Goal: Transaction & Acquisition: Book appointment/travel/reservation

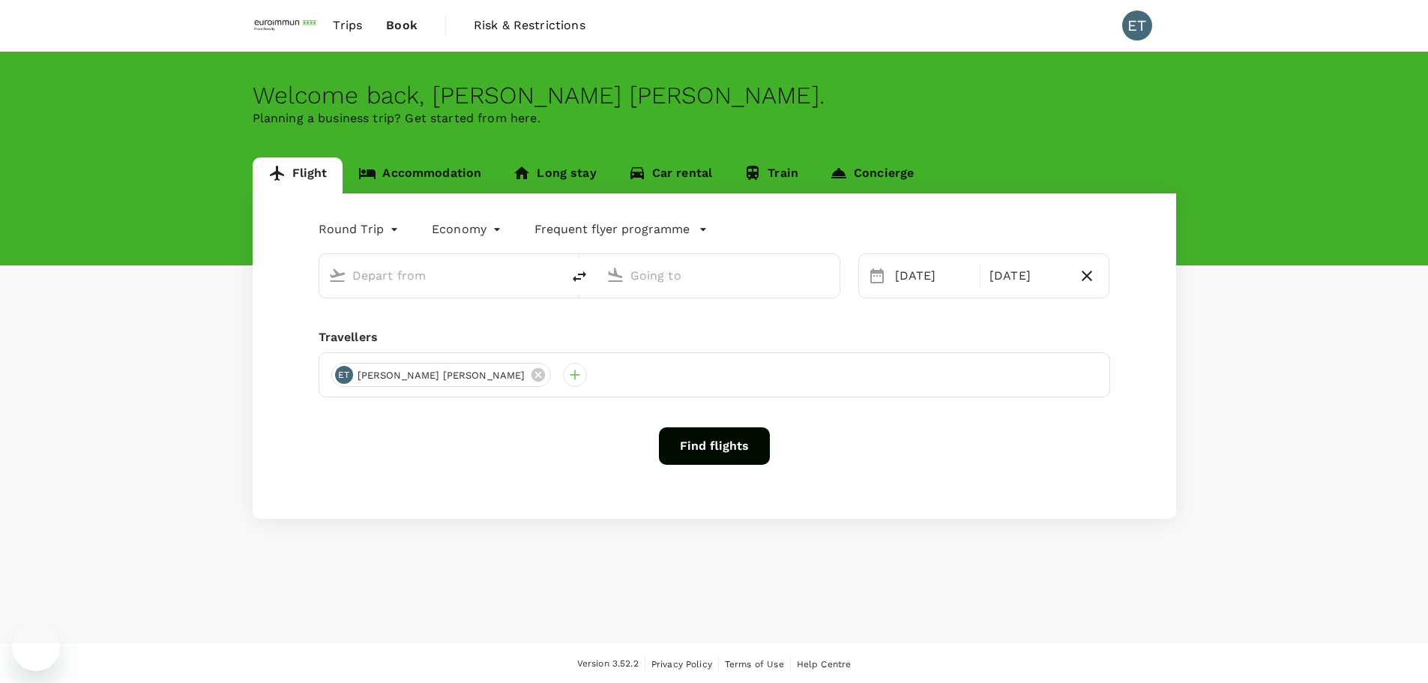
type input "[GEOGRAPHIC_DATA], [GEOGRAPHIC_DATA] (any)"
type input "Suvarnabhumi Intl (BKK)"
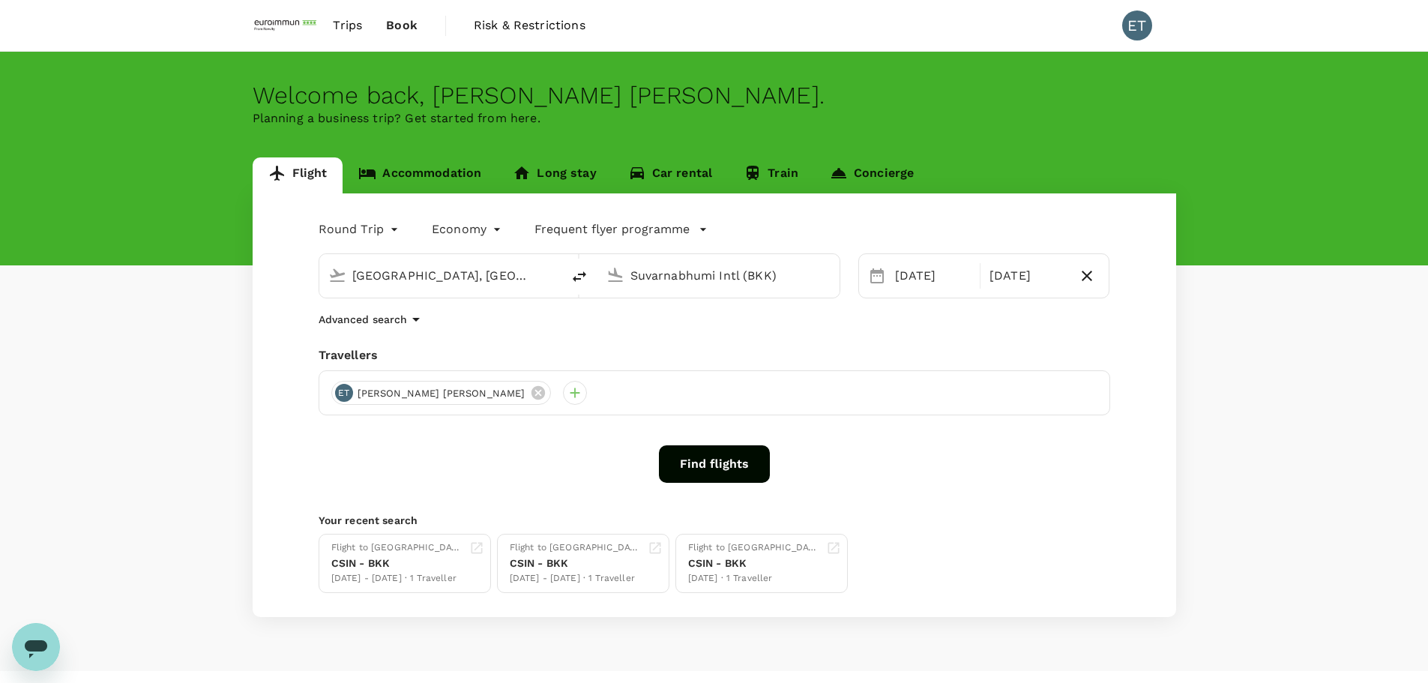
click at [435, 167] on link "Accommodation" at bounding box center [420, 175] width 154 height 36
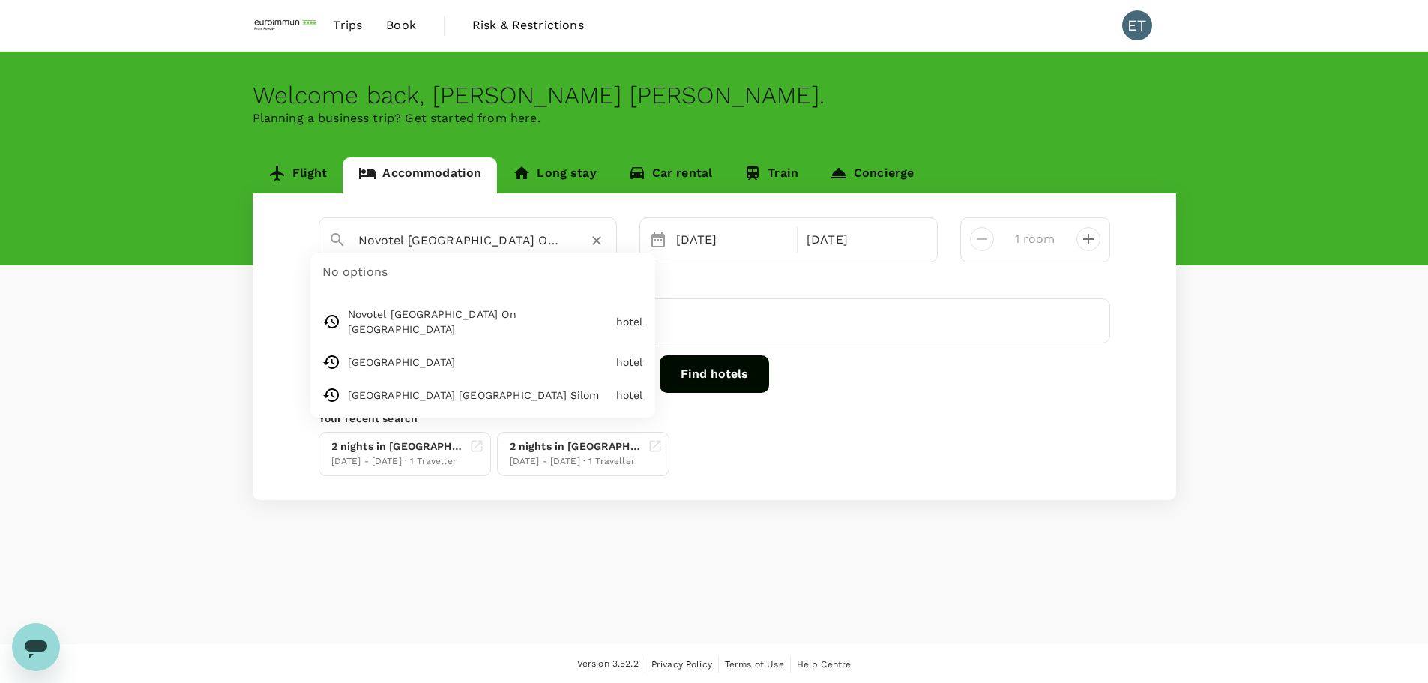
click at [361, 244] on input "Novotel [GEOGRAPHIC_DATA] On [GEOGRAPHIC_DATA]" at bounding box center [461, 240] width 207 height 23
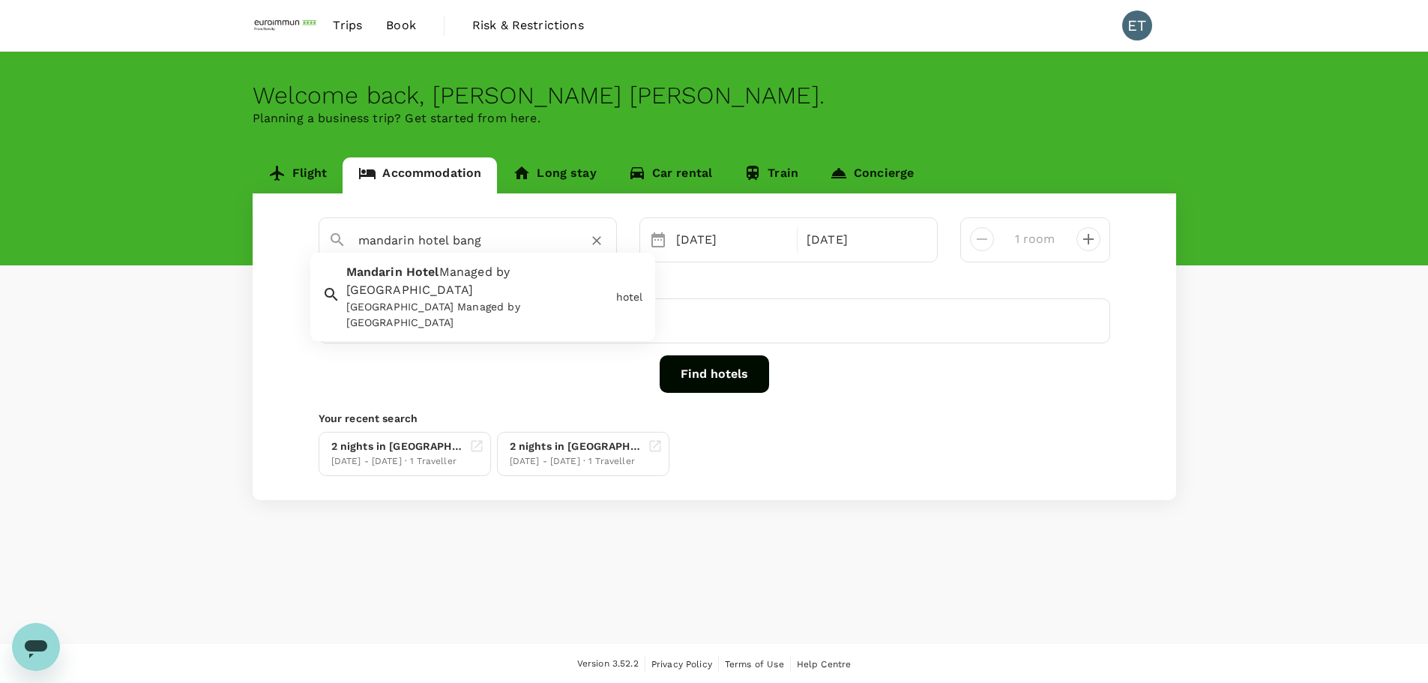
click at [534, 280] on div "Mandarin Hotel Managed by Centre Point Mandarin Hotel Managed by Centre Point" at bounding box center [475, 293] width 270 height 73
type input "[GEOGRAPHIC_DATA] Managed by [GEOGRAPHIC_DATA]"
click at [852, 245] on div "16 Oct" at bounding box center [863, 240] width 124 height 30
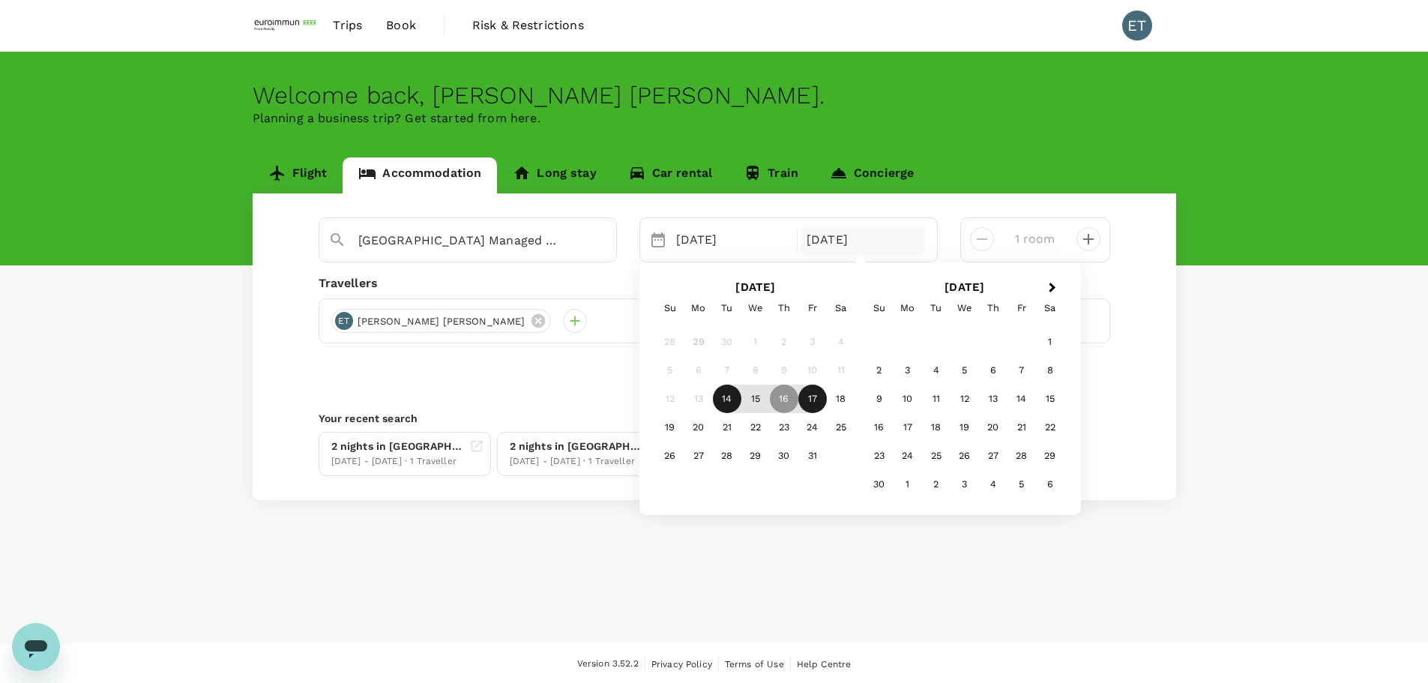
click at [805, 400] on div "17" at bounding box center [812, 399] width 28 height 28
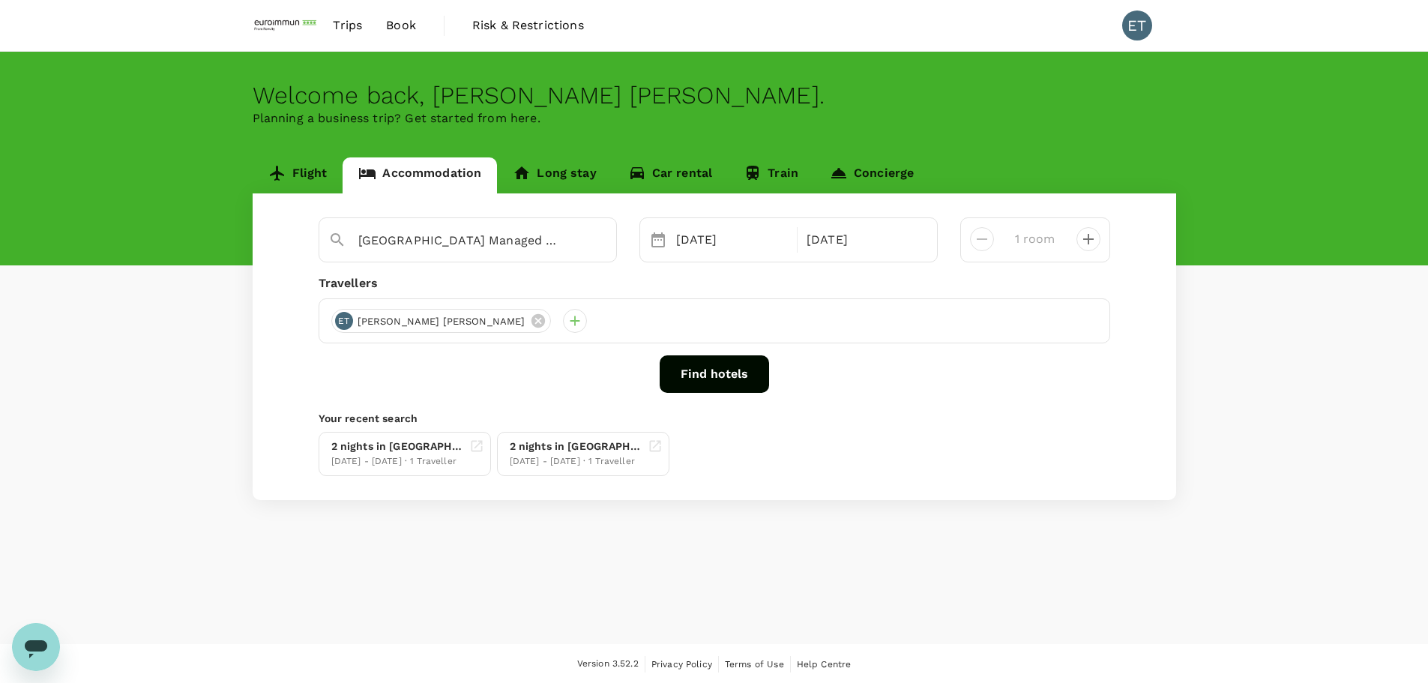
click at [741, 370] on button "Find hotels" at bounding box center [714, 373] width 109 height 37
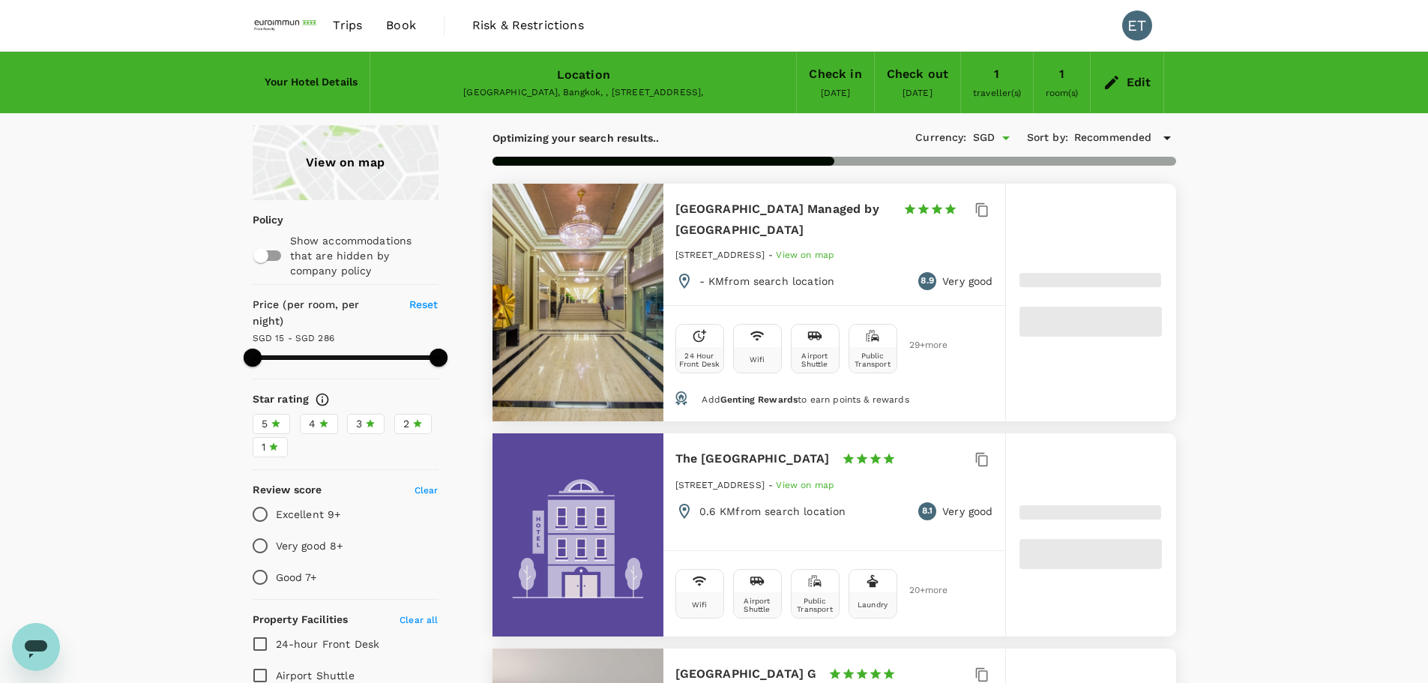
type input "285.07"
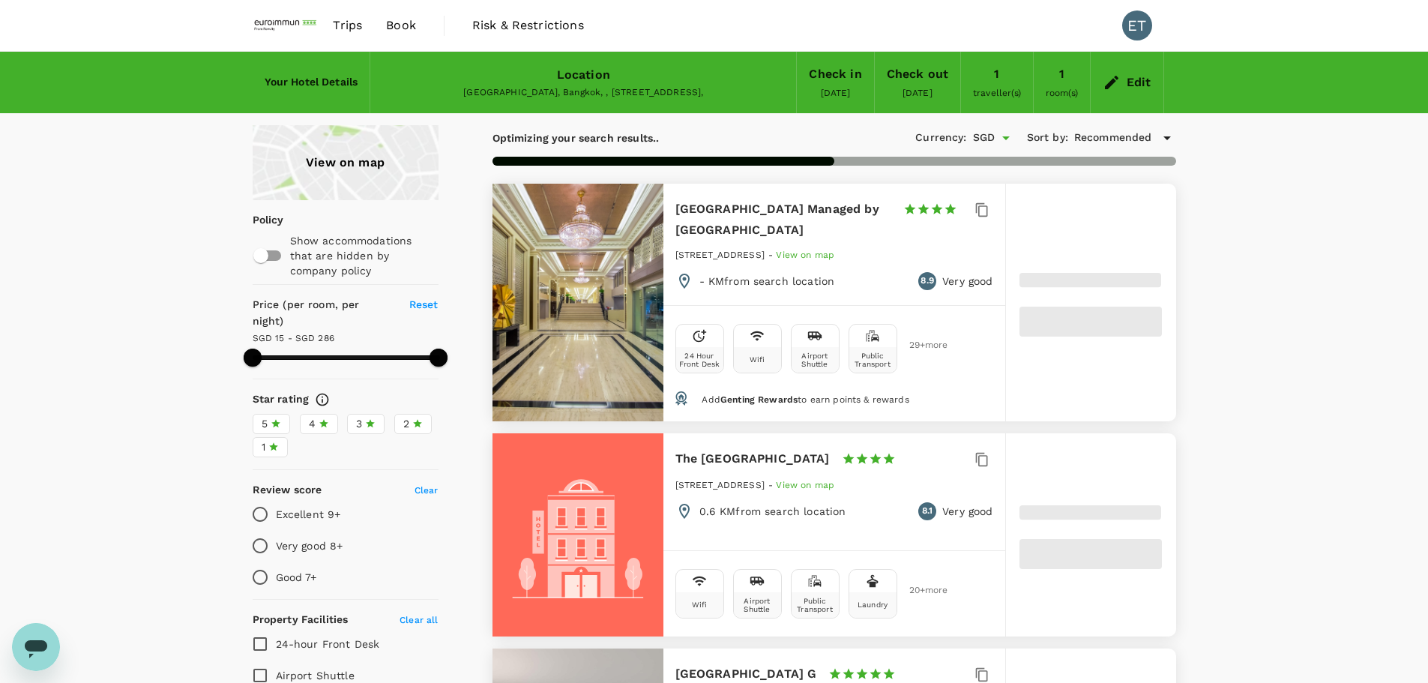
click at [1070, 244] on div at bounding box center [1091, 303] width 170 height 238
type input "15.13"
type input "286.13"
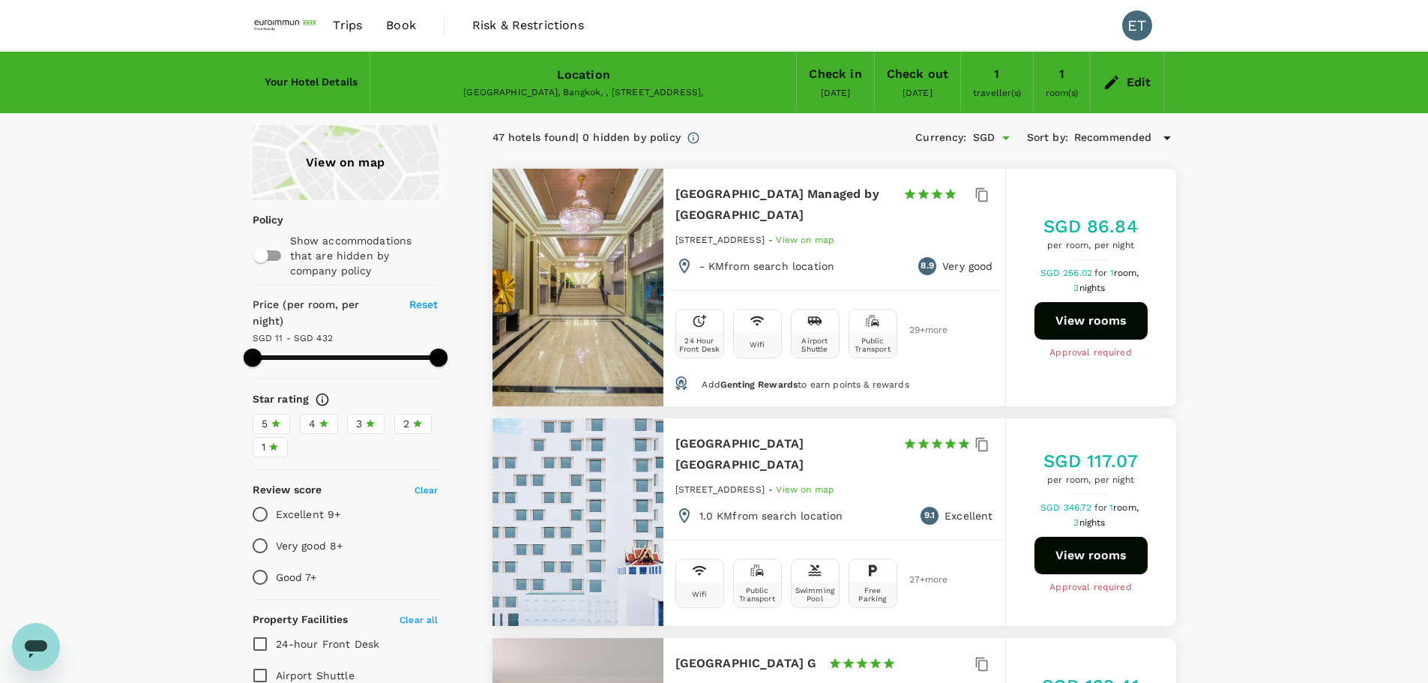
type input "11.13"
click at [1096, 317] on button "View rooms" at bounding box center [1091, 320] width 113 height 37
click at [595, 253] on div at bounding box center [578, 288] width 171 height 238
click at [756, 190] on h6 "Mandarin Hotel Managed by Centre Point" at bounding box center [783, 205] width 216 height 42
click at [1067, 320] on button "View rooms" at bounding box center [1091, 320] width 113 height 37
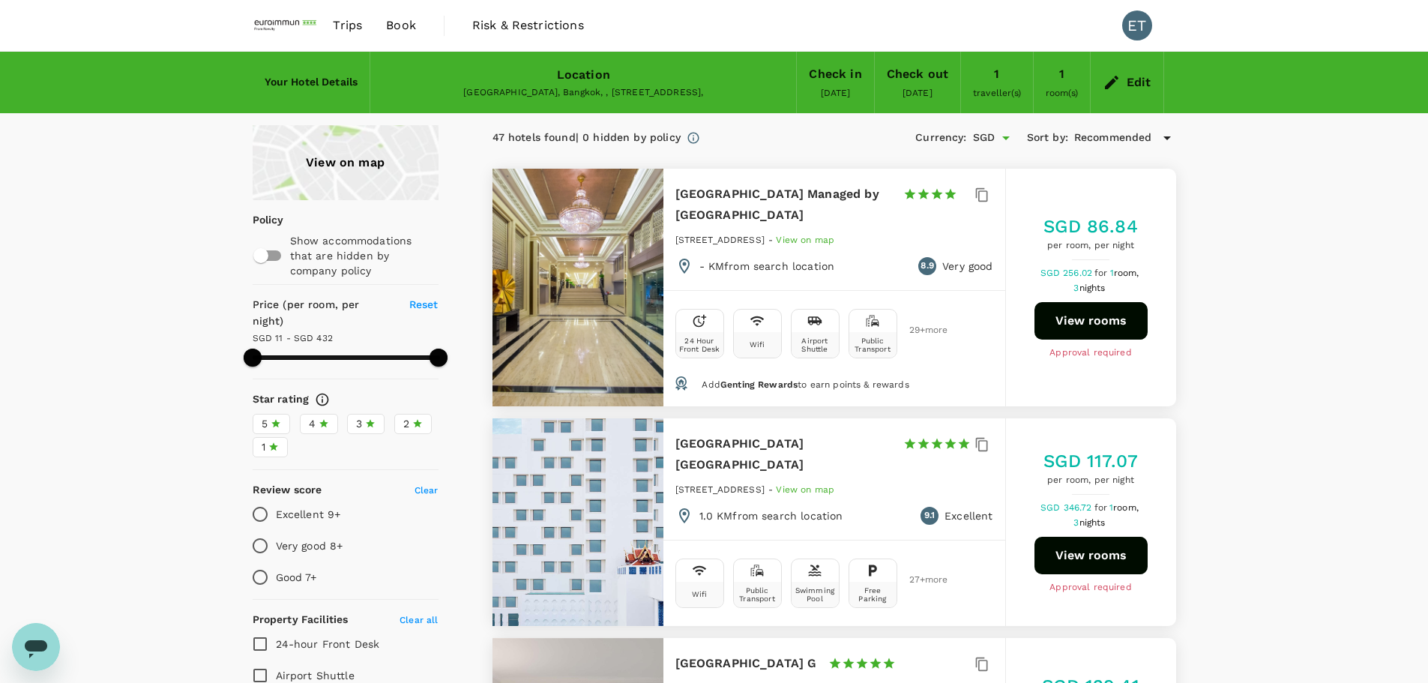
type input "431.13"
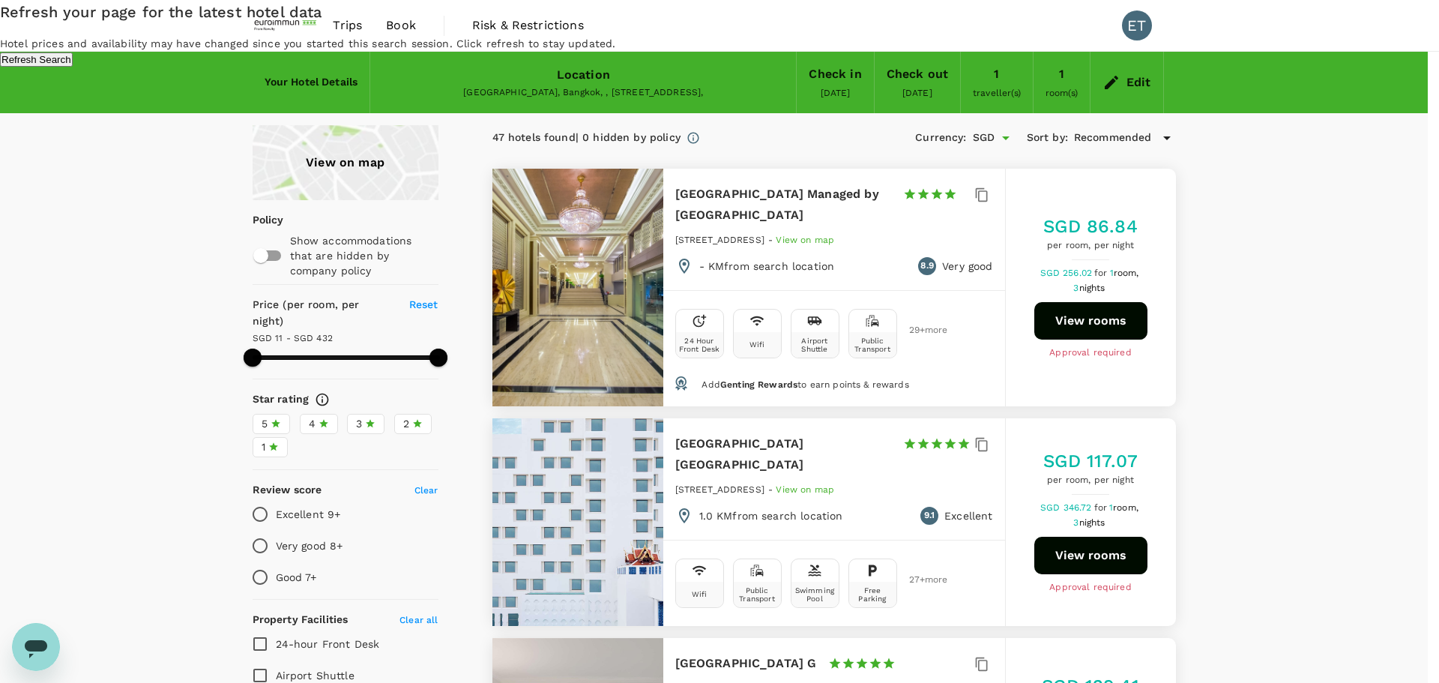
click at [763, 67] on div "Refresh your page for the latest hotel data Hotel prices and availability may h…" at bounding box center [719, 33] width 1439 height 67
click at [73, 67] on button "Refresh Search" at bounding box center [36, 59] width 73 height 14
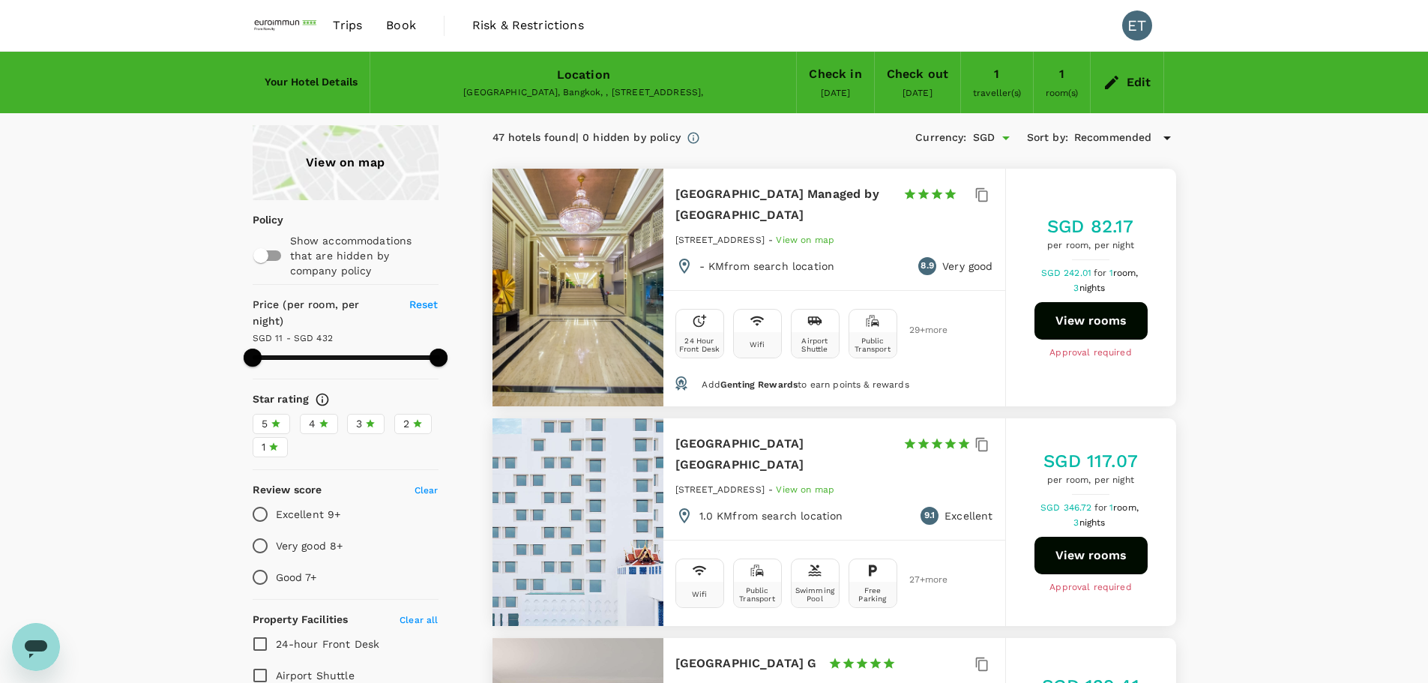
type input "431.13"
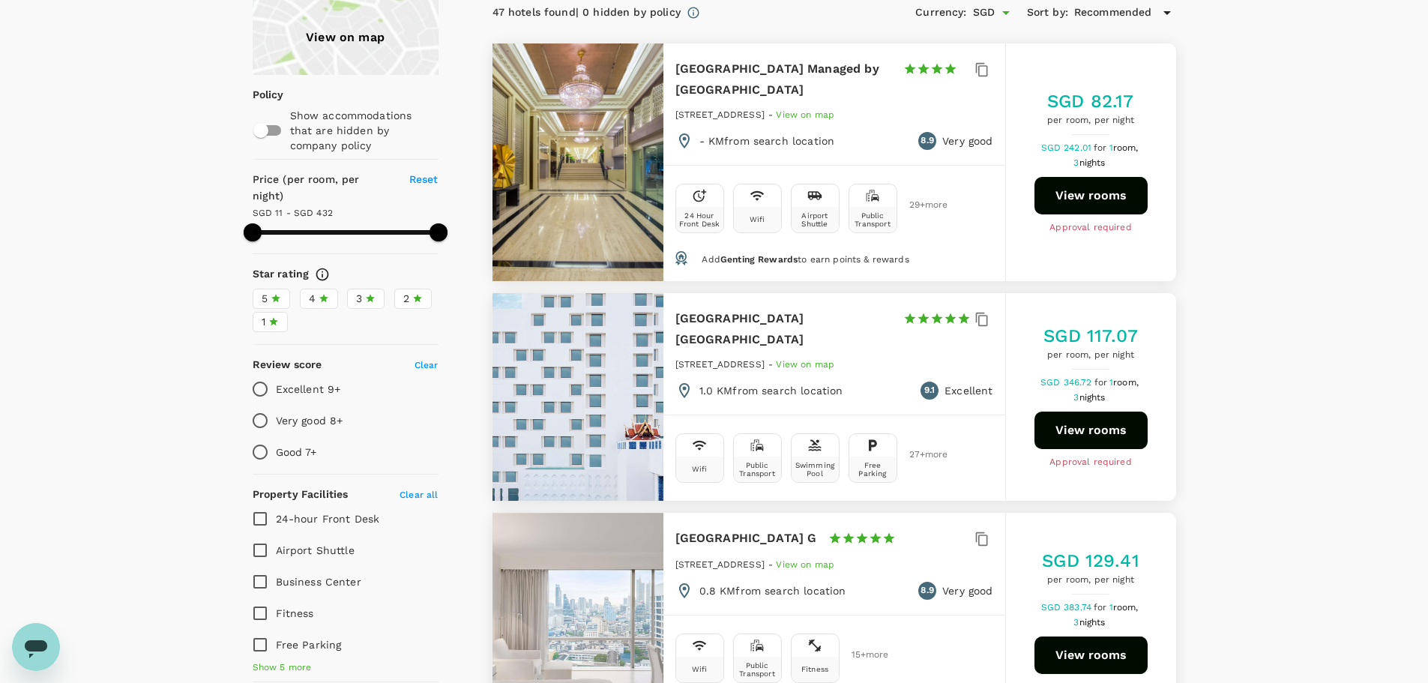
scroll to position [150, 0]
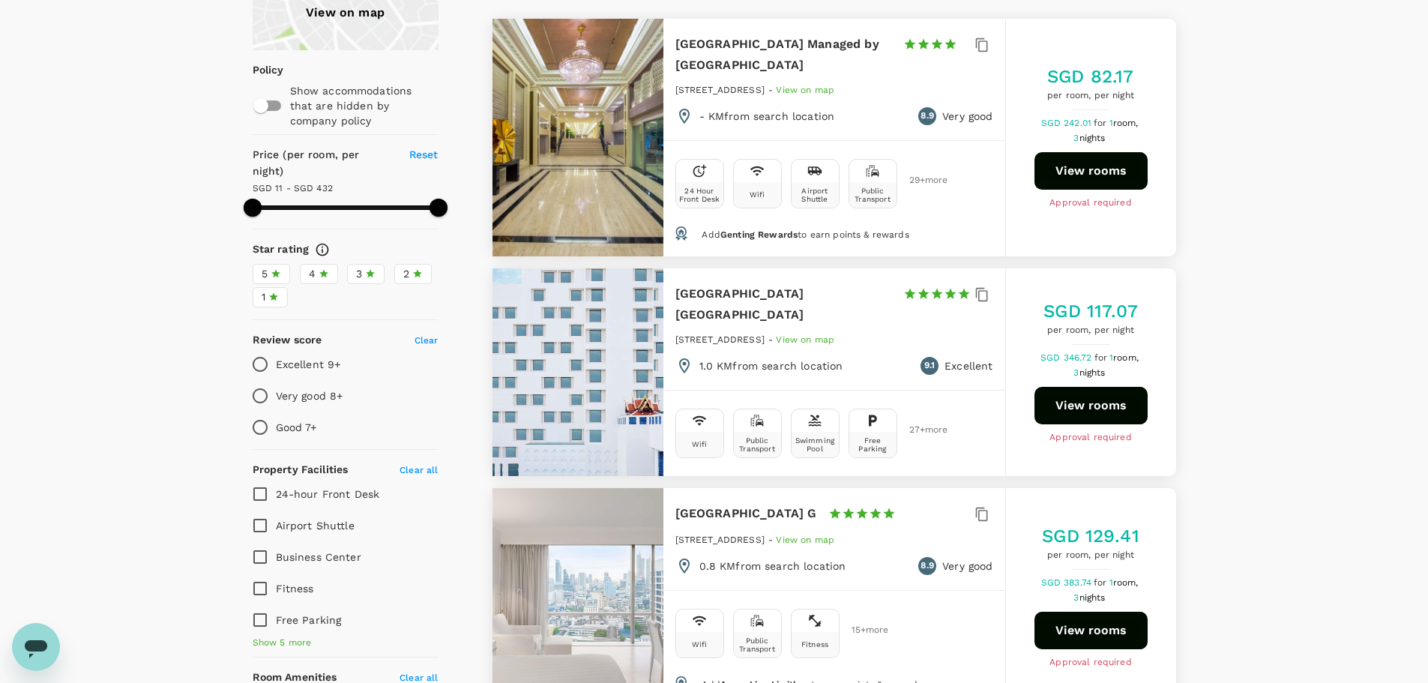
click at [1077, 160] on button "View rooms" at bounding box center [1091, 170] width 113 height 37
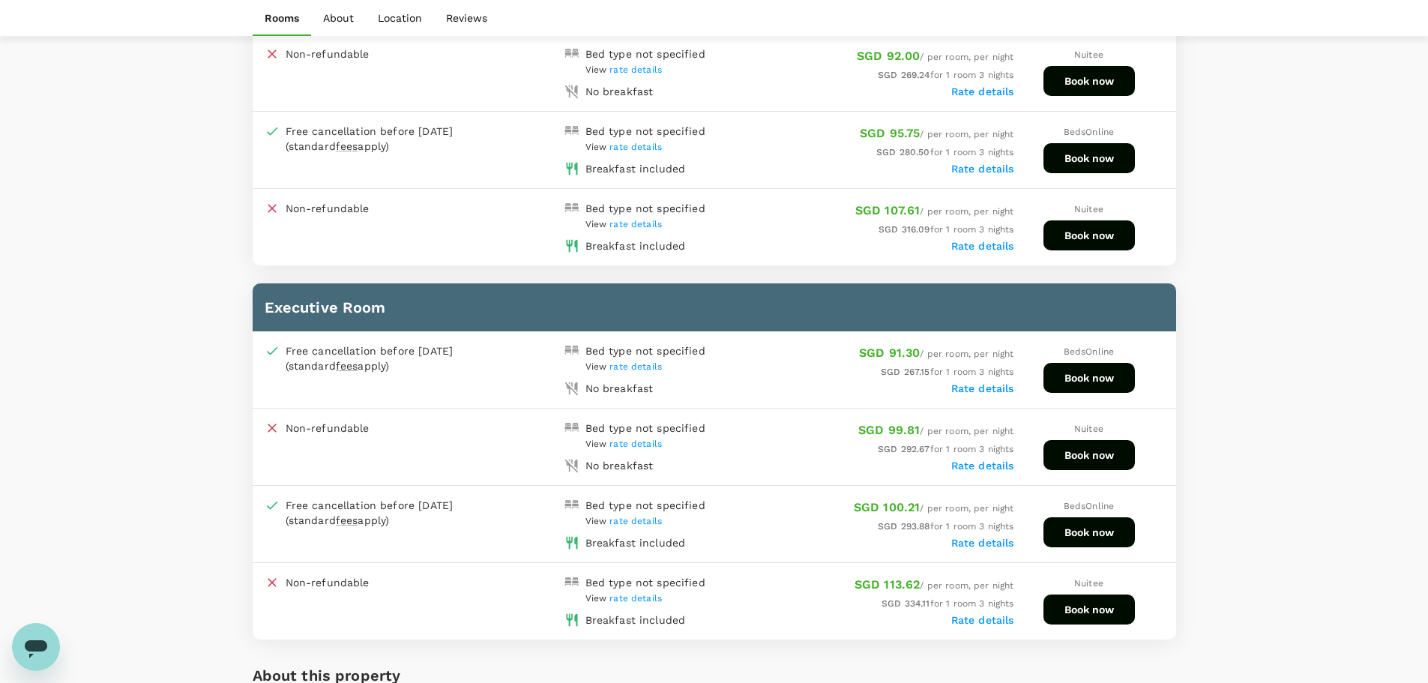
scroll to position [1418, 0]
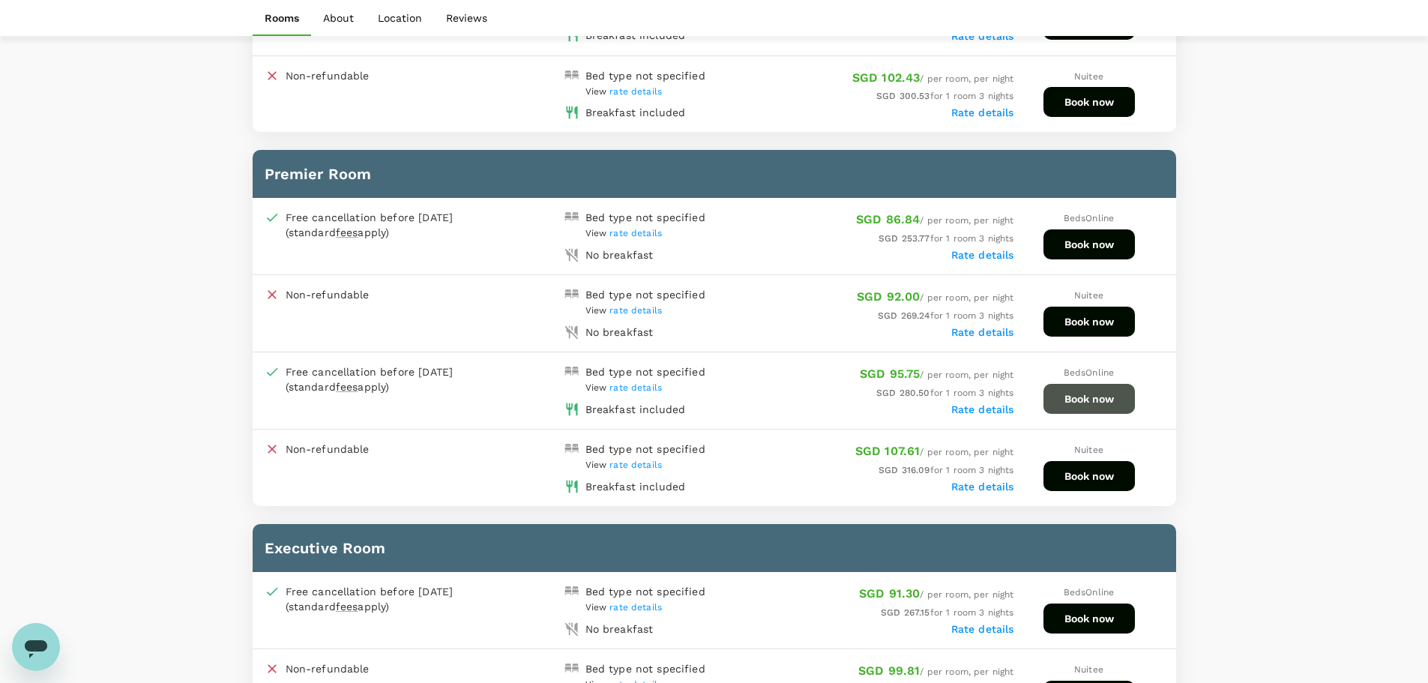
click at [1094, 407] on button "Book now" at bounding box center [1089, 399] width 91 height 30
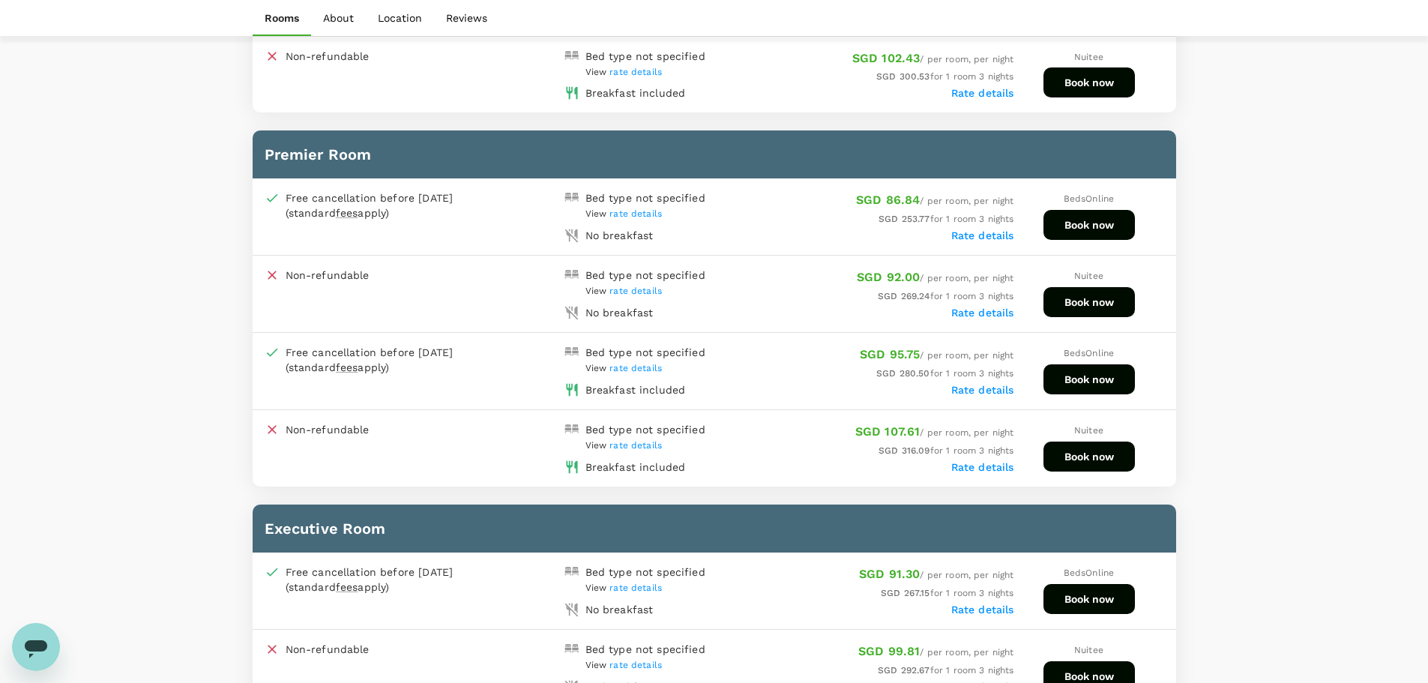
scroll to position [1412, 0]
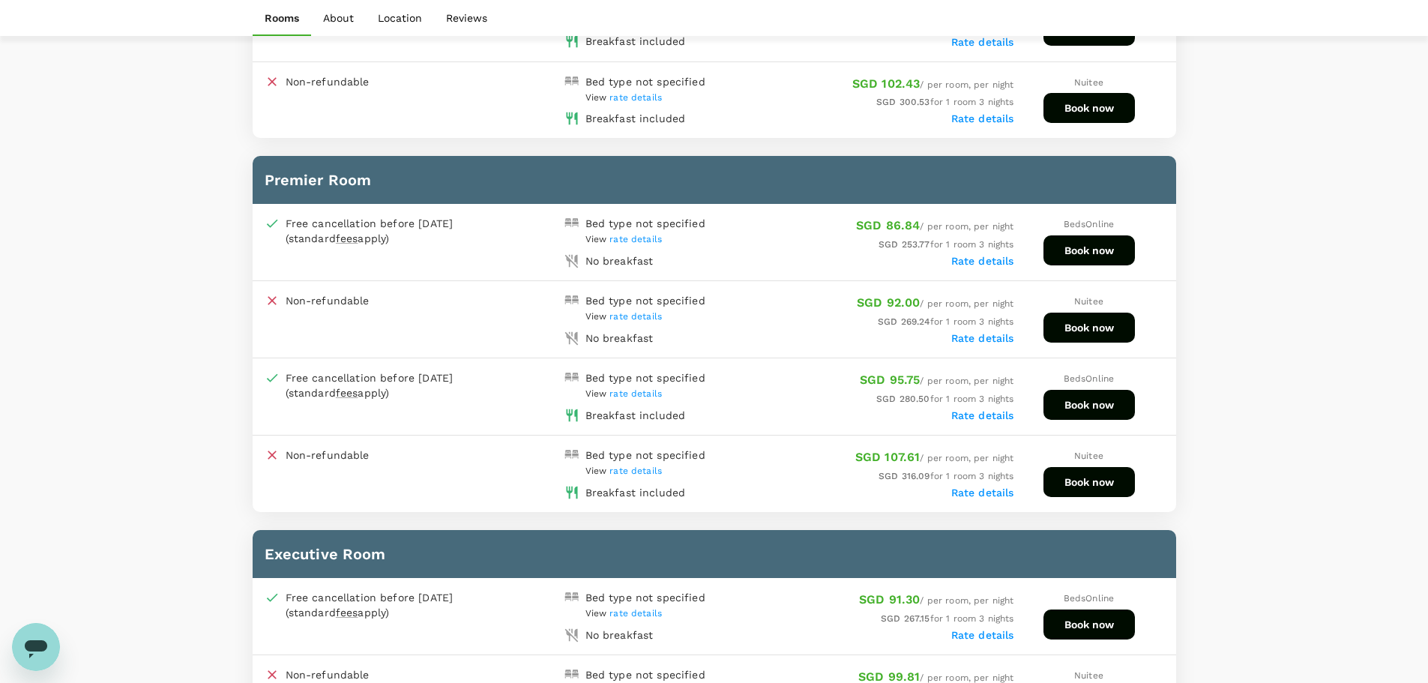
click at [624, 392] on span "rate details" at bounding box center [635, 393] width 52 height 10
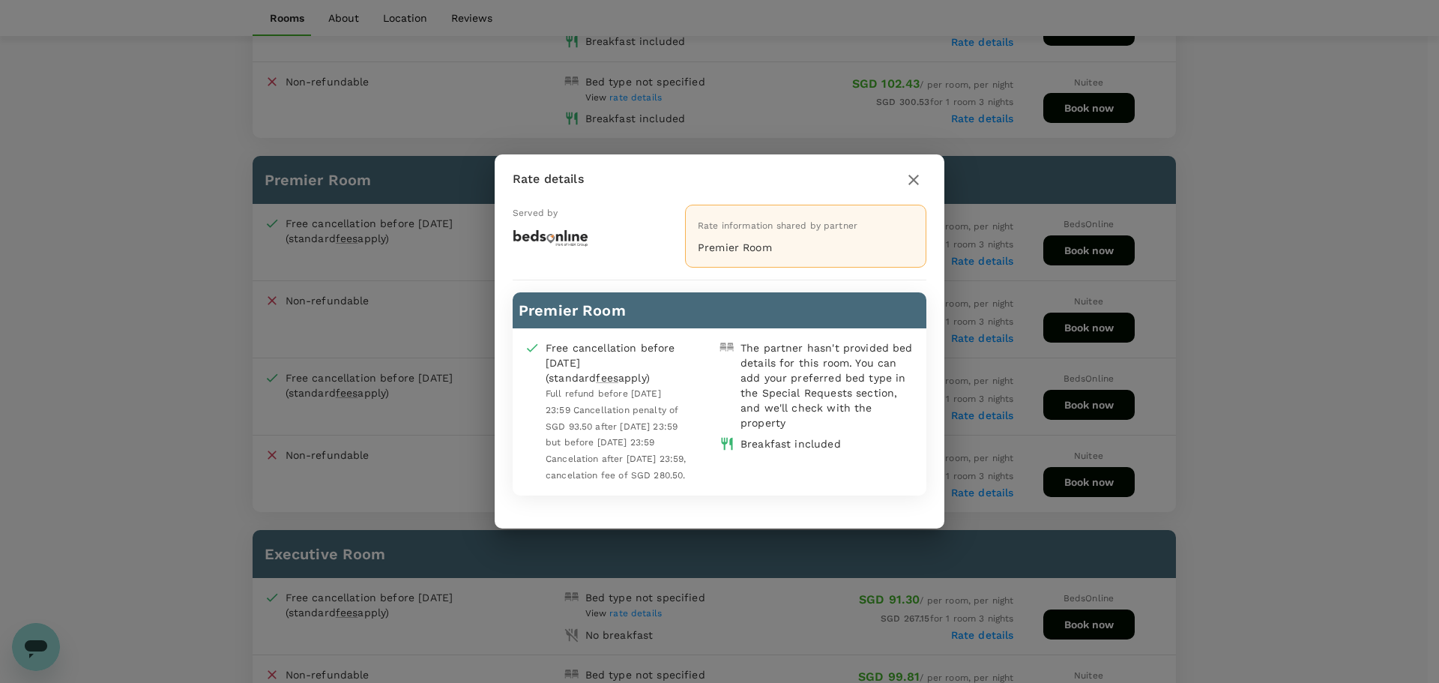
click at [907, 171] on icon "button" at bounding box center [914, 180] width 18 height 18
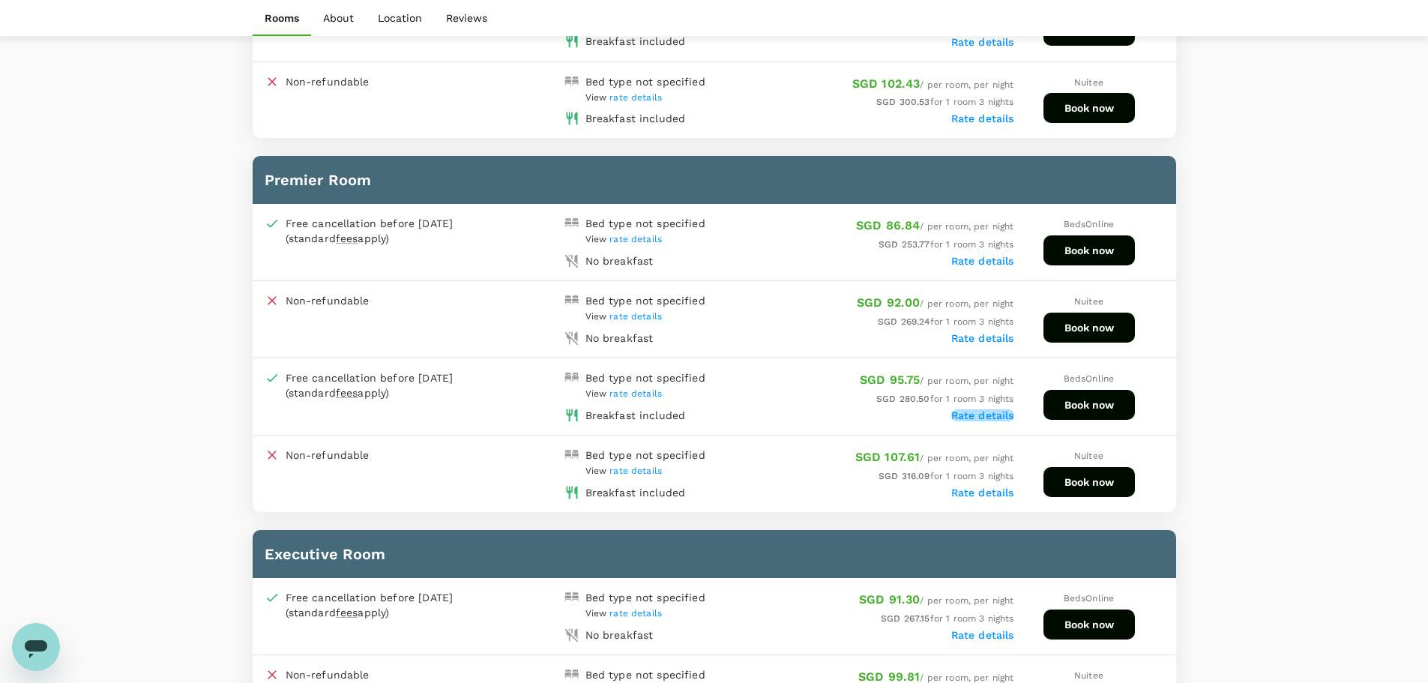
click at [962, 421] on label "Rate details" at bounding box center [982, 415] width 63 height 12
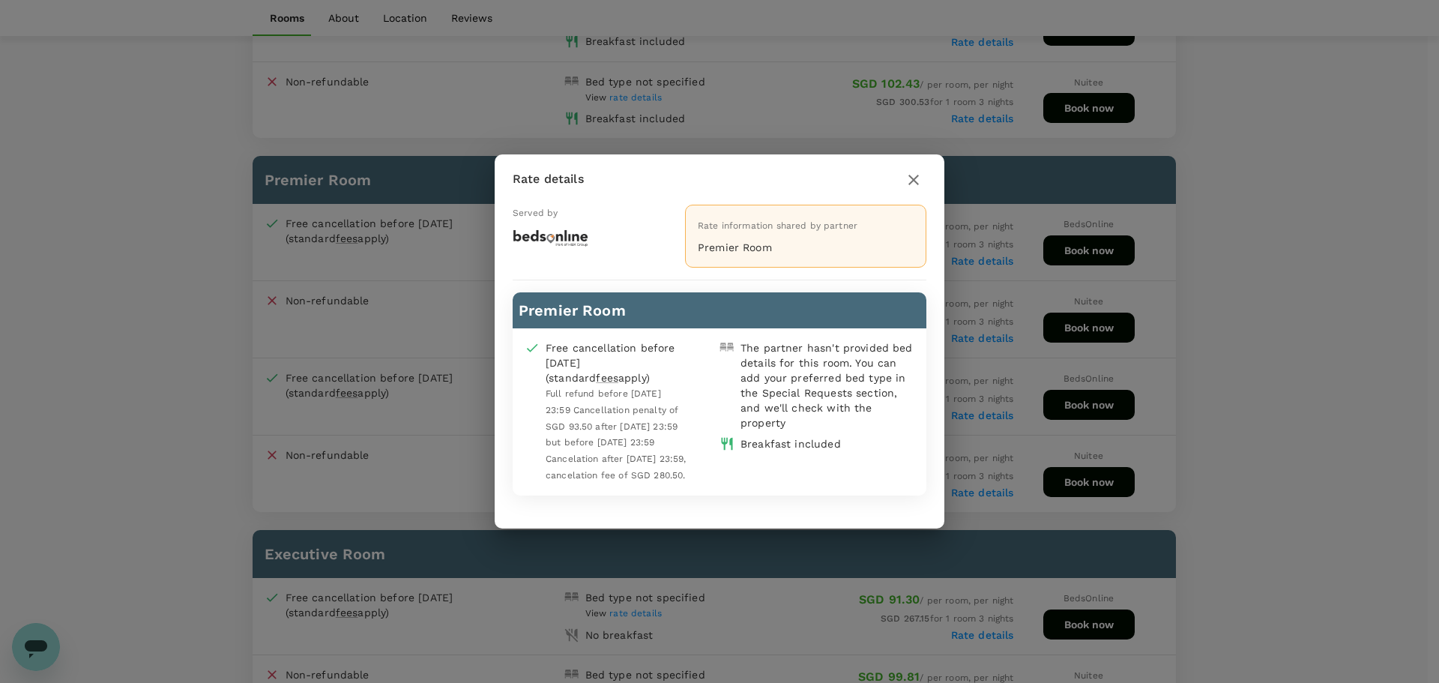
click at [774, 445] on div "Free cancellation before 06 Oct 2025 (standard fees apply) Full refund before 2…" at bounding box center [720, 411] width 414 height 167
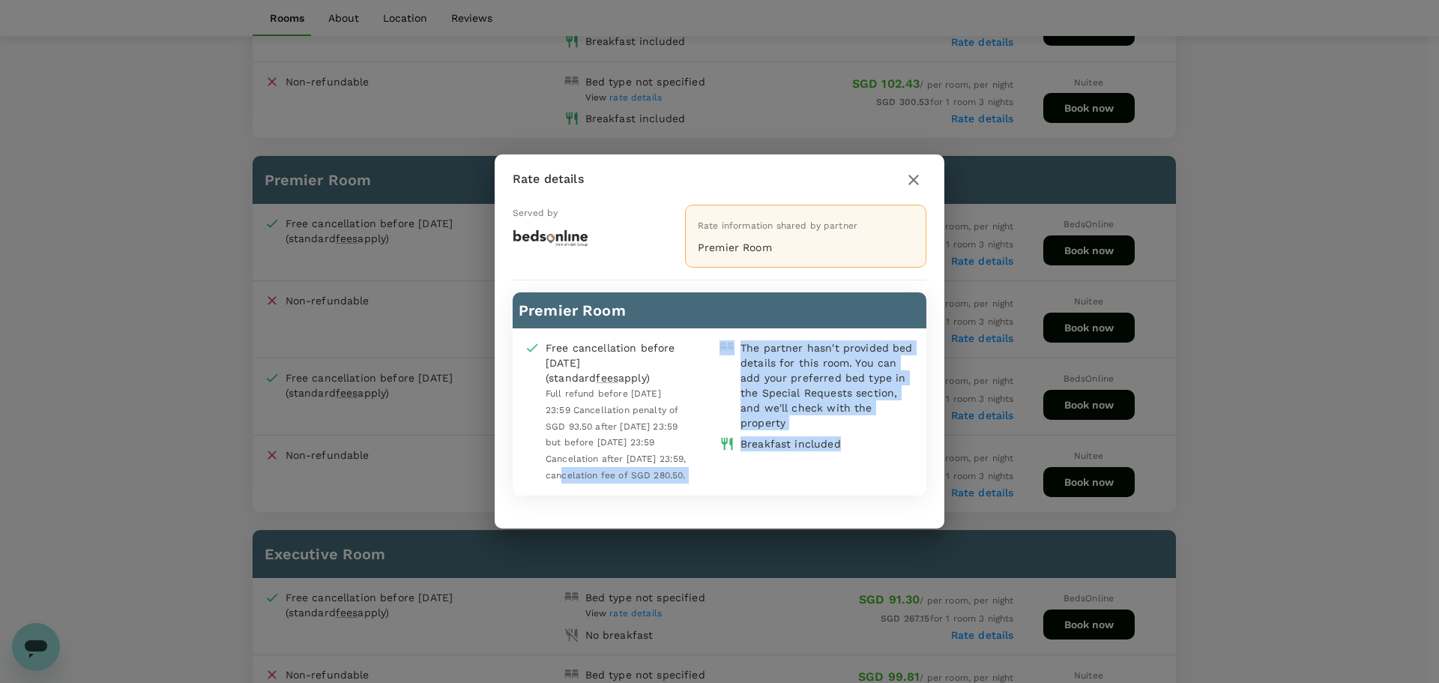
drag, startPoint x: 885, startPoint y: 446, endPoint x: 697, endPoint y: 444, distance: 188.2
click at [697, 444] on div "Free cancellation before 06 Oct 2025 (standard fees apply) Full refund before 2…" at bounding box center [720, 411] width 414 height 167
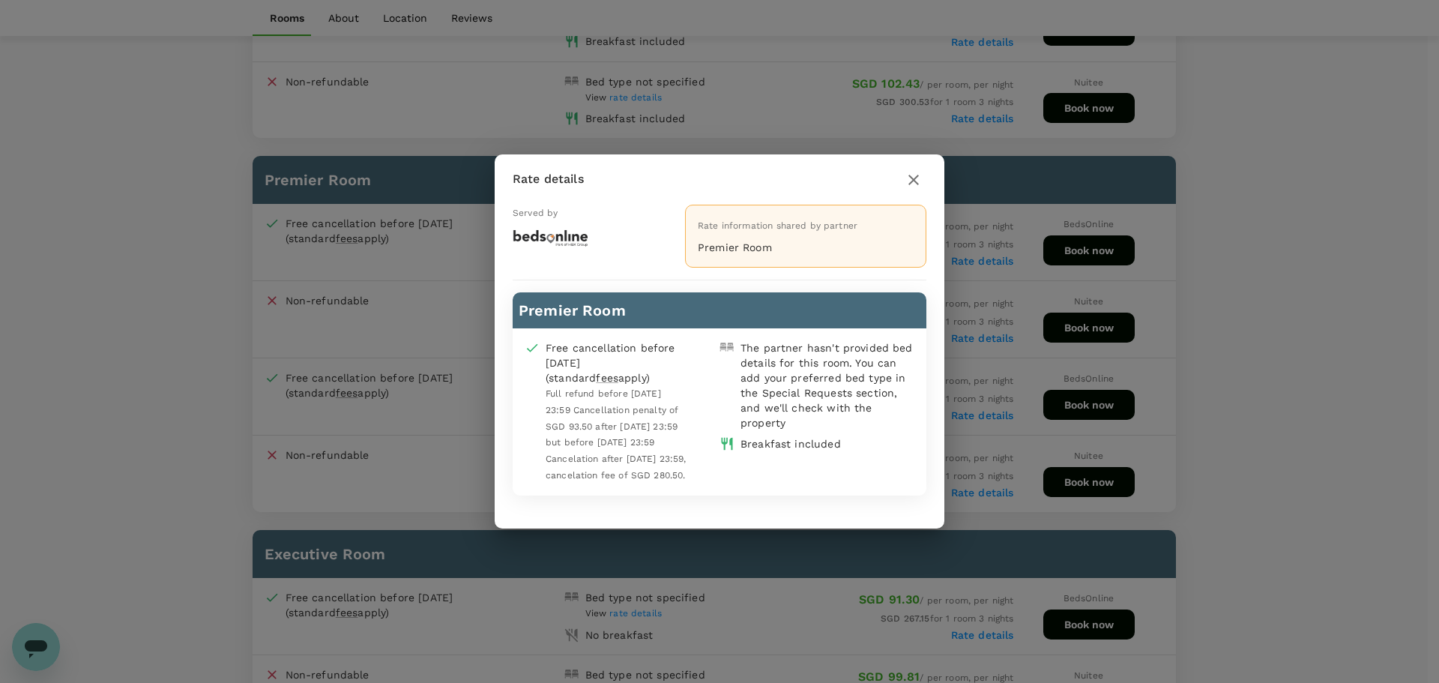
click at [1056, 418] on div "Rate details Served by Rate information shared by partner Premier Room Premier …" at bounding box center [719, 341] width 1439 height 683
click at [914, 171] on icon "button" at bounding box center [914, 180] width 18 height 18
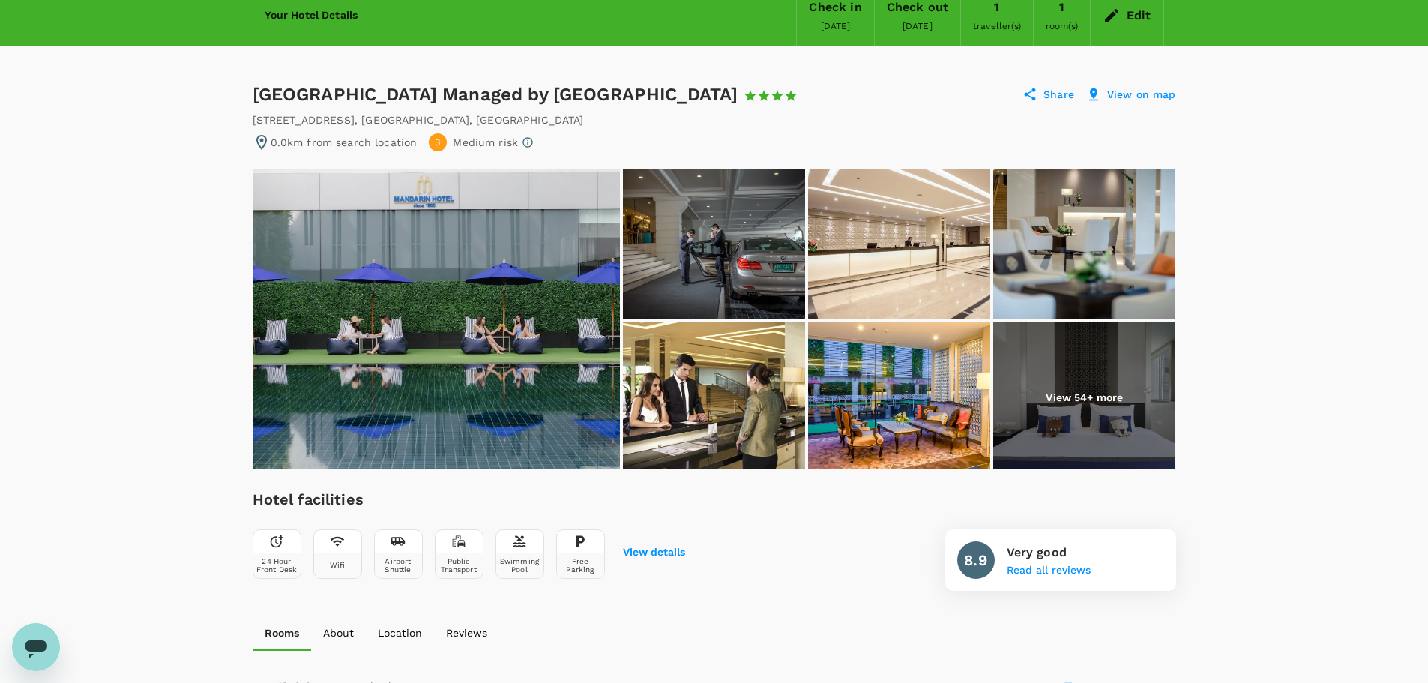
scroll to position [63, 0]
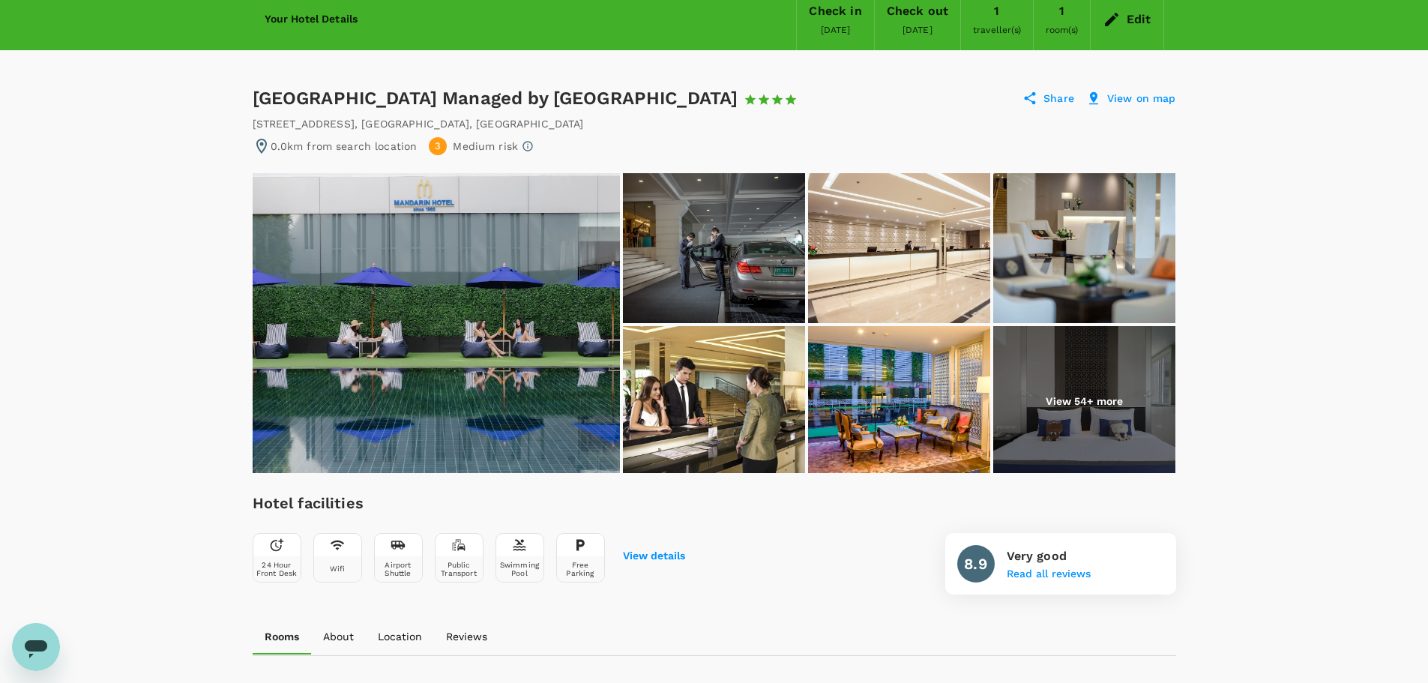
click at [1108, 386] on img at bounding box center [1084, 401] width 182 height 150
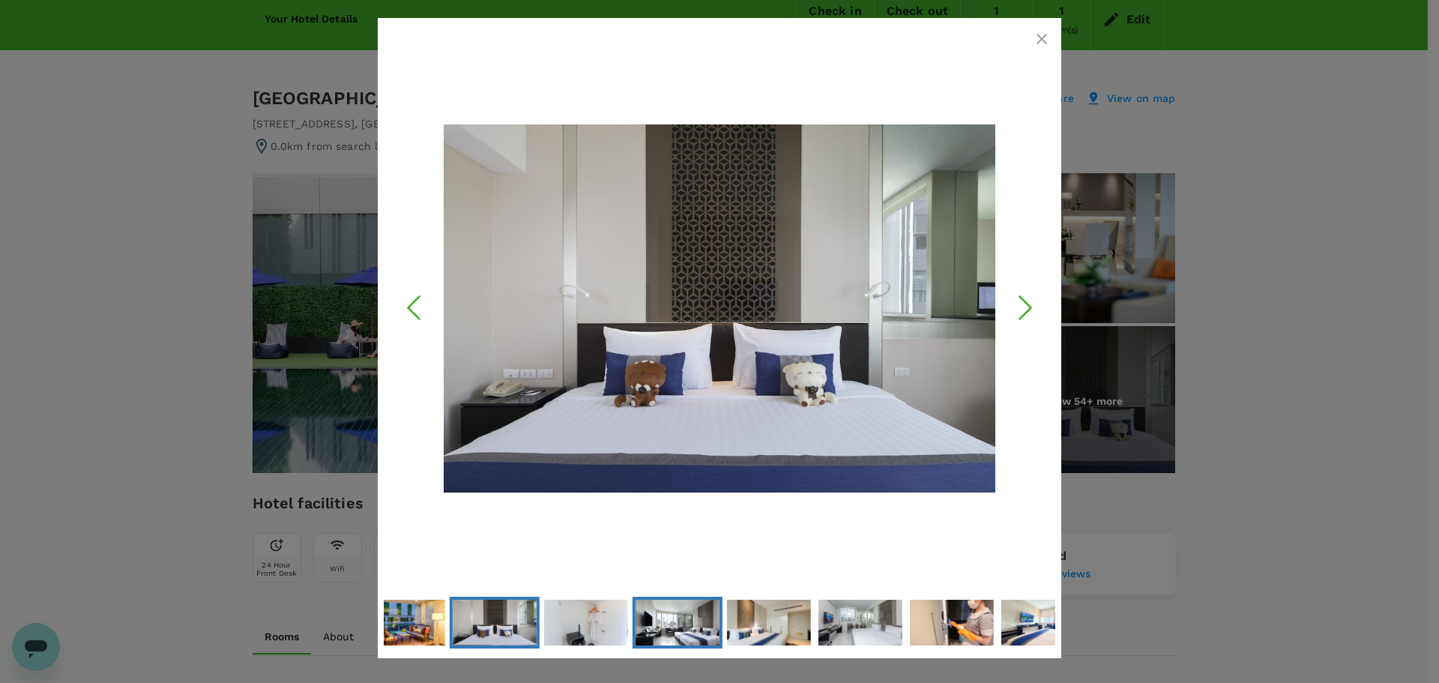
click at [681, 634] on img "Go to Slide 9" at bounding box center [678, 622] width 84 height 55
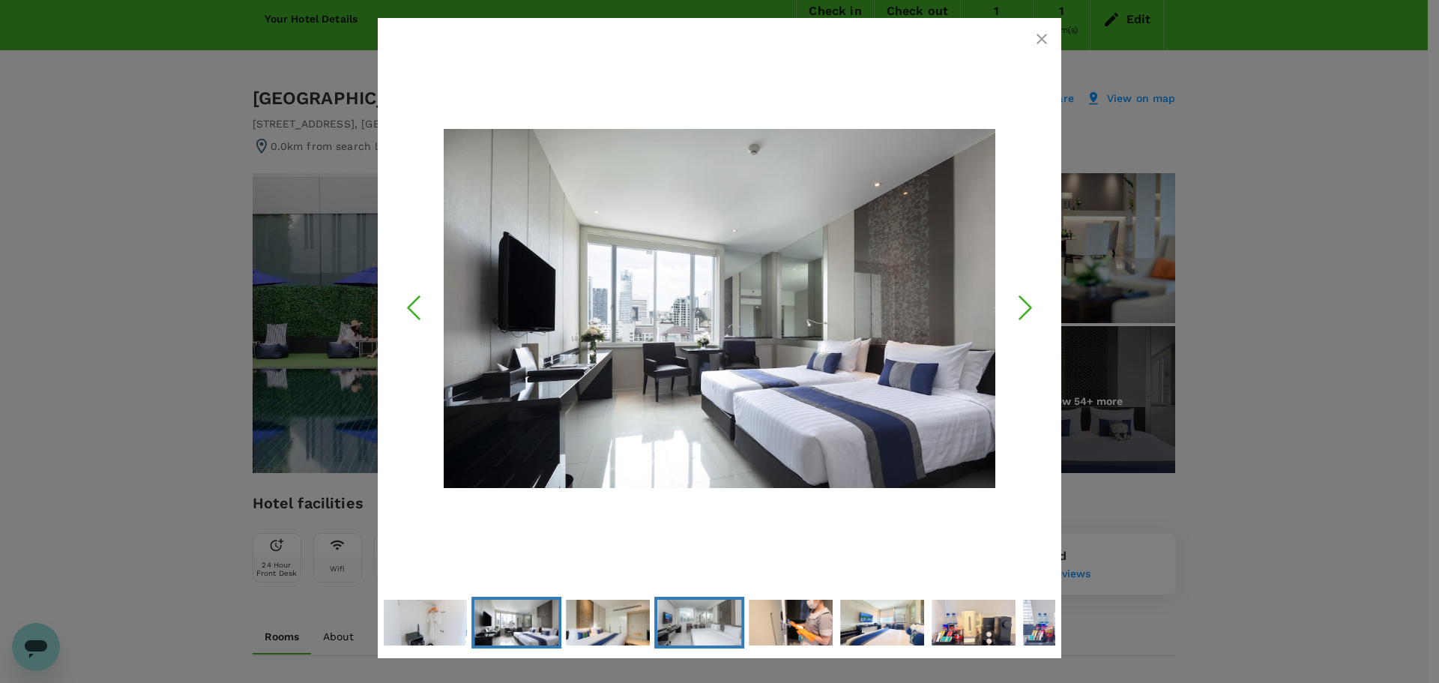
click at [733, 633] on img "Go to Slide 11" at bounding box center [699, 622] width 84 height 56
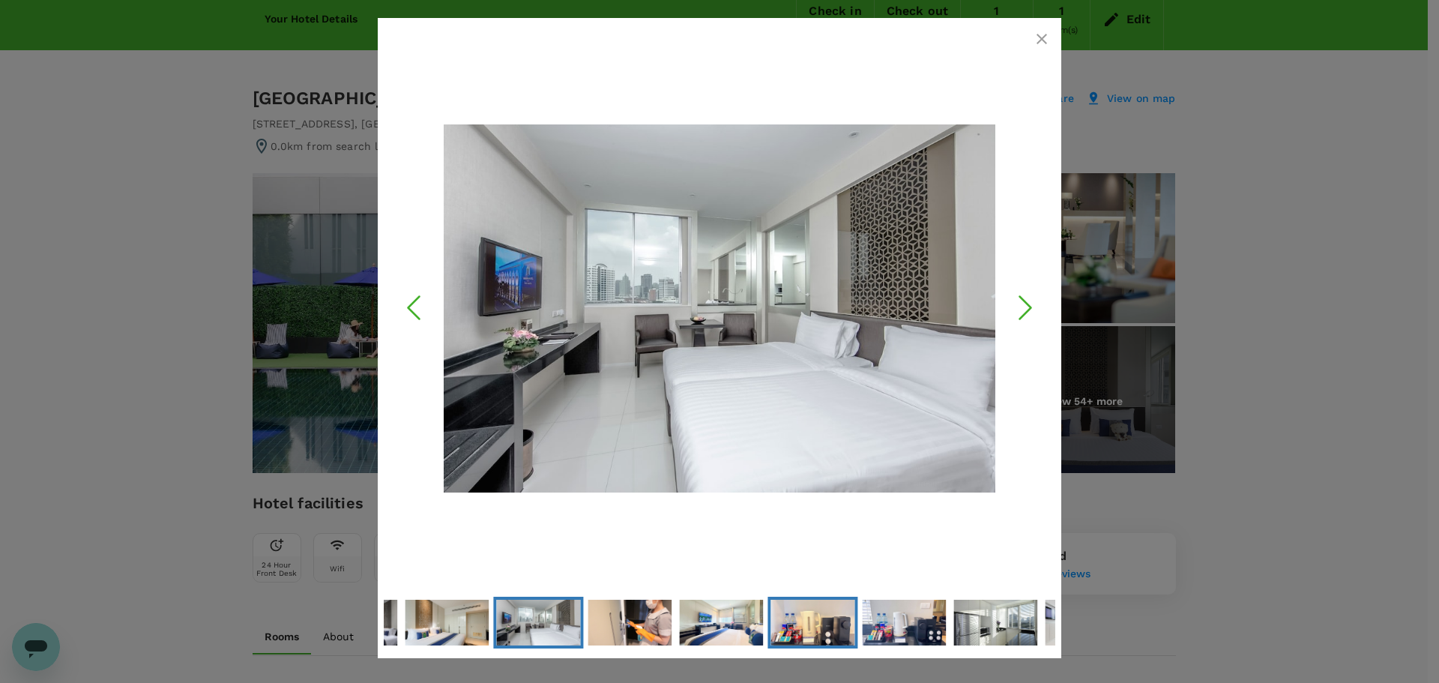
click at [775, 630] on img "Go to Slide 14" at bounding box center [813, 622] width 84 height 63
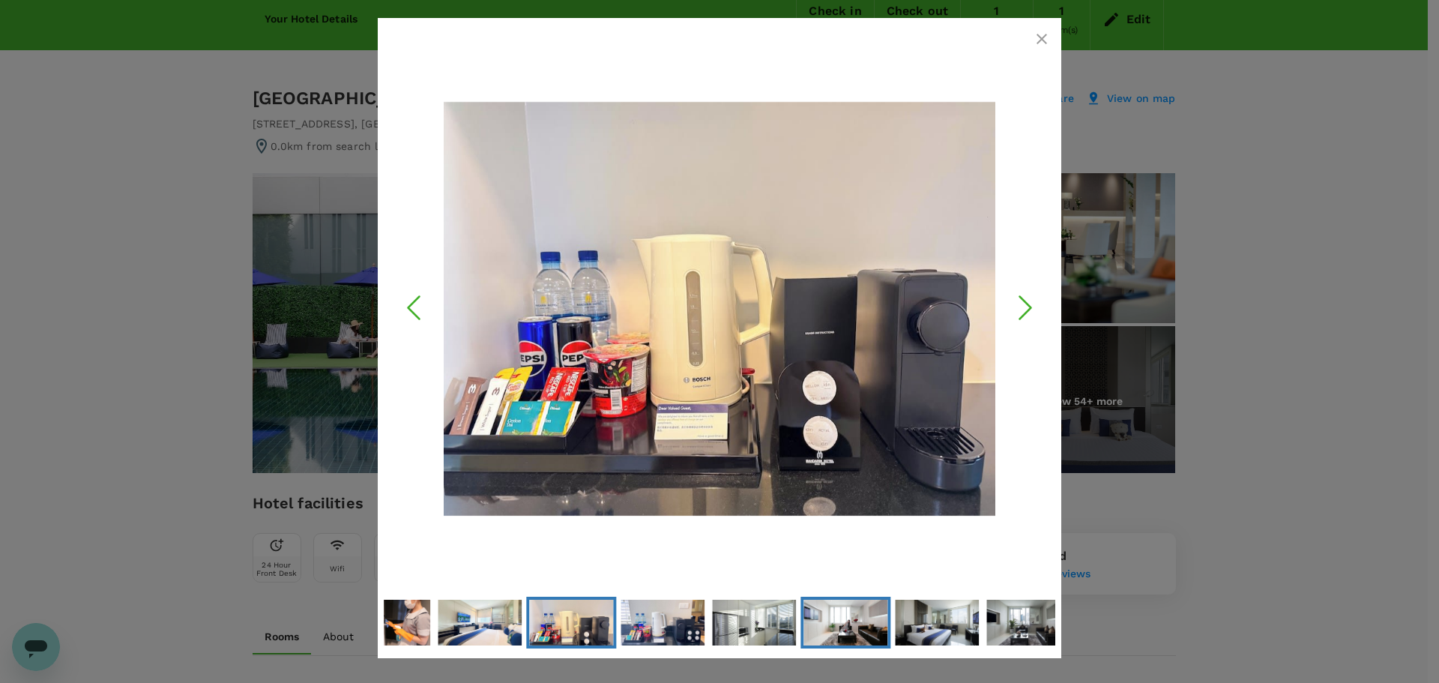
click at [825, 628] on img "Go to Slide 17" at bounding box center [846, 622] width 84 height 56
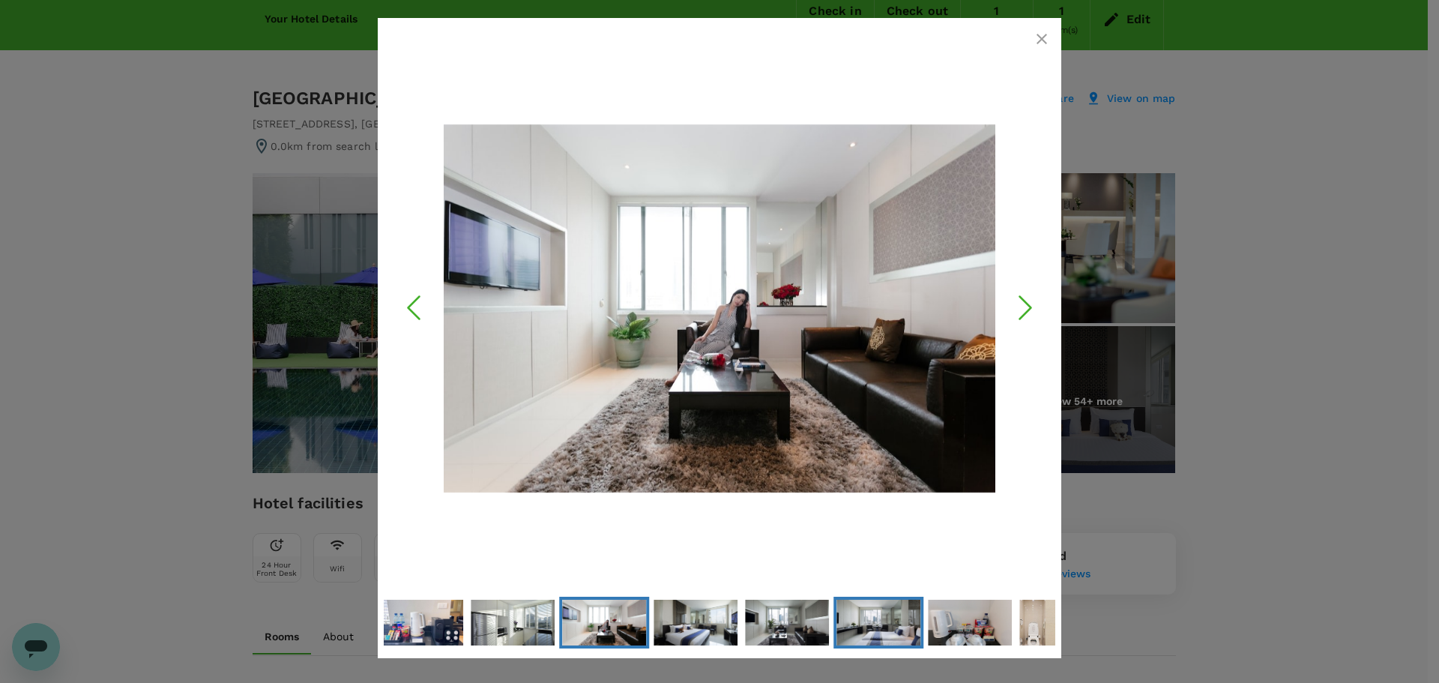
click at [862, 628] on img "Go to Slide 20" at bounding box center [879, 622] width 84 height 55
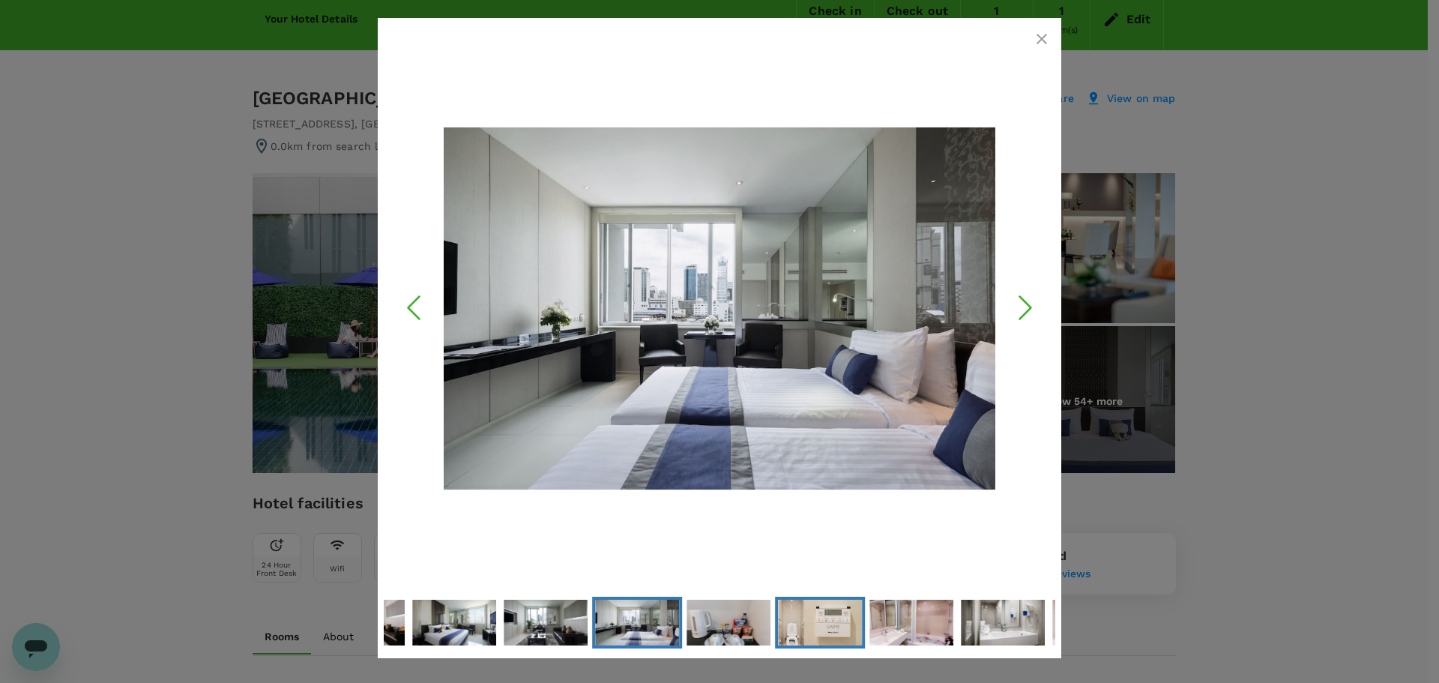
click at [862, 628] on img "Go to Slide 22" at bounding box center [820, 623] width 84 height 46
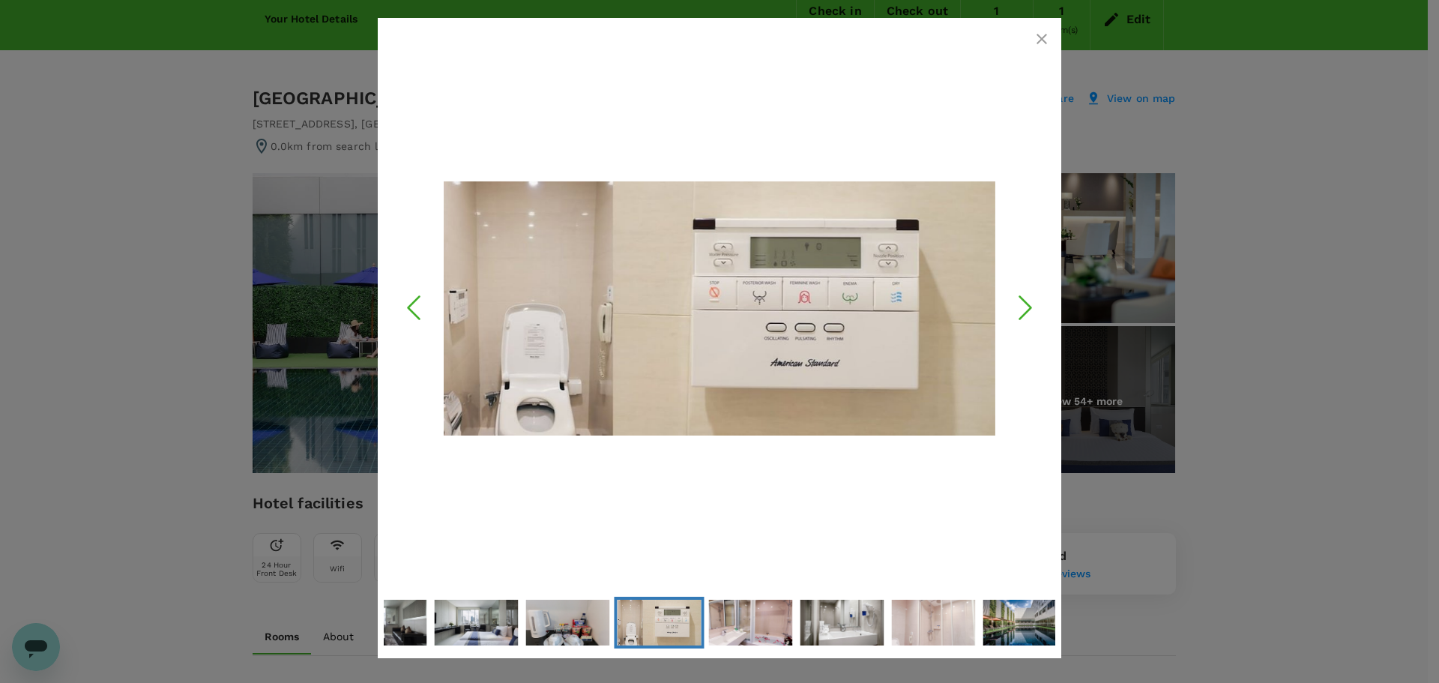
click at [1178, 275] on div at bounding box center [719, 341] width 1439 height 683
click at [1038, 33] on icon "button" at bounding box center [1042, 39] width 18 height 18
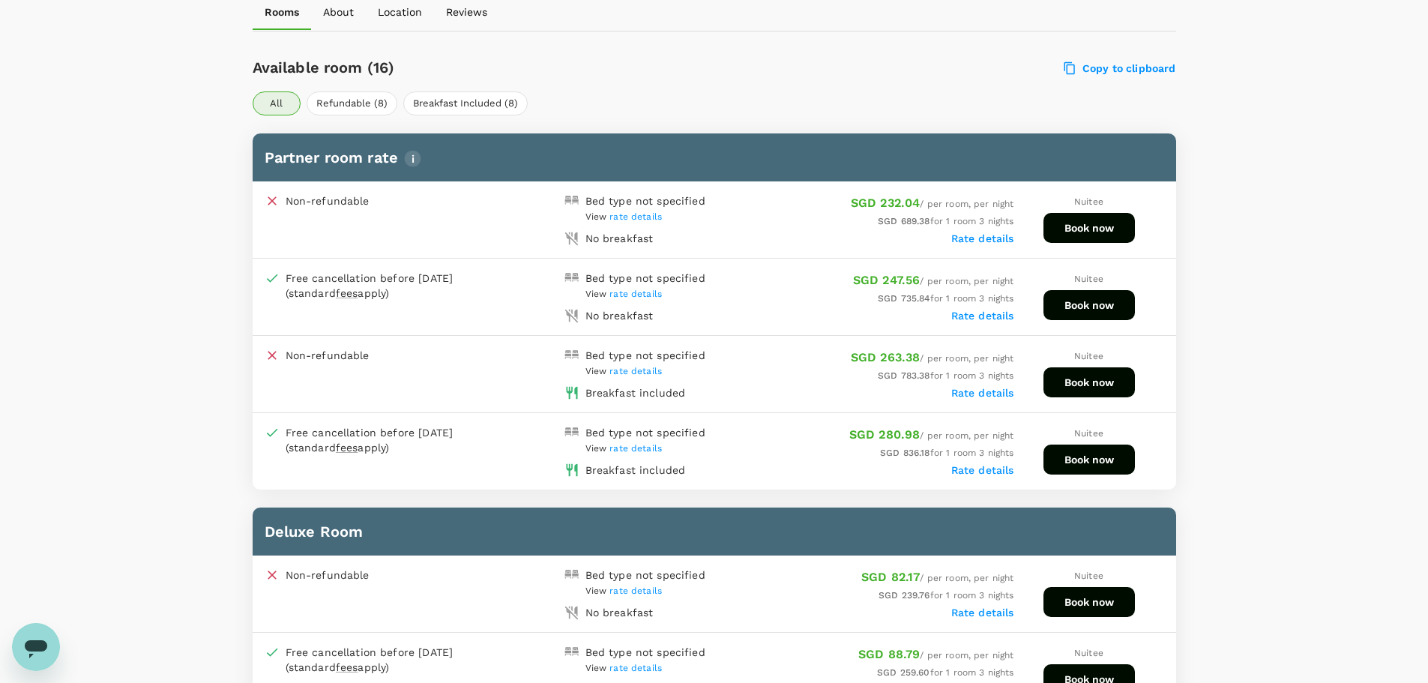
scroll to position [238, 0]
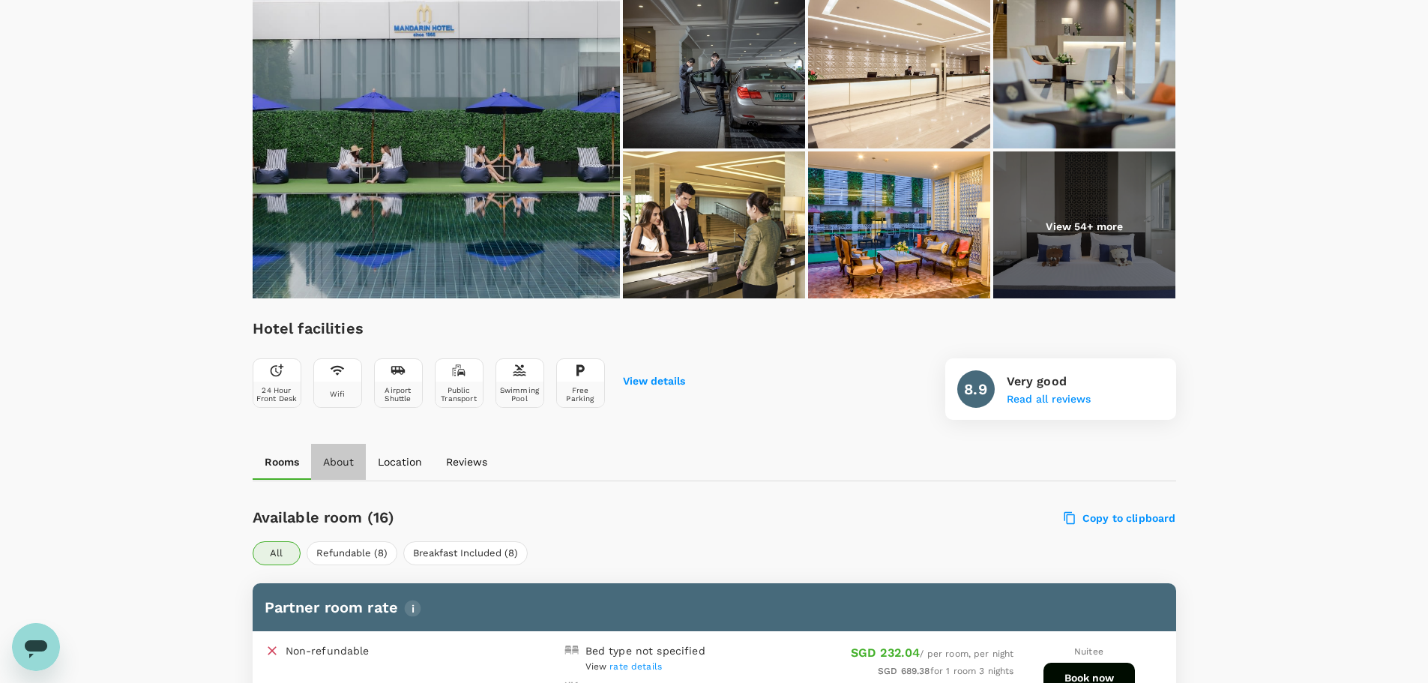
click at [337, 464] on p "About" at bounding box center [338, 461] width 31 height 15
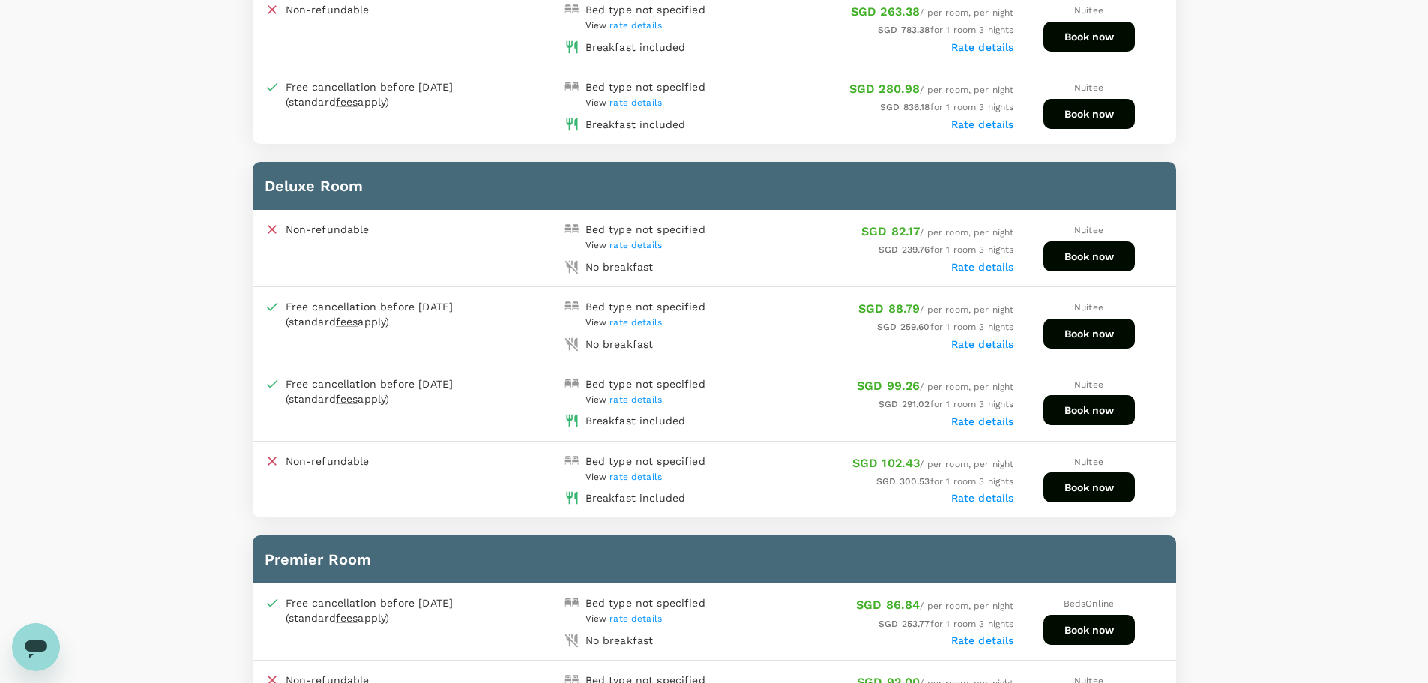
scroll to position [625, 0]
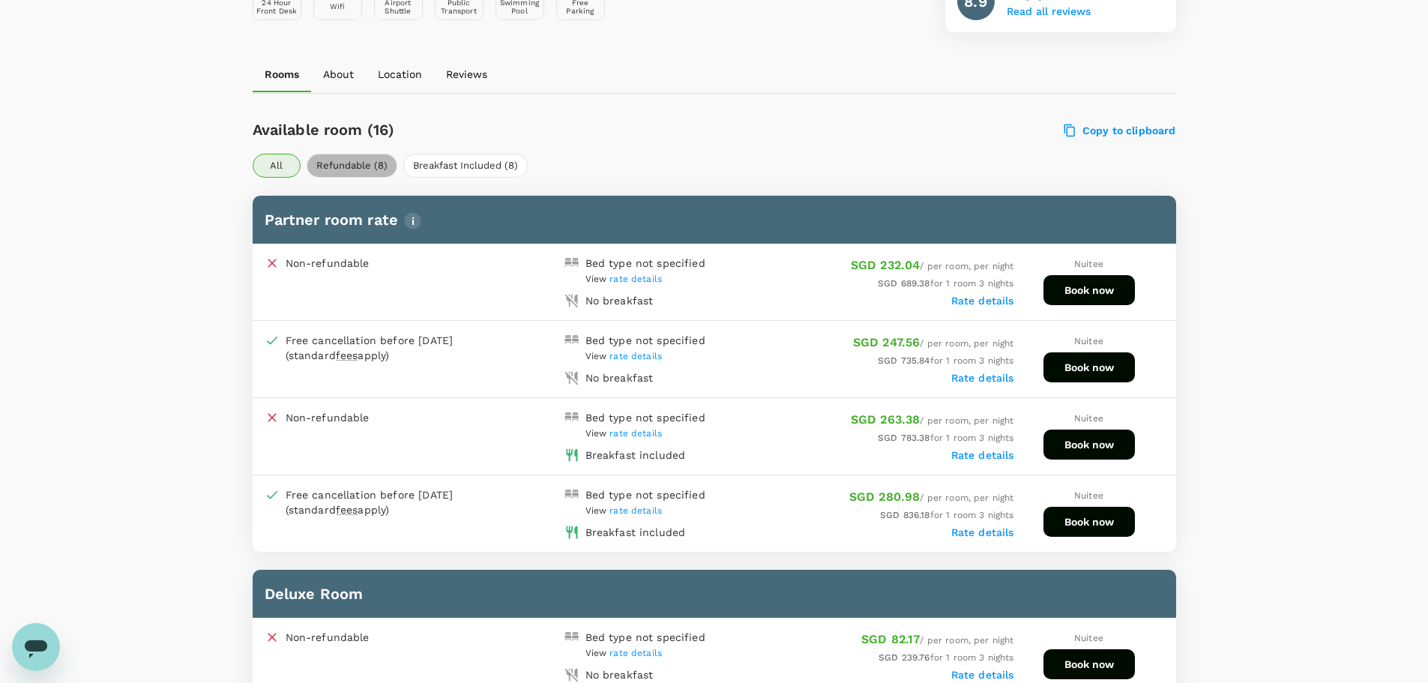
click at [371, 169] on button "Refundable (8)" at bounding box center [352, 166] width 91 height 24
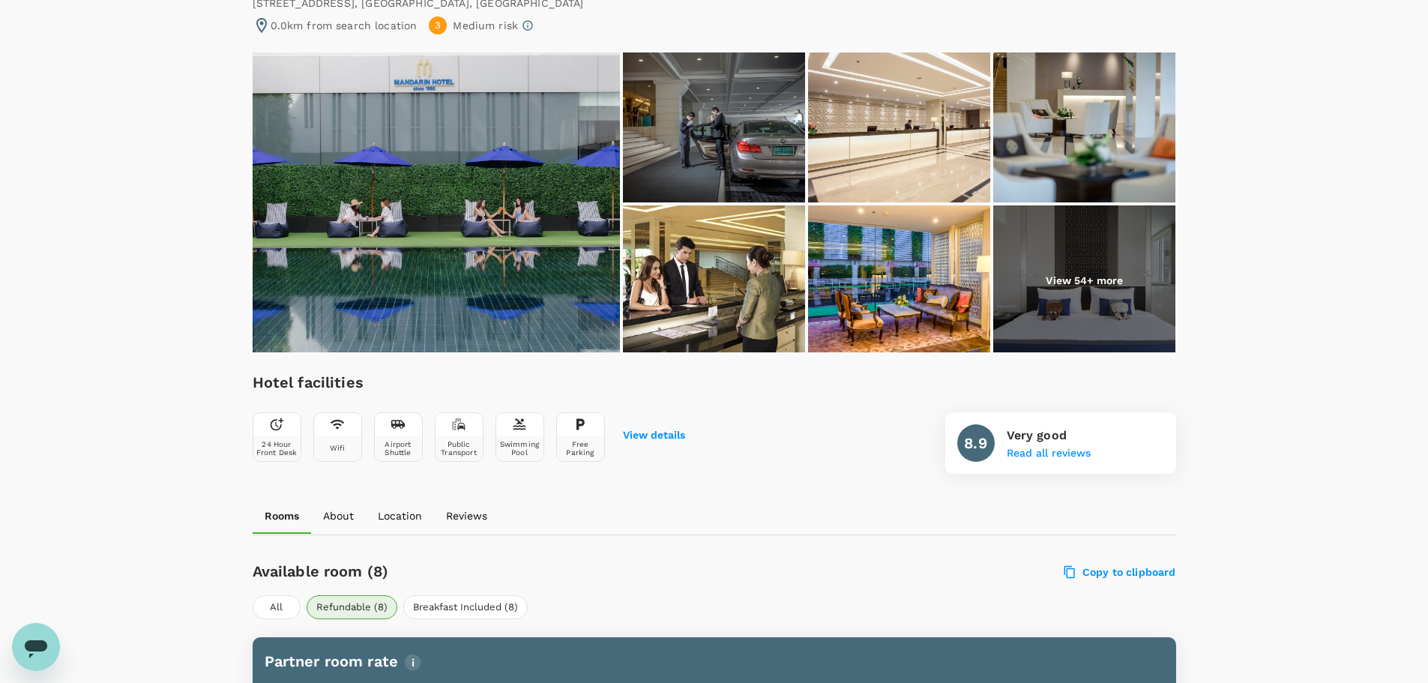
scroll to position [375, 0]
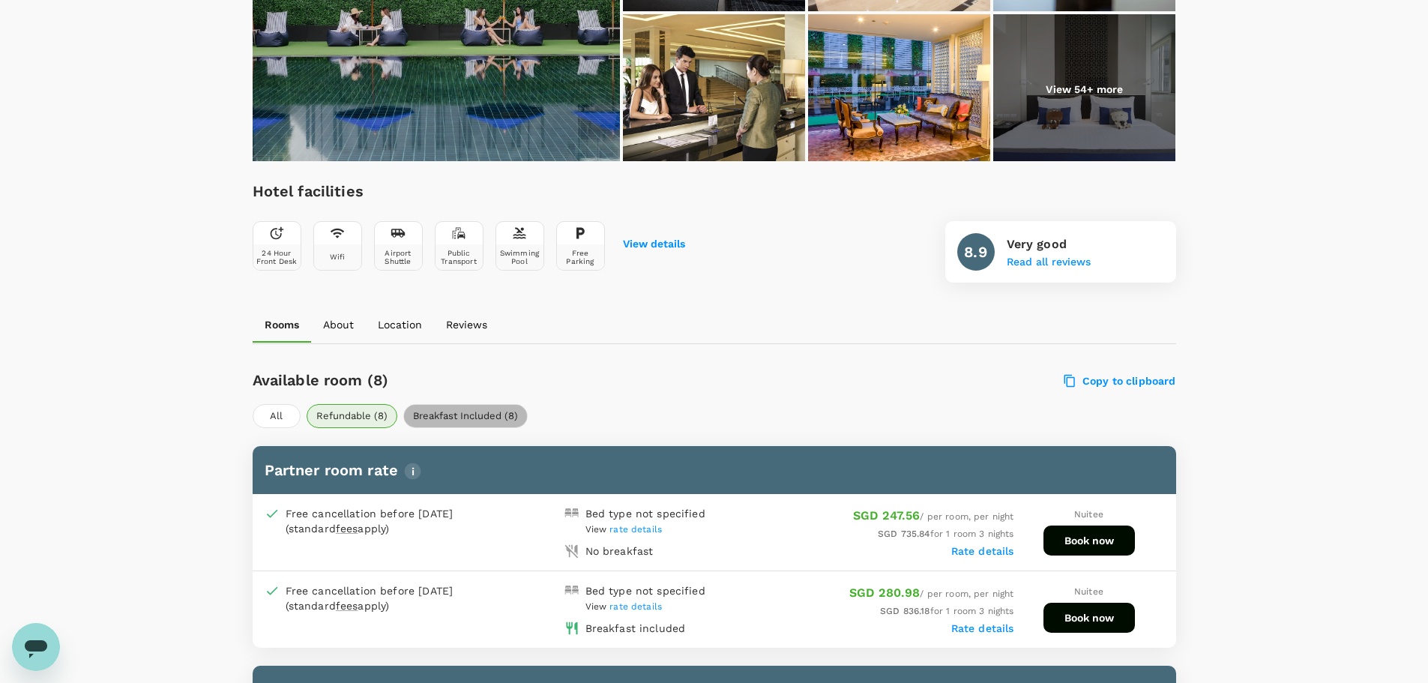
click at [455, 414] on button "Breakfast Included (8)" at bounding box center [465, 416] width 124 height 24
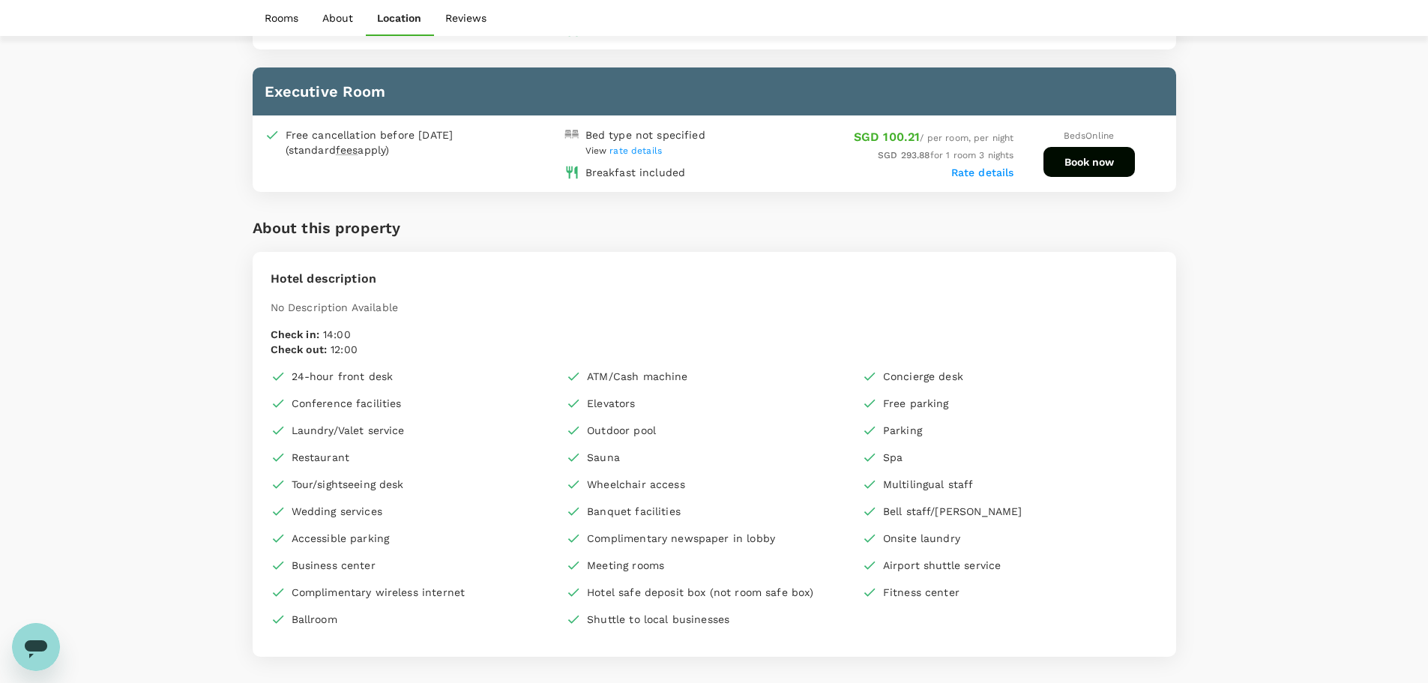
scroll to position [900, 0]
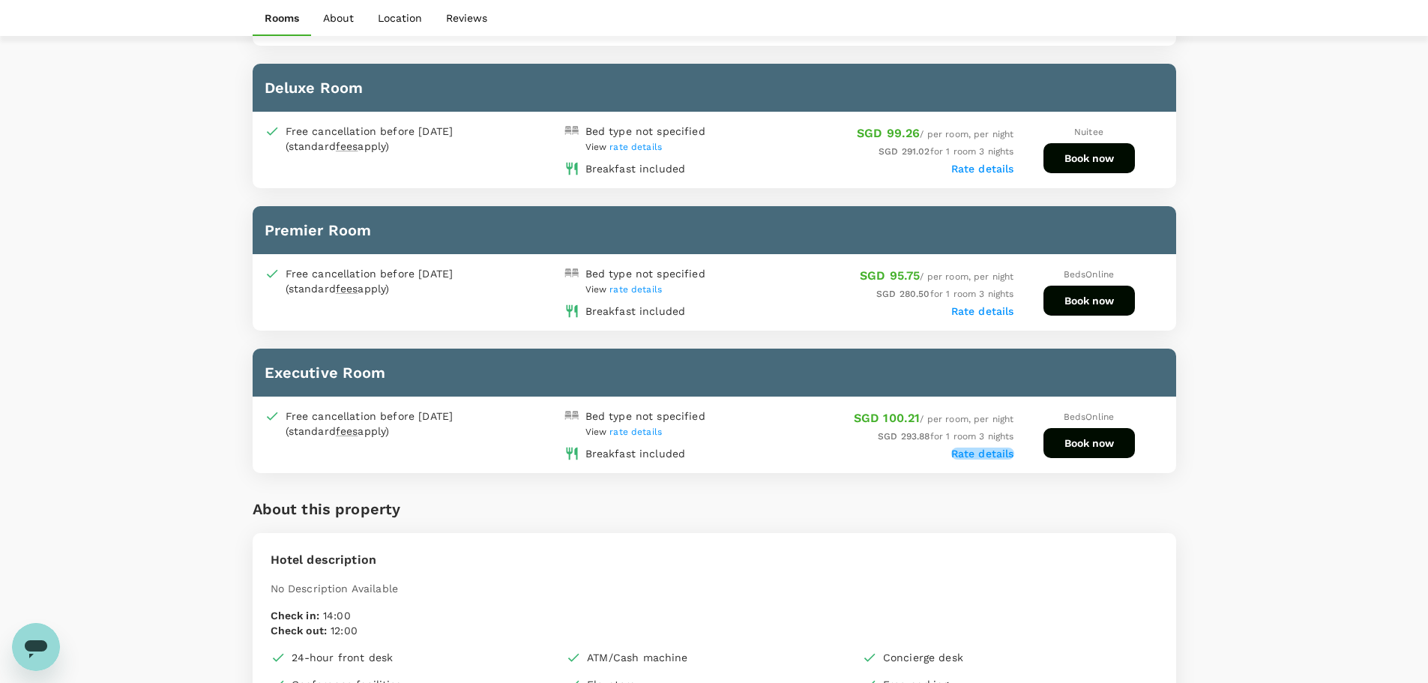
click at [1000, 458] on label "Rate details" at bounding box center [982, 454] width 63 height 12
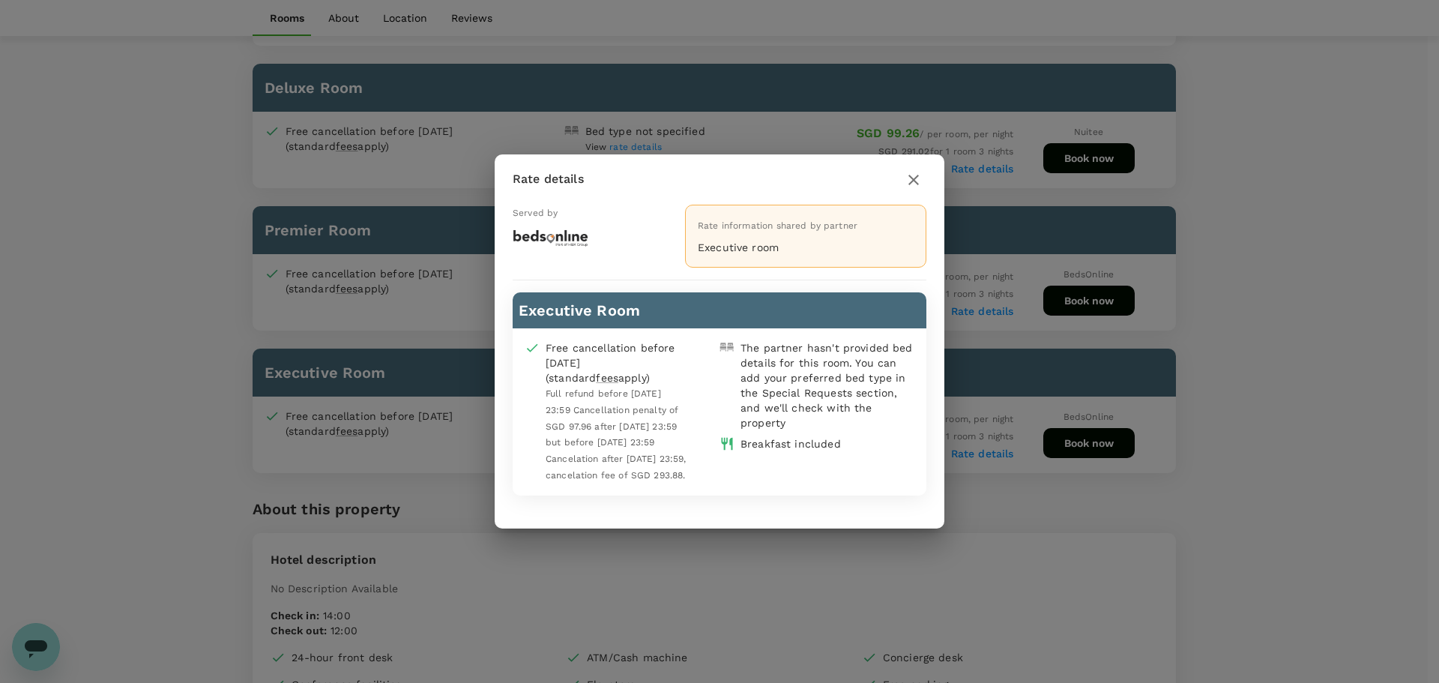
click at [926, 166] on div at bounding box center [913, 179] width 25 height 26
click at [913, 178] on icon "button" at bounding box center [914, 180] width 18 height 18
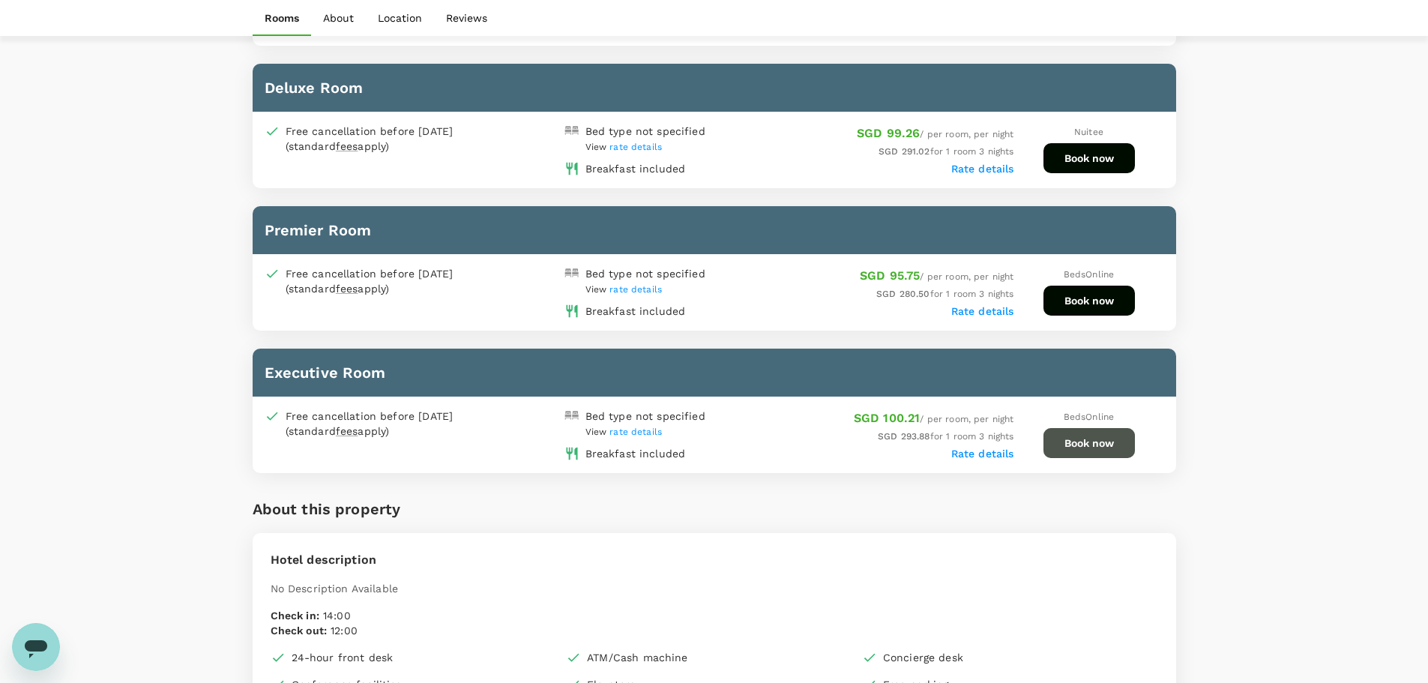
click at [1092, 446] on button "Book now" at bounding box center [1089, 443] width 91 height 30
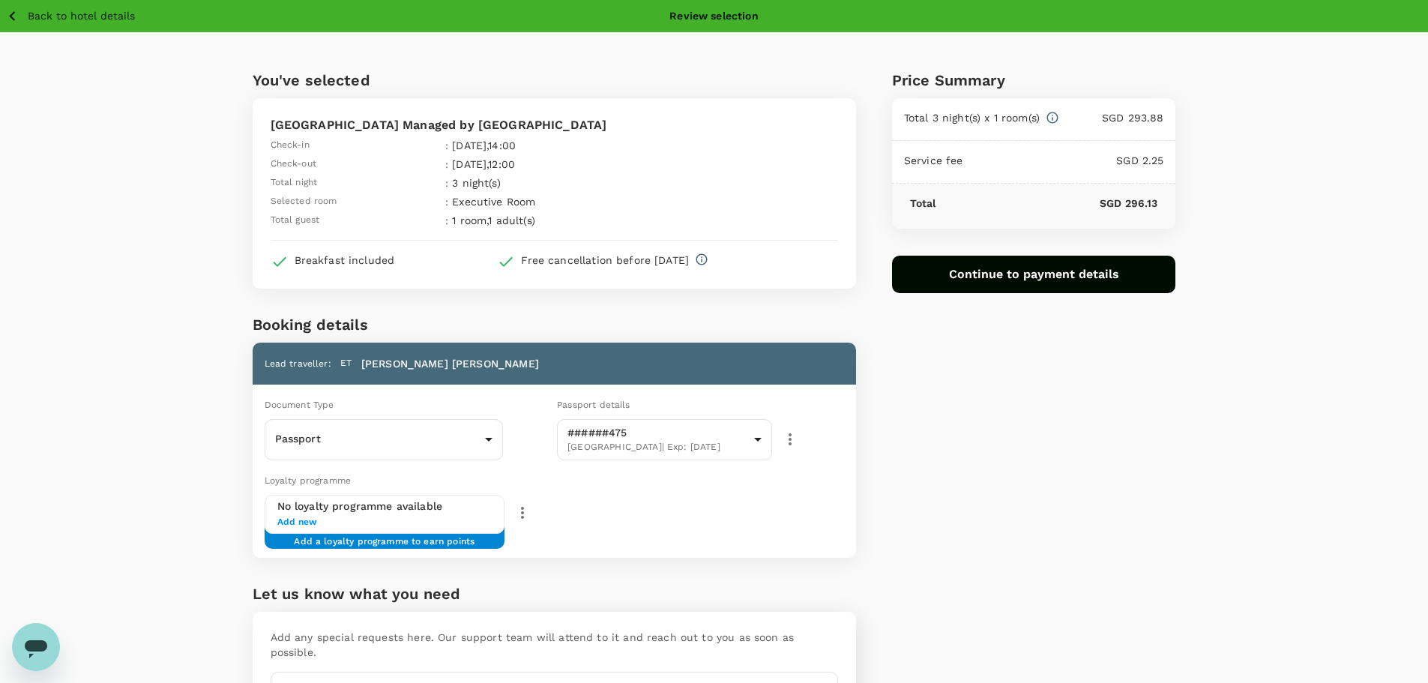
click at [370, 258] on div "Breakfast included" at bounding box center [345, 260] width 100 height 15
click at [521, 253] on div "Free cancellation before 06 Oct 2025" at bounding box center [605, 260] width 168 height 15
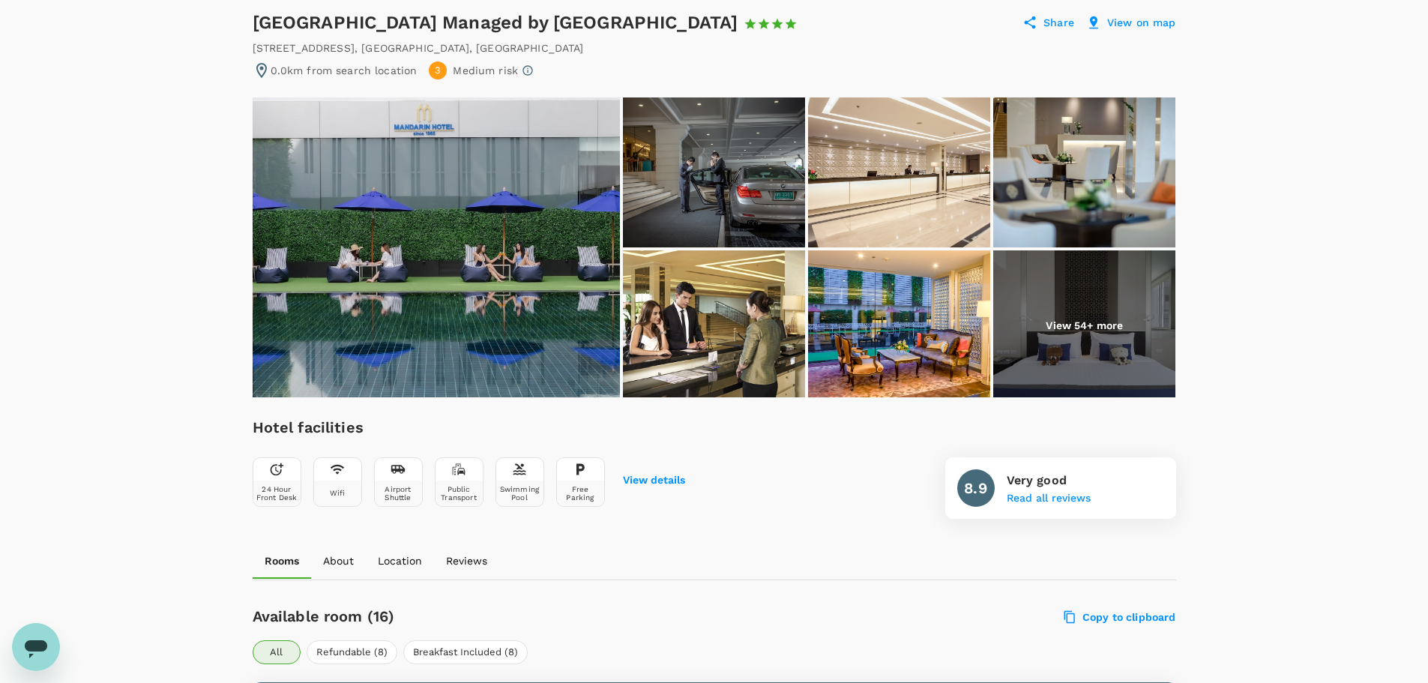
scroll to position [150, 0]
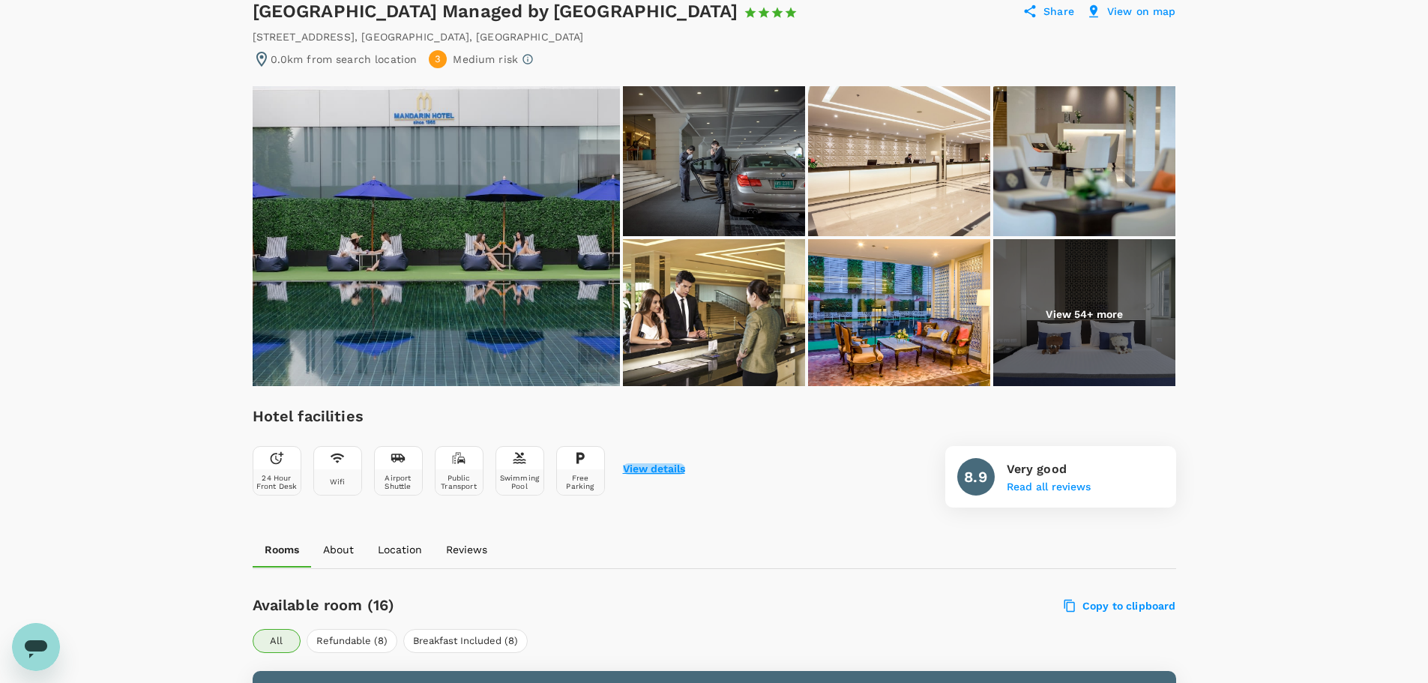
click at [666, 470] on button "View details" at bounding box center [654, 469] width 62 height 12
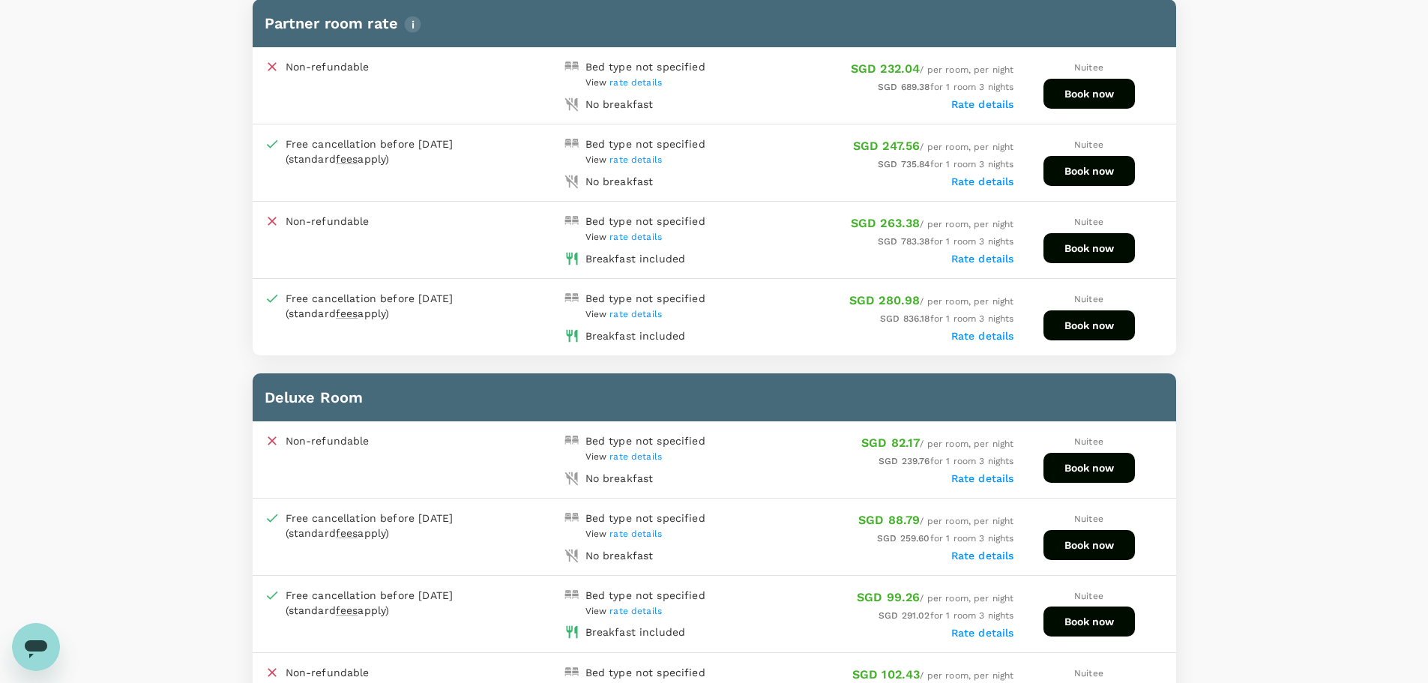
scroll to position [0, 0]
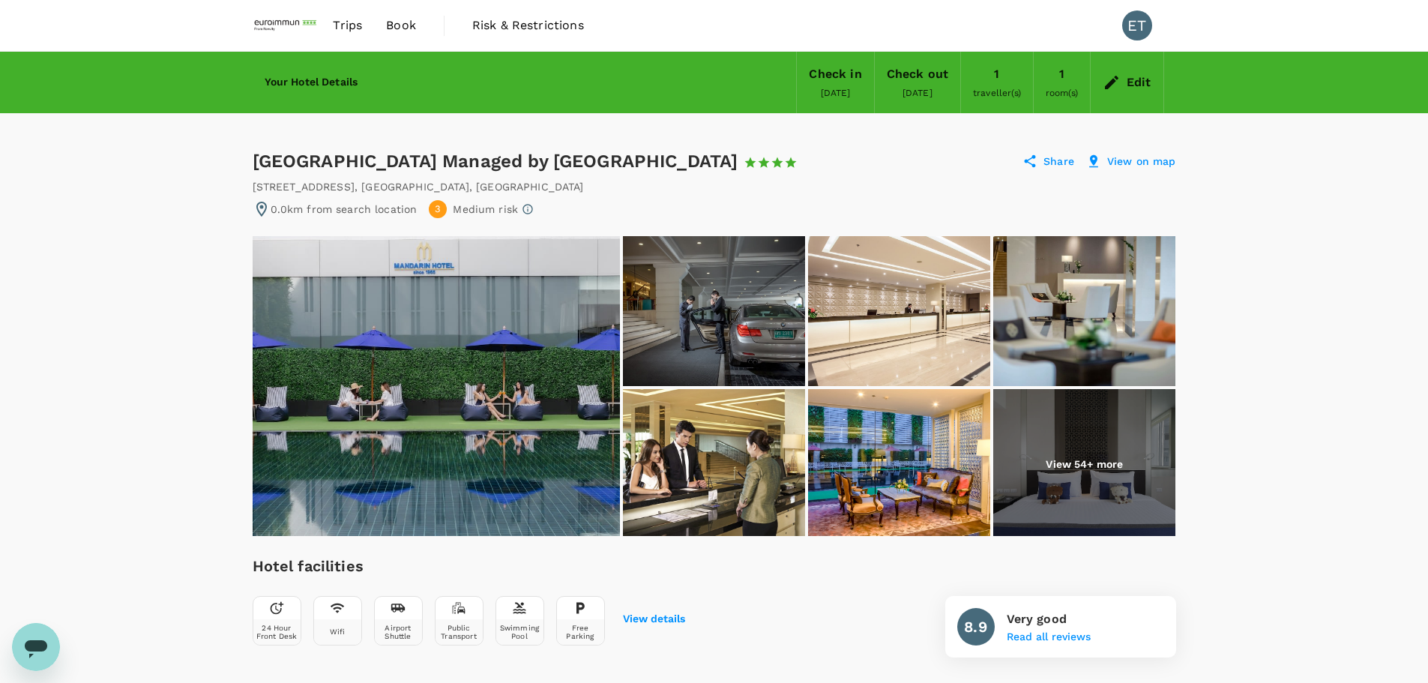
click at [1121, 91] on div "Edit" at bounding box center [1127, 82] width 73 height 52
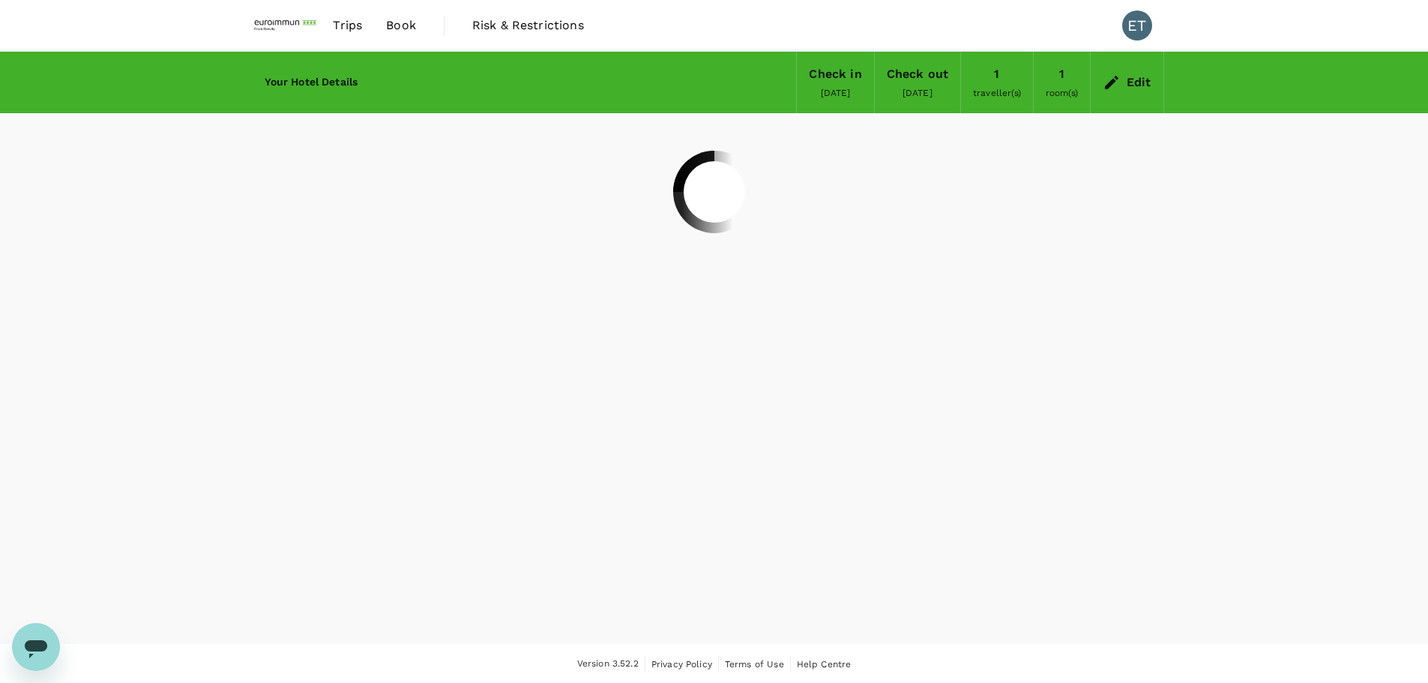
click at [382, 28] on link "Book" at bounding box center [401, 25] width 54 height 51
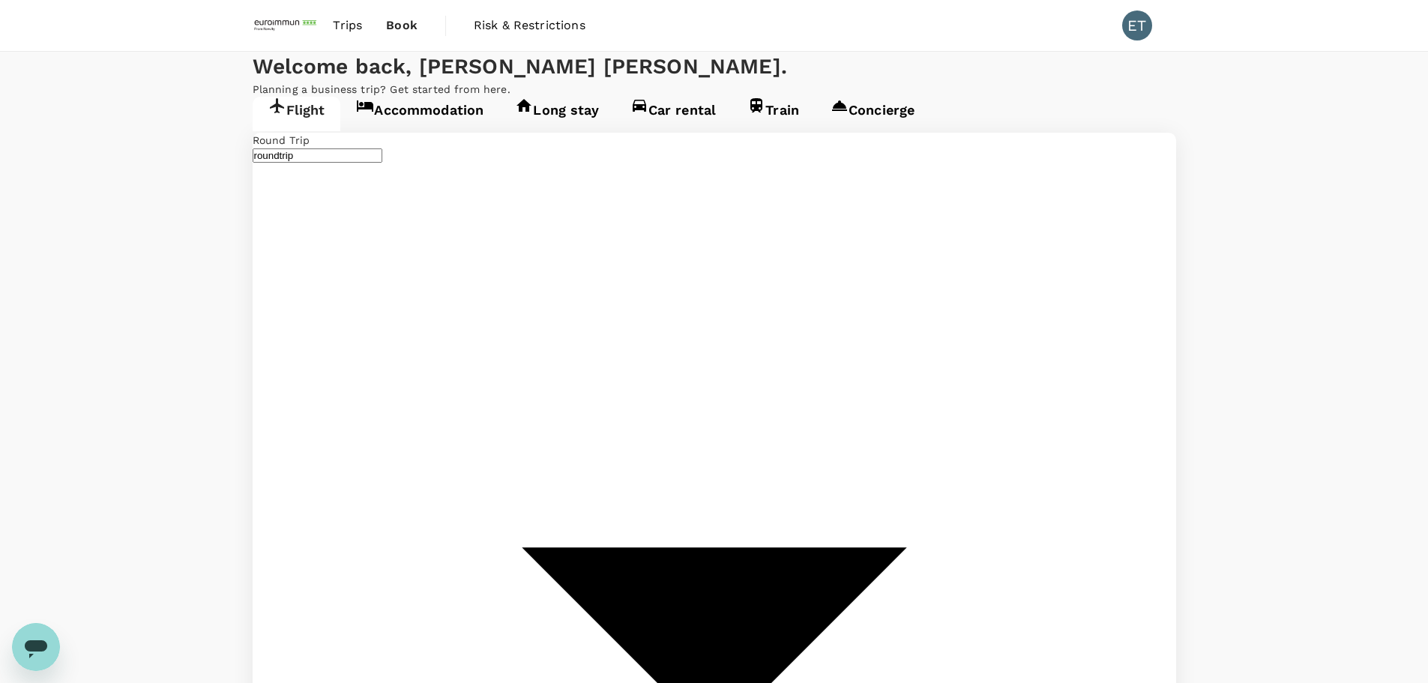
type input "[GEOGRAPHIC_DATA], [GEOGRAPHIC_DATA] (any)"
type input "Suvarnabhumi Intl (BKK)"
type input "[GEOGRAPHIC_DATA], [GEOGRAPHIC_DATA] (any)"
type input "Suvarnabhumi Intl (BKK)"
click at [403, 131] on link "Accommodation" at bounding box center [419, 114] width 159 height 34
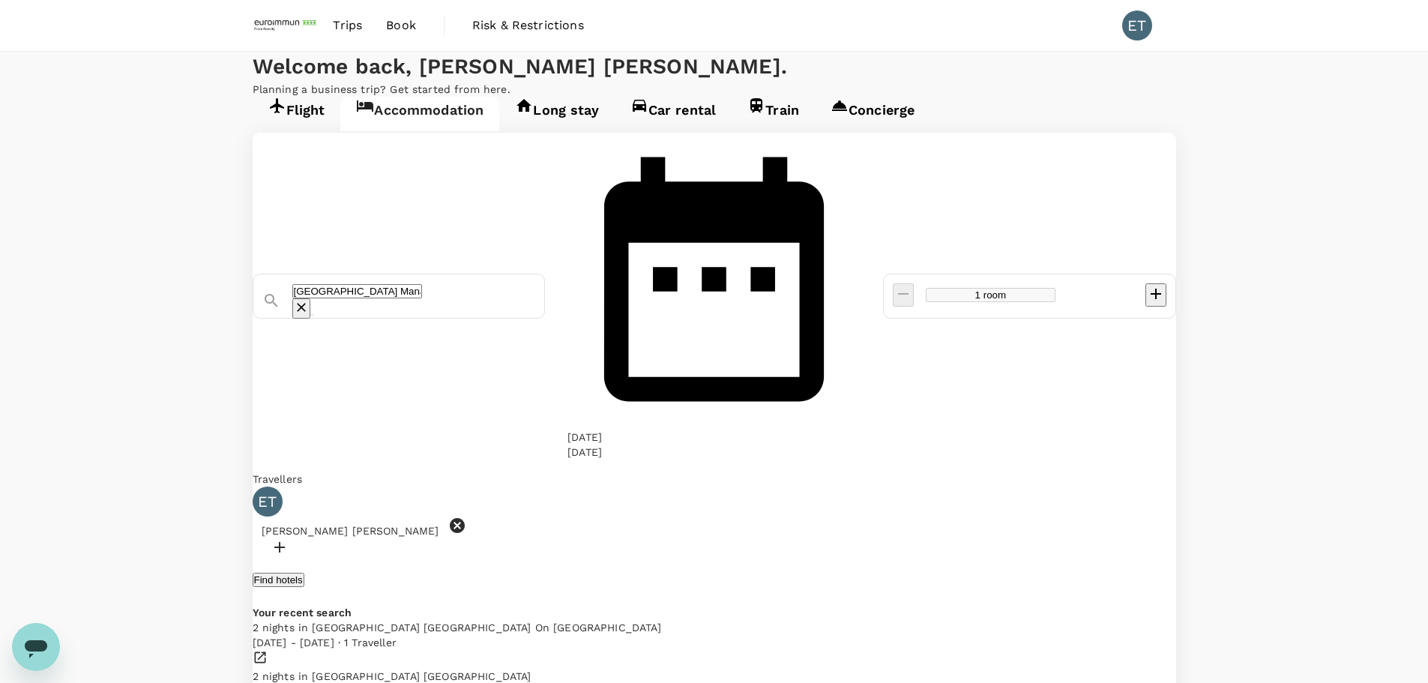
click at [422, 284] on input "[GEOGRAPHIC_DATA] Managed by [GEOGRAPHIC_DATA]" at bounding box center [357, 291] width 130 height 14
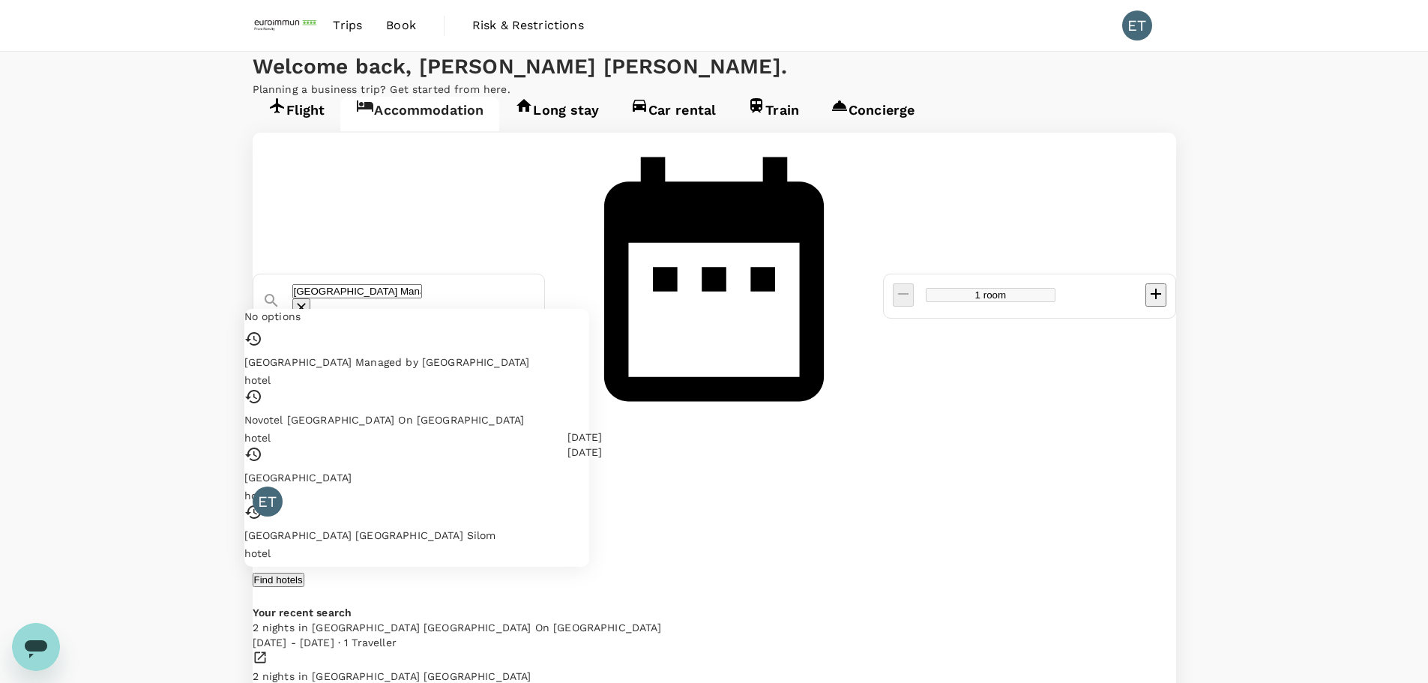
type input "Novotel [GEOGRAPHIC_DATA] On [GEOGRAPHIC_DATA]"
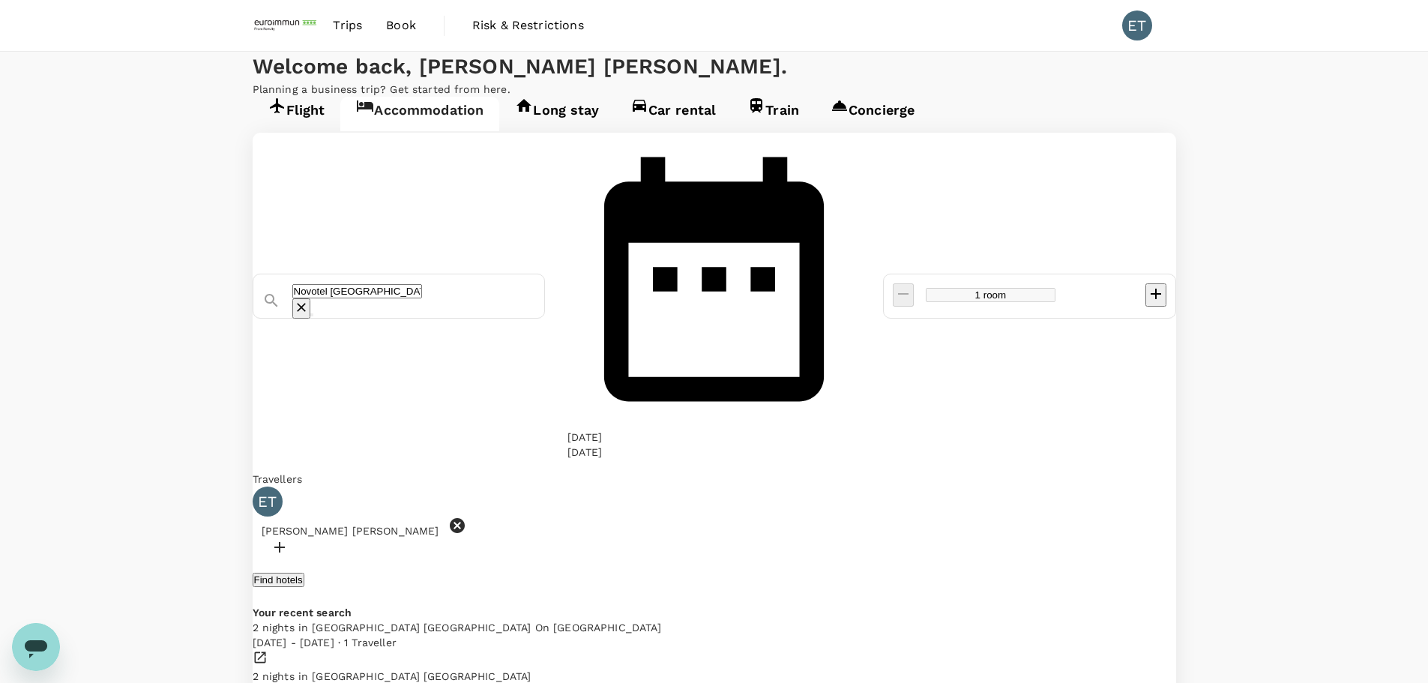
click at [769, 572] on div "Find hotels" at bounding box center [715, 579] width 924 height 15
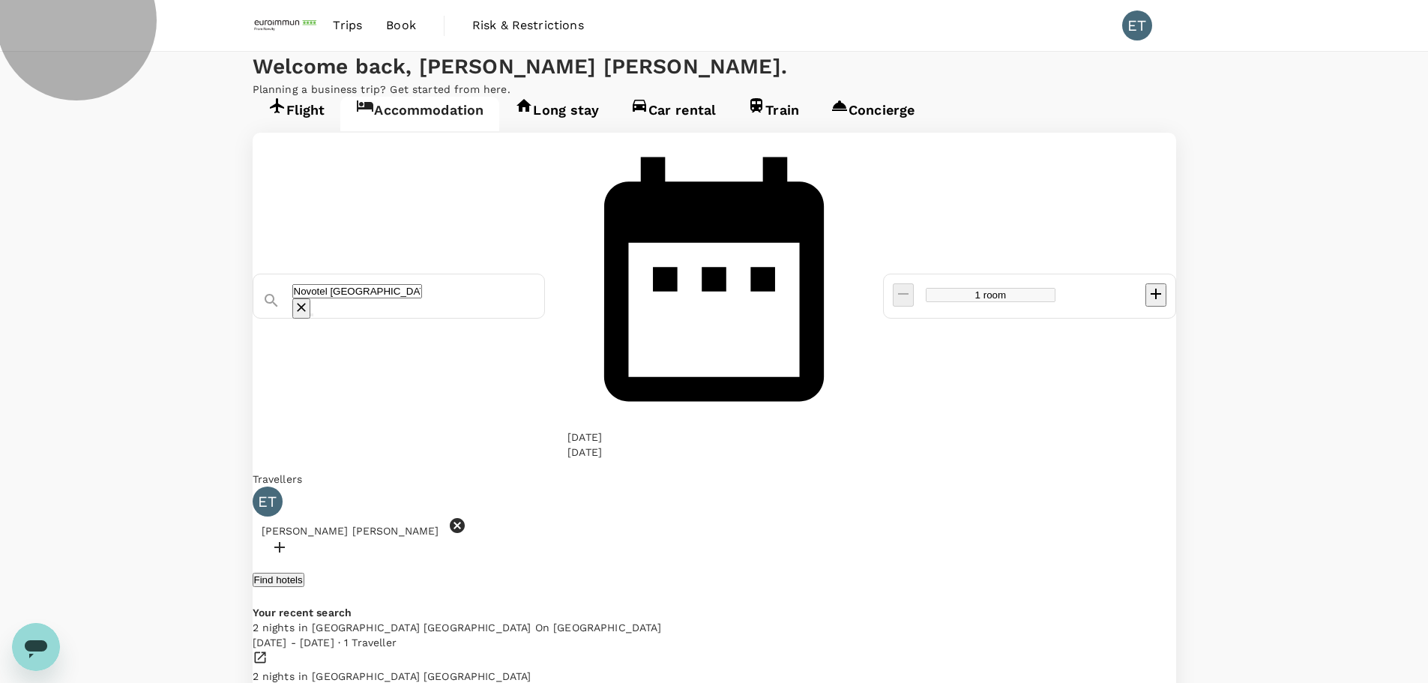
click at [304, 573] on button "Find hotels" at bounding box center [279, 580] width 52 height 14
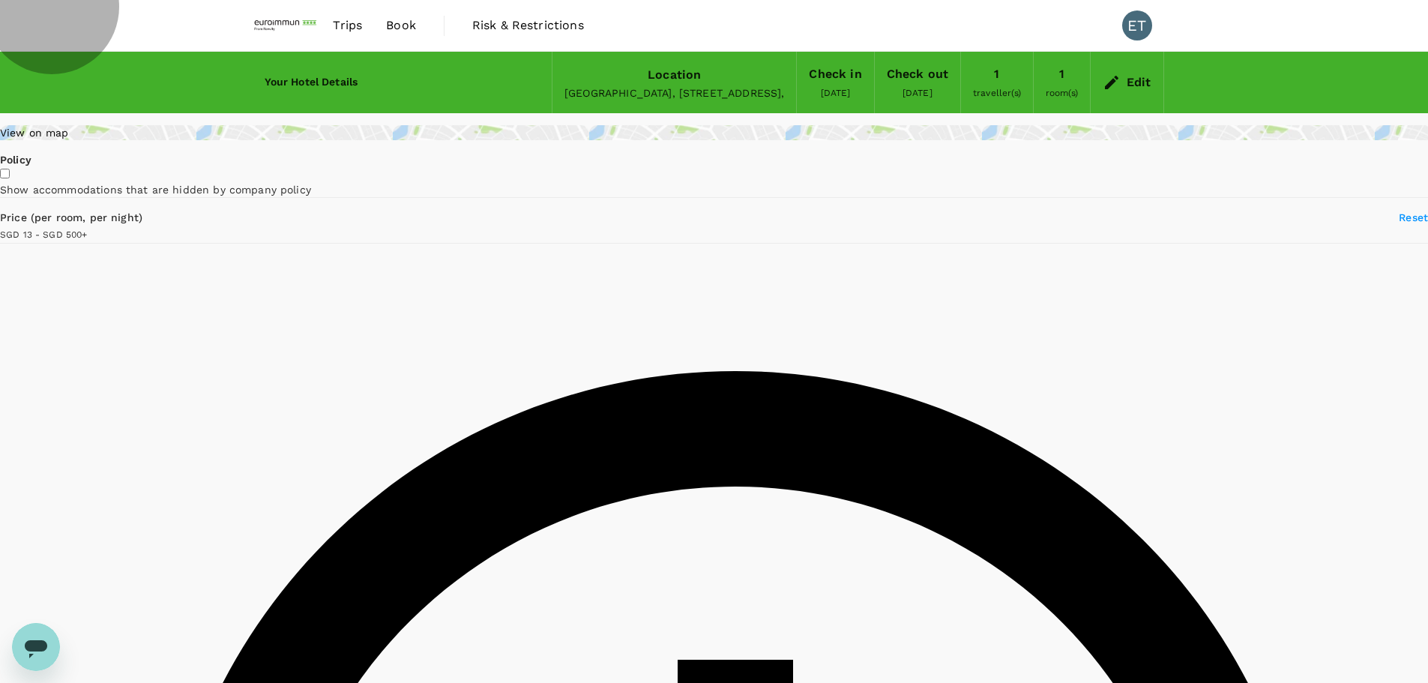
click at [564, 77] on div "Location" at bounding box center [674, 74] width 220 height 21
click at [586, 96] on div "Thailand, Bangkok, , 10330, 392-44 Siam Square Soi 6," at bounding box center [674, 92] width 220 height 15
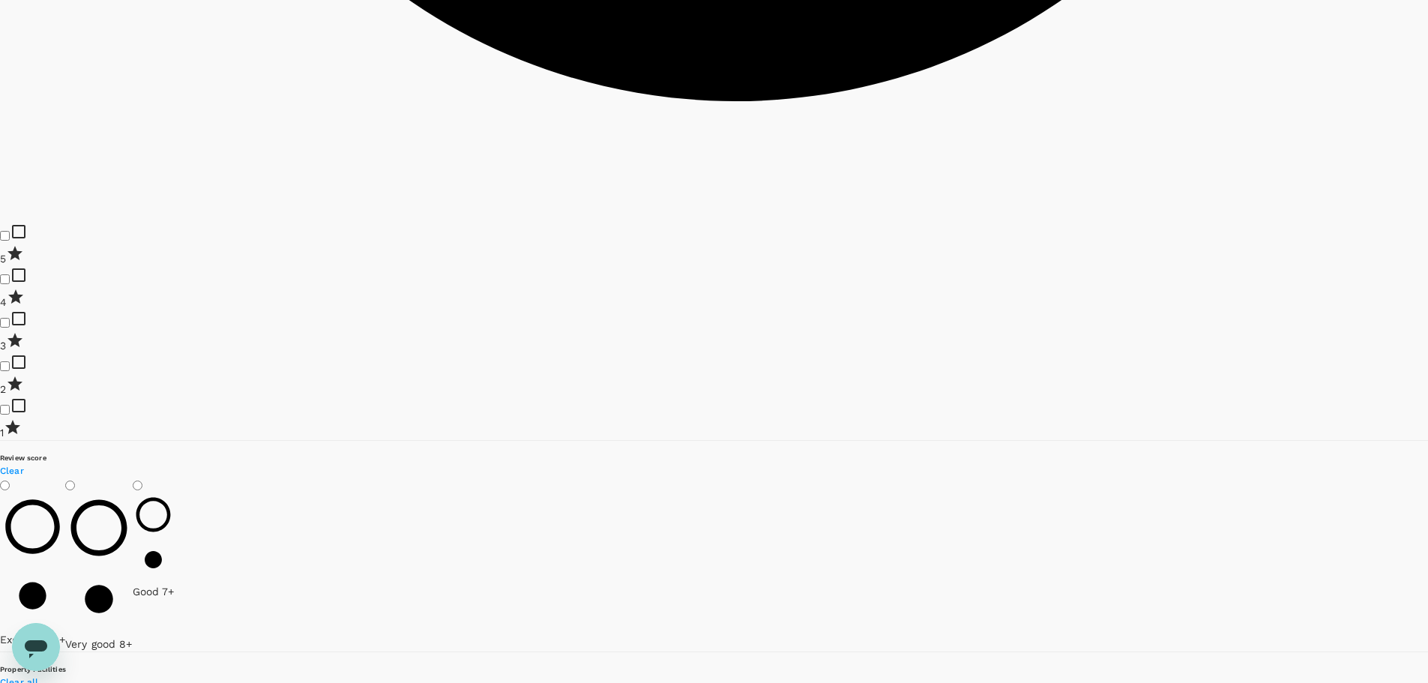
scroll to position [1274, 0]
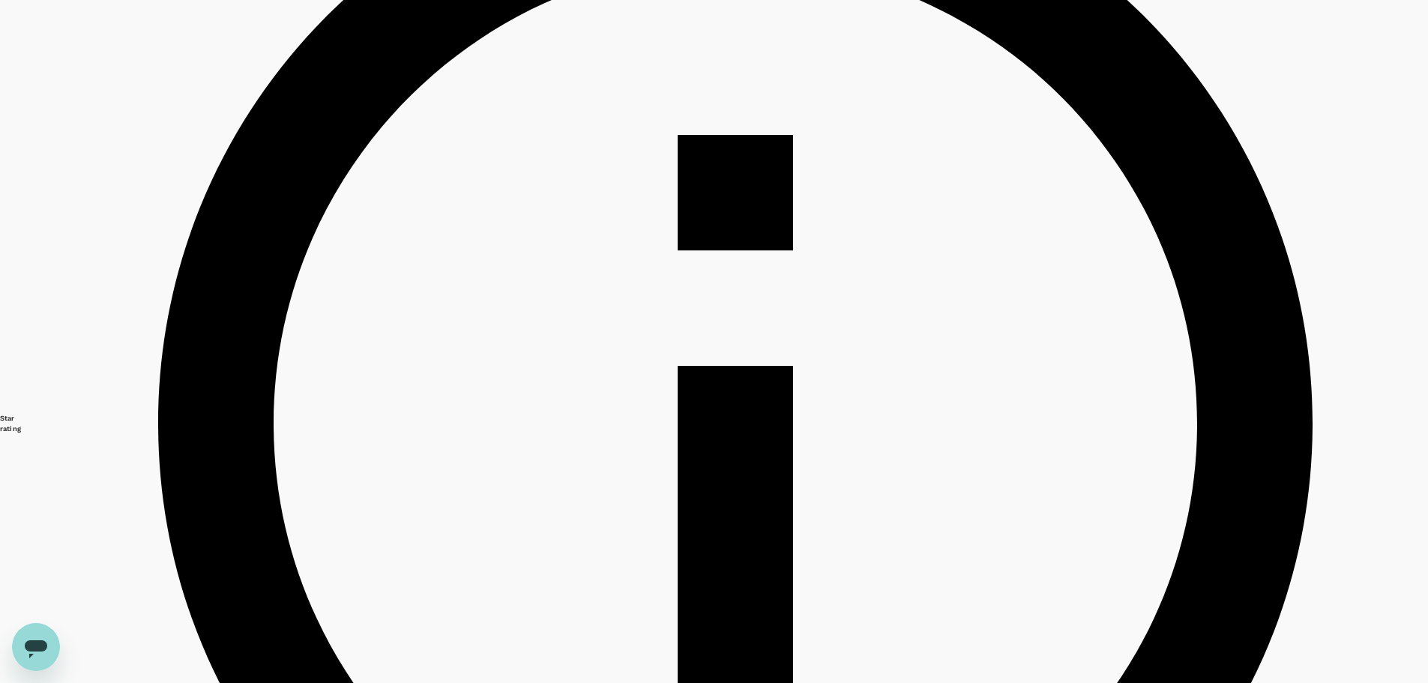
scroll to position [0, 0]
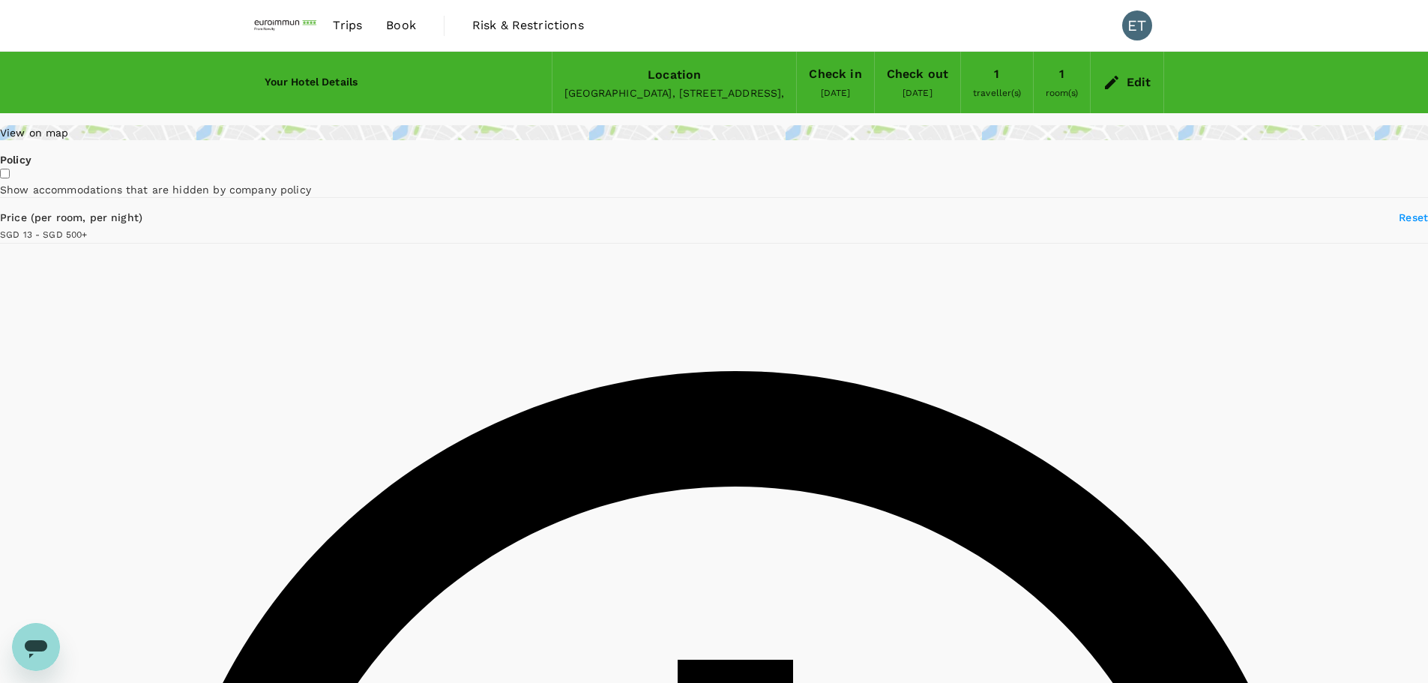
type input "499.36"
click at [564, 88] on div "Thailand, Bangkok, , 10330, 392-44 Siam Square Soi 6," at bounding box center [674, 92] width 220 height 15
click at [1127, 82] on div "Edit" at bounding box center [1139, 82] width 25 height 21
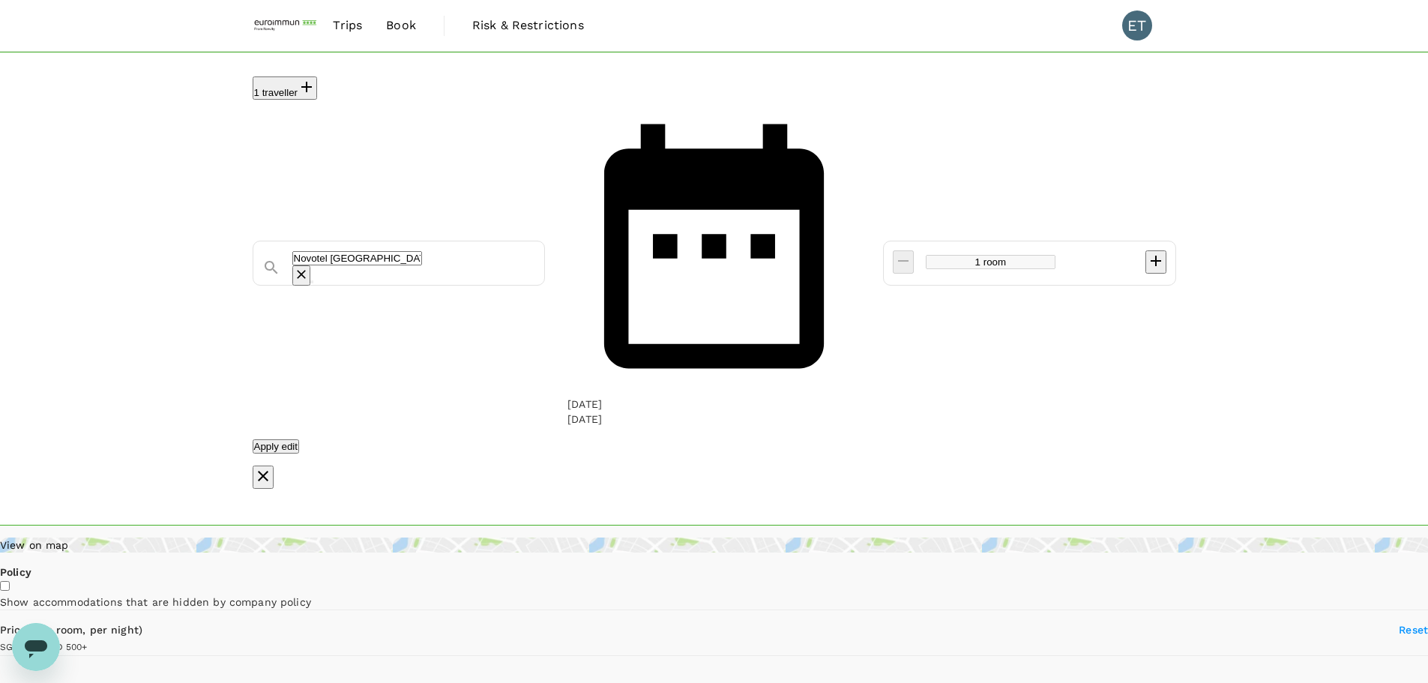
click at [309, 267] on icon "Clear" at bounding box center [301, 274] width 15 height 15
click at [422, 251] on input "text" at bounding box center [357, 258] width 130 height 14
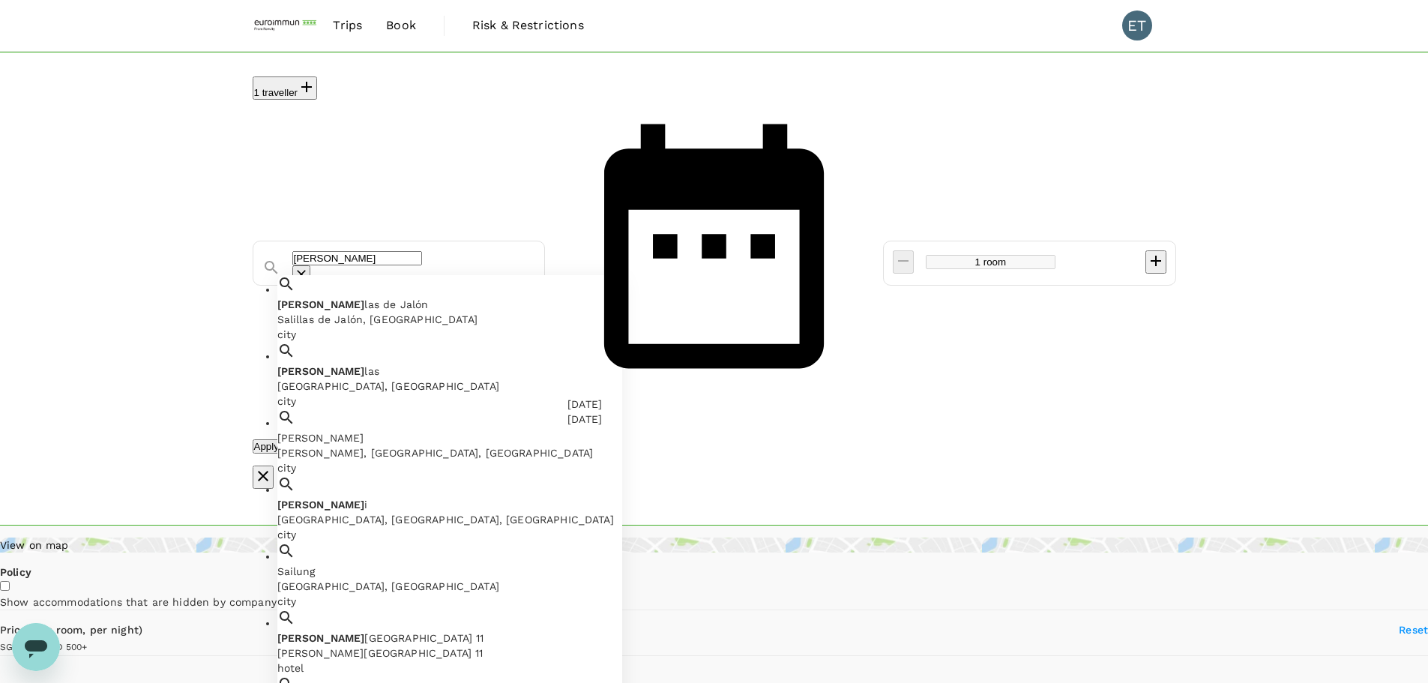
type input "salil"
type input "499.36"
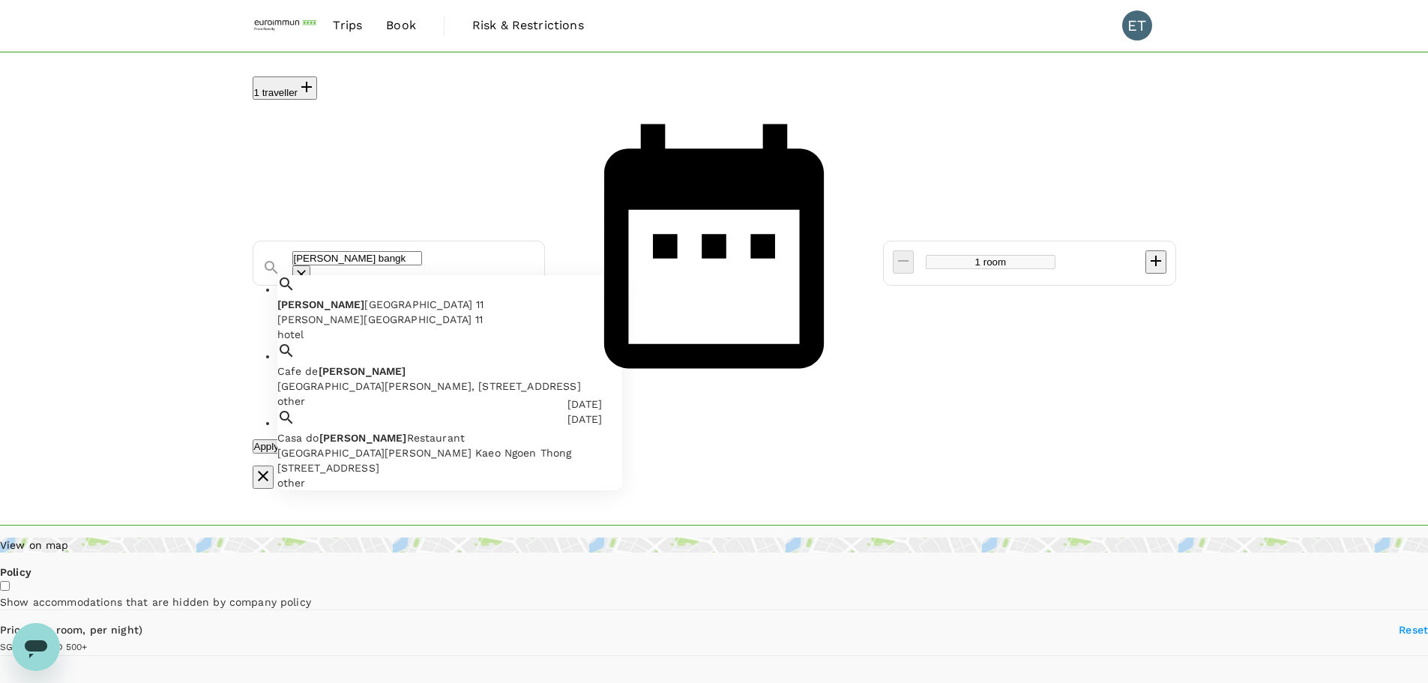
drag, startPoint x: 373, startPoint y: 120, endPoint x: 257, endPoint y: 115, distance: 116.3
click at [257, 238] on div "salil bangk" at bounding box center [393, 261] width 286 height 47
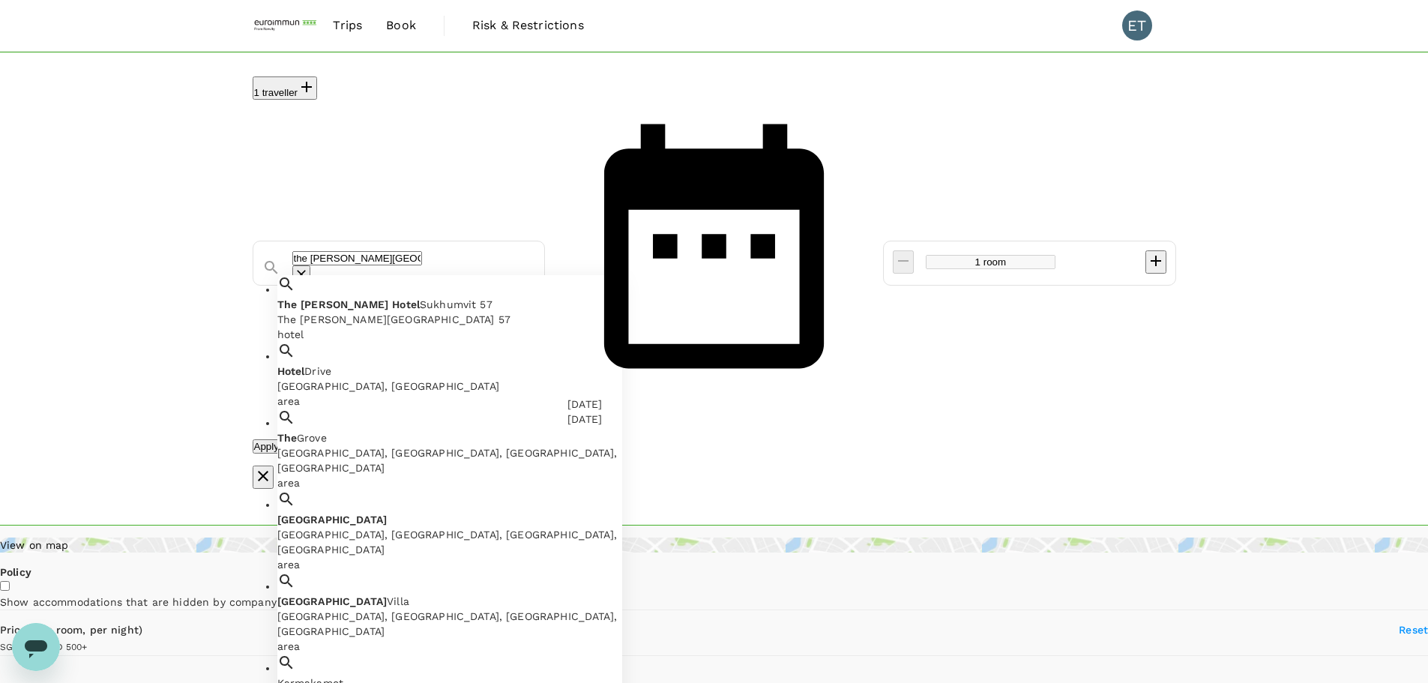
click at [439, 298] on span "Sukhumvit 57" at bounding box center [456, 304] width 73 height 12
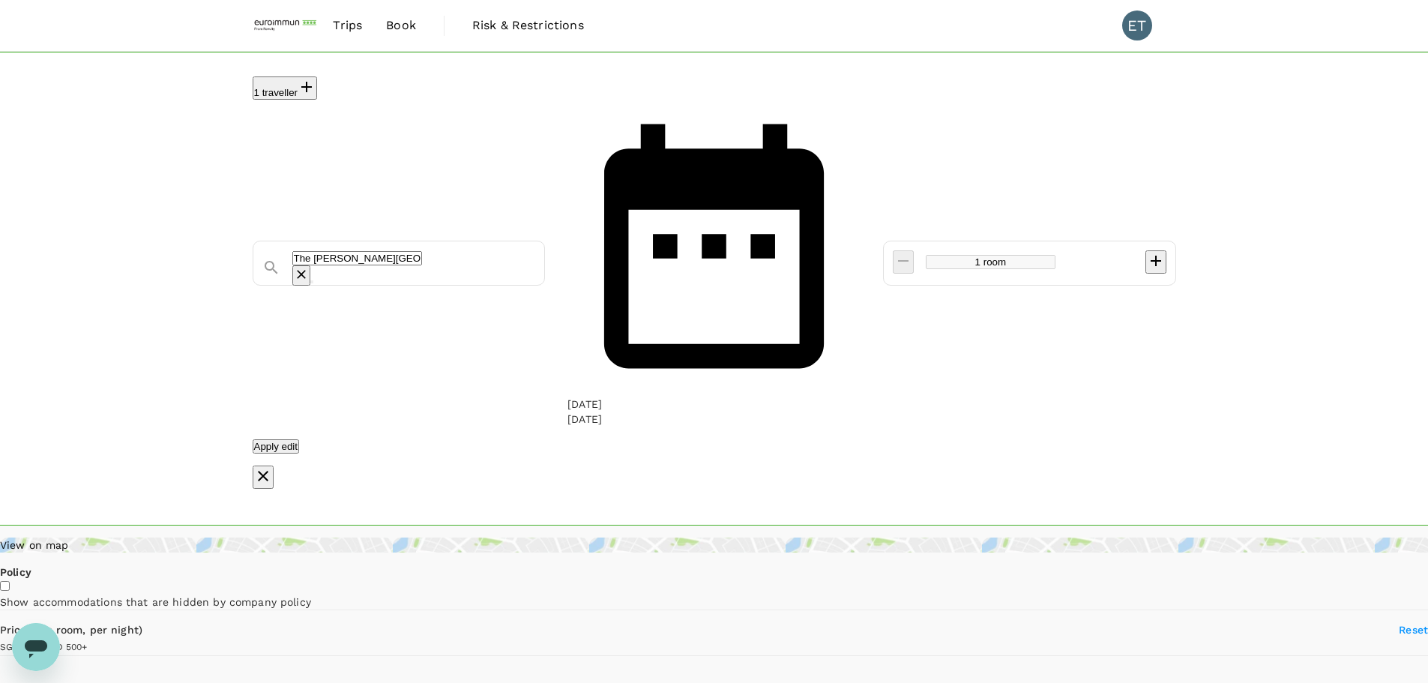
type input "The Salil Hotel Sukhumvit 57"
click at [300, 439] on button "Apply edit" at bounding box center [276, 446] width 47 height 14
type input "The Salil Hotel Sukhumvit 57"
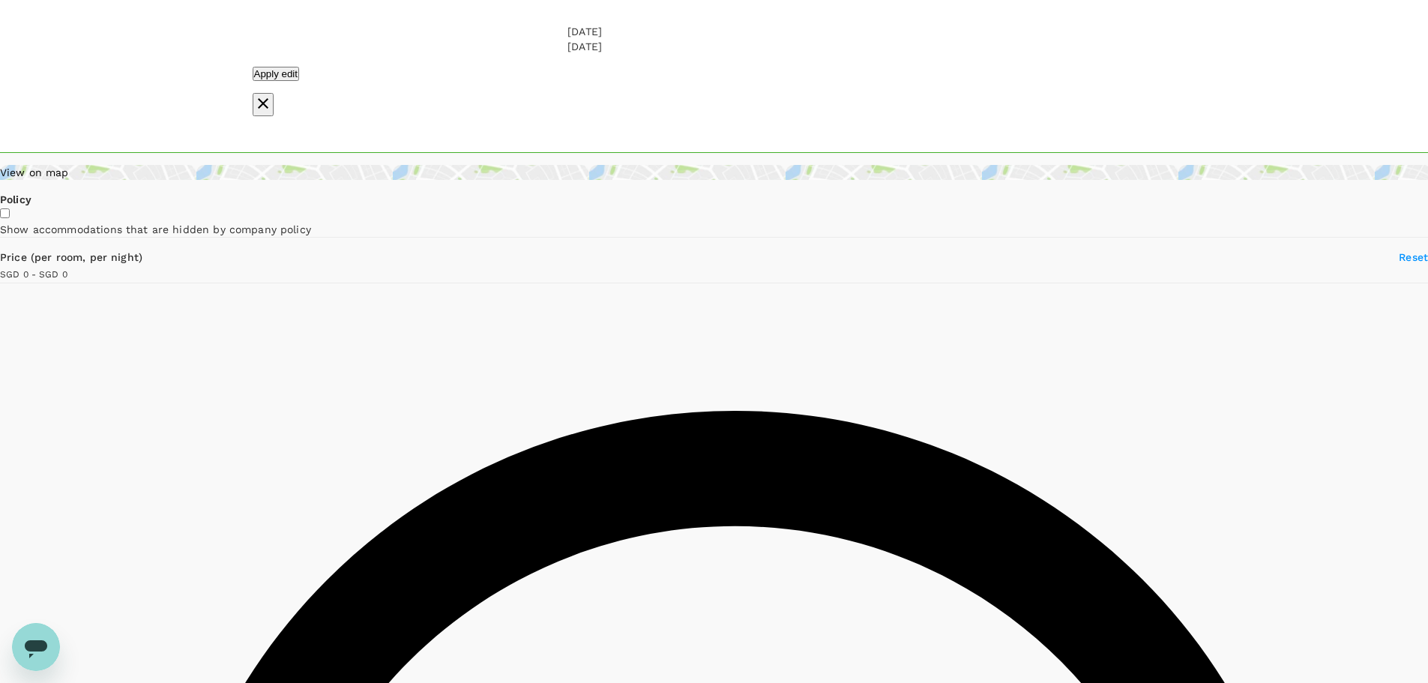
scroll to position [375, 0]
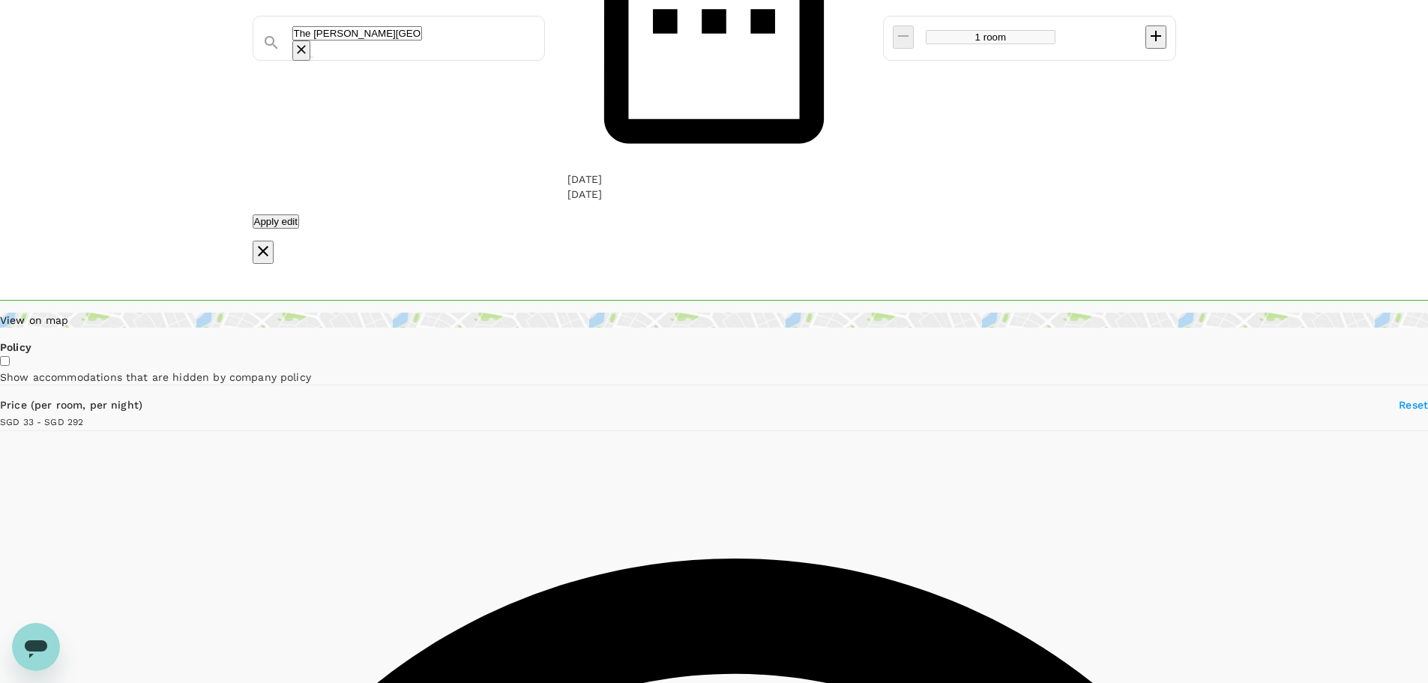
scroll to position [525, 0]
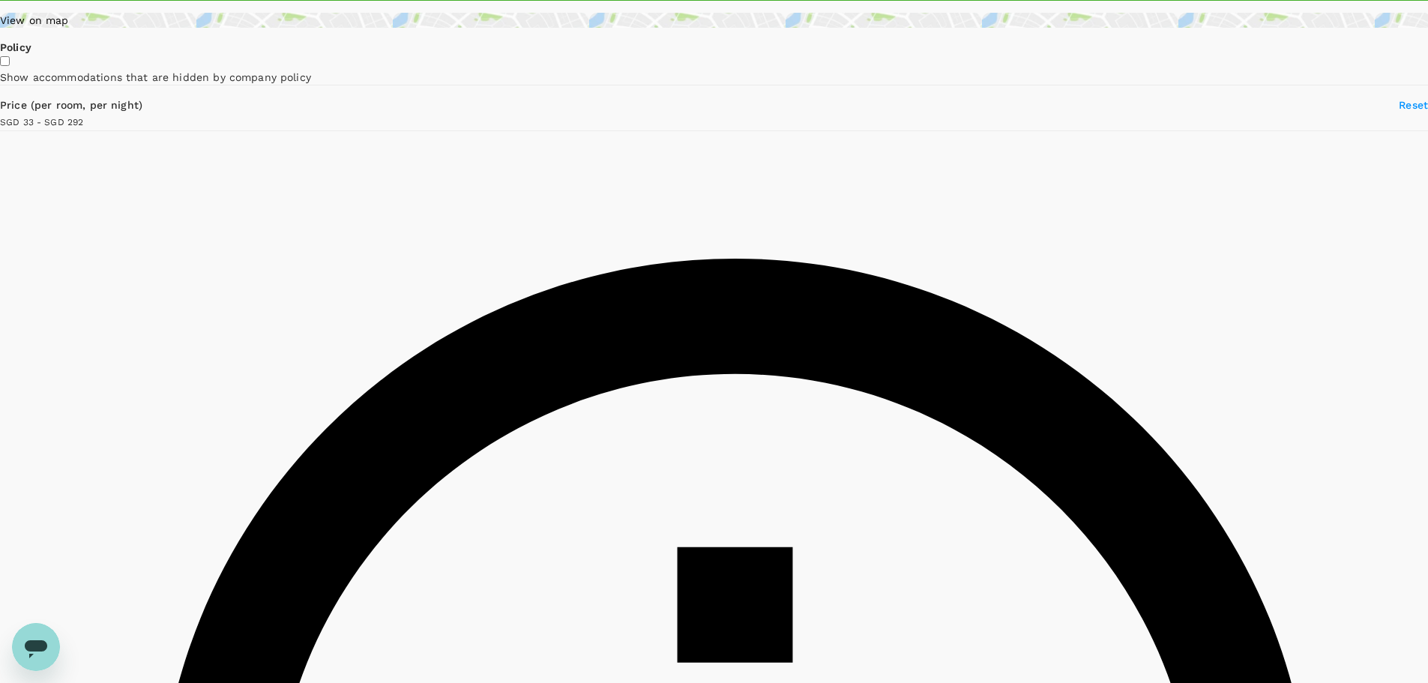
type input "291.06"
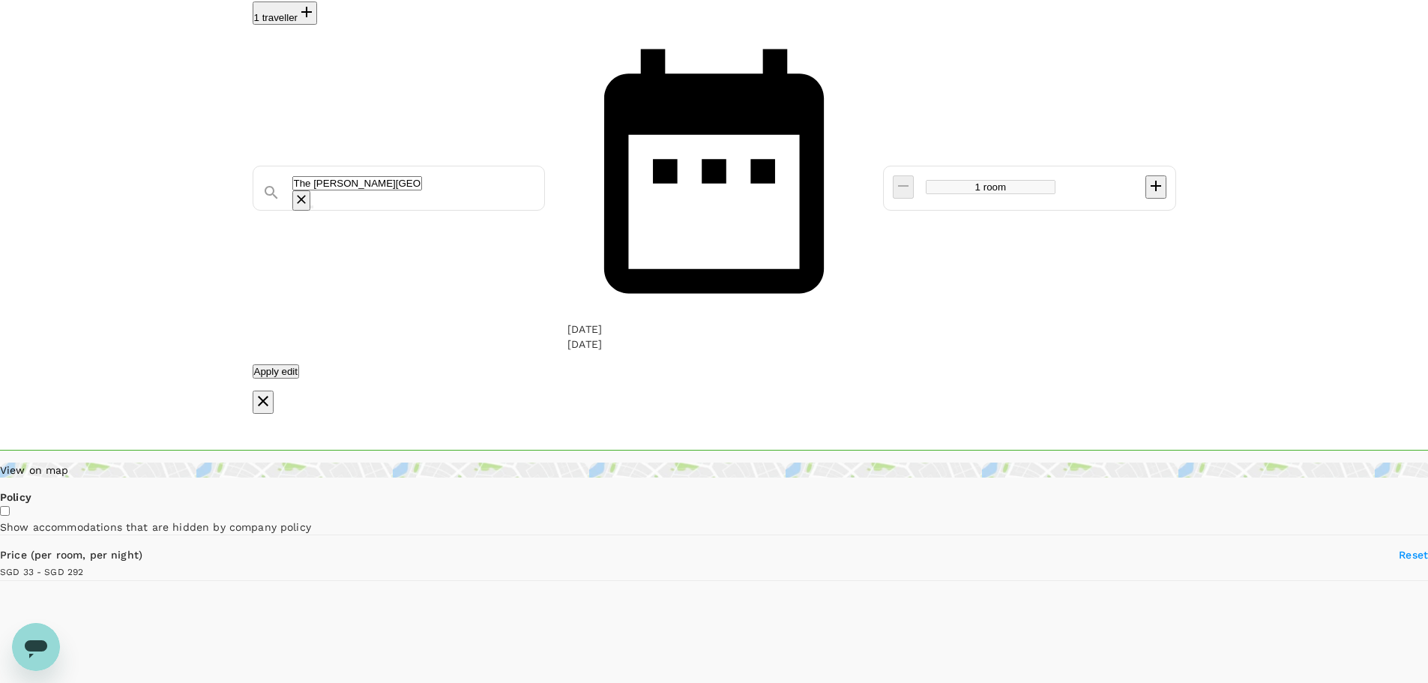
type input "33.19"
type input "292.19"
type input "24.19"
type input "326.19"
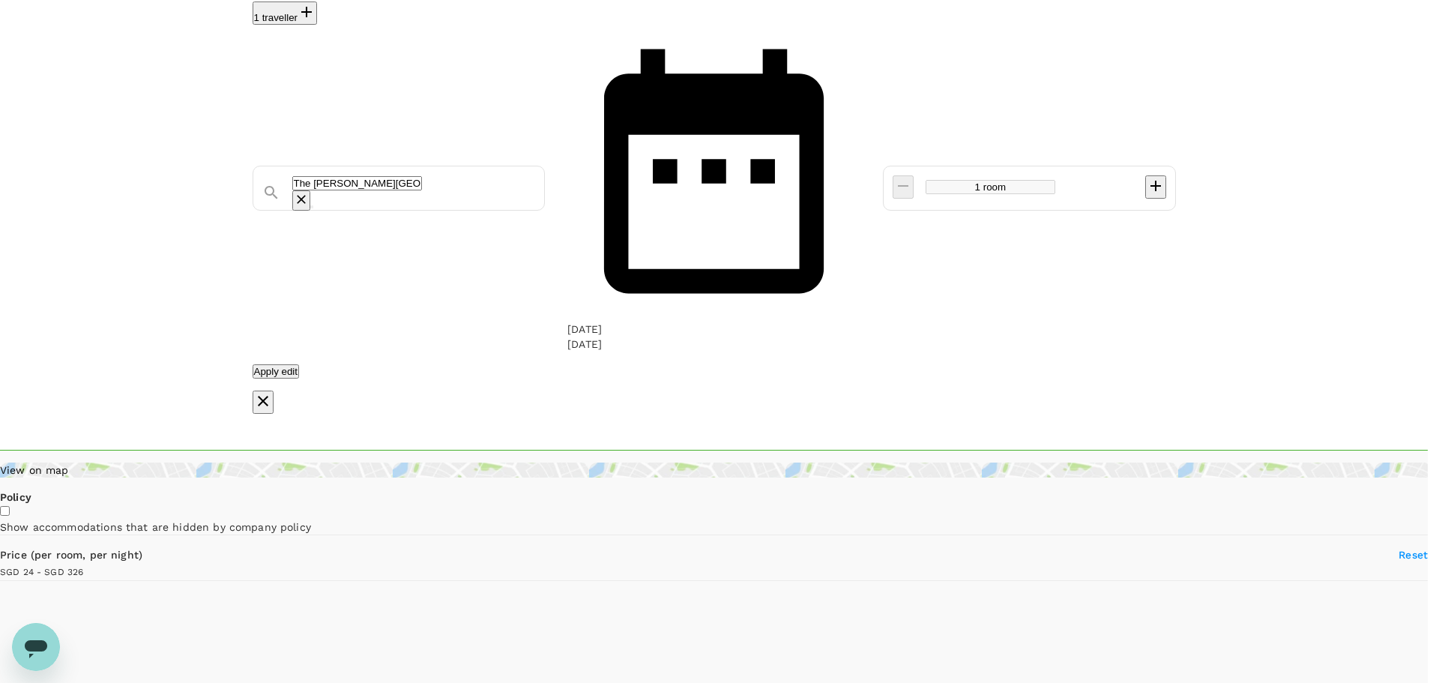
type input "e.teo@euroimmun.com.sg"
type input "65"
type input "88762331"
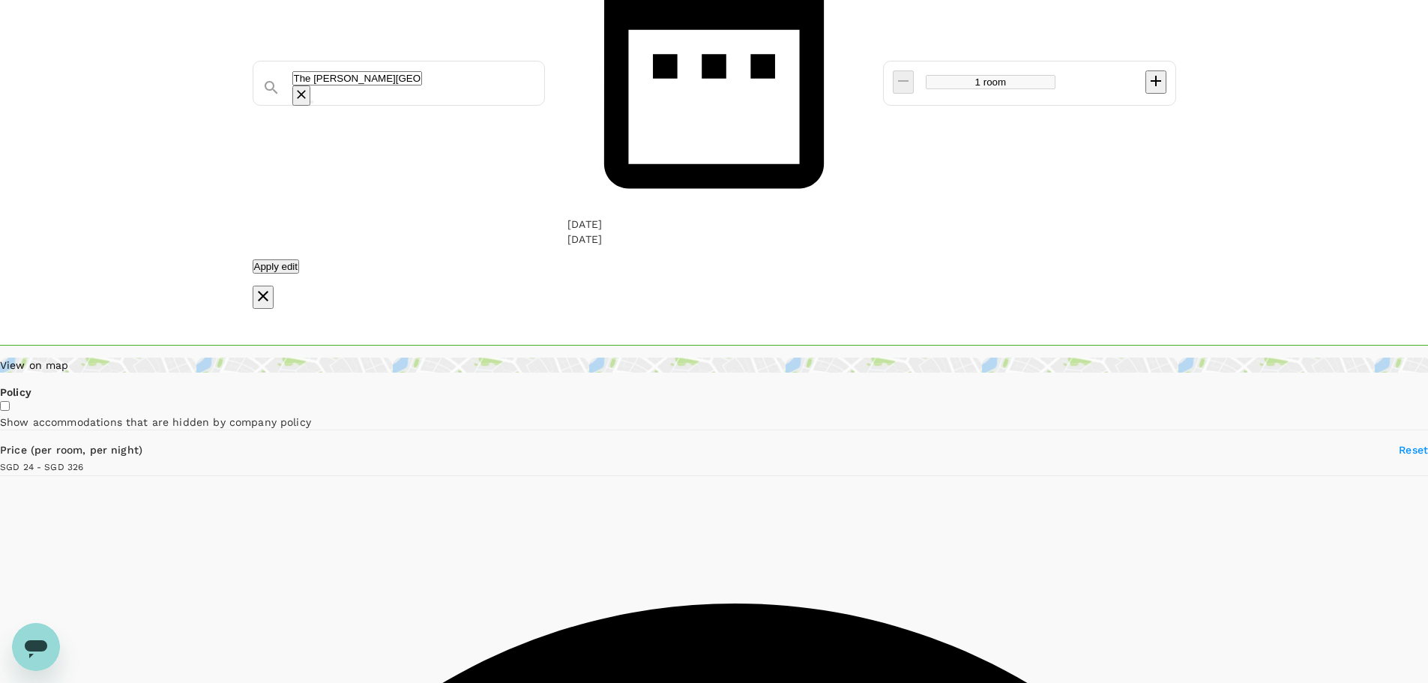
scroll to position [0, 0]
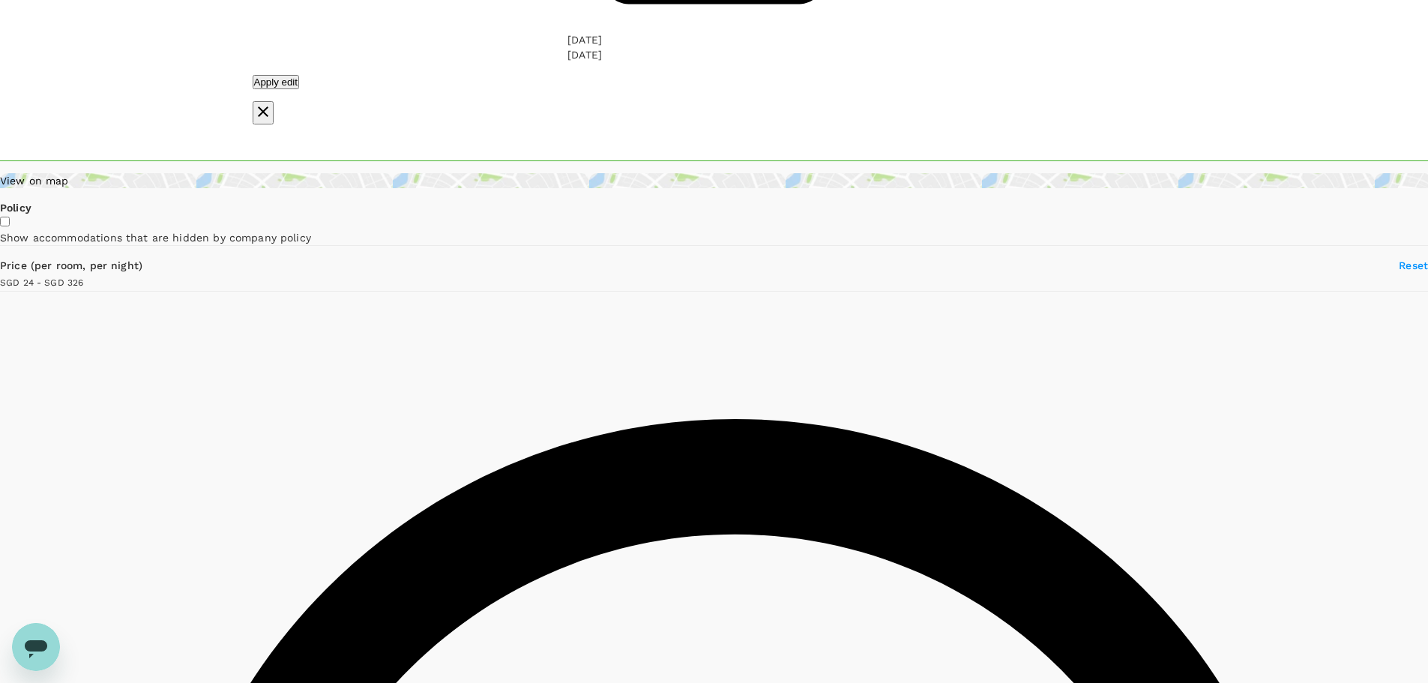
scroll to position [375, 0]
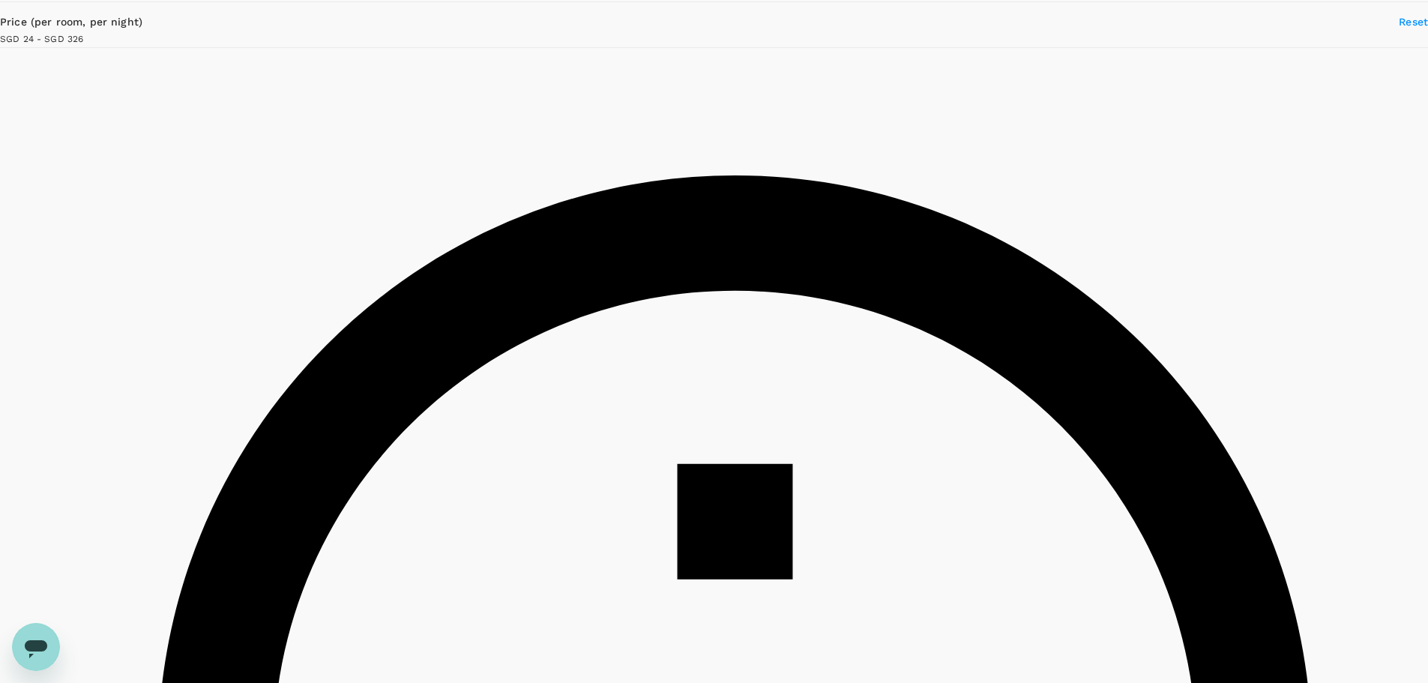
scroll to position [308, 0]
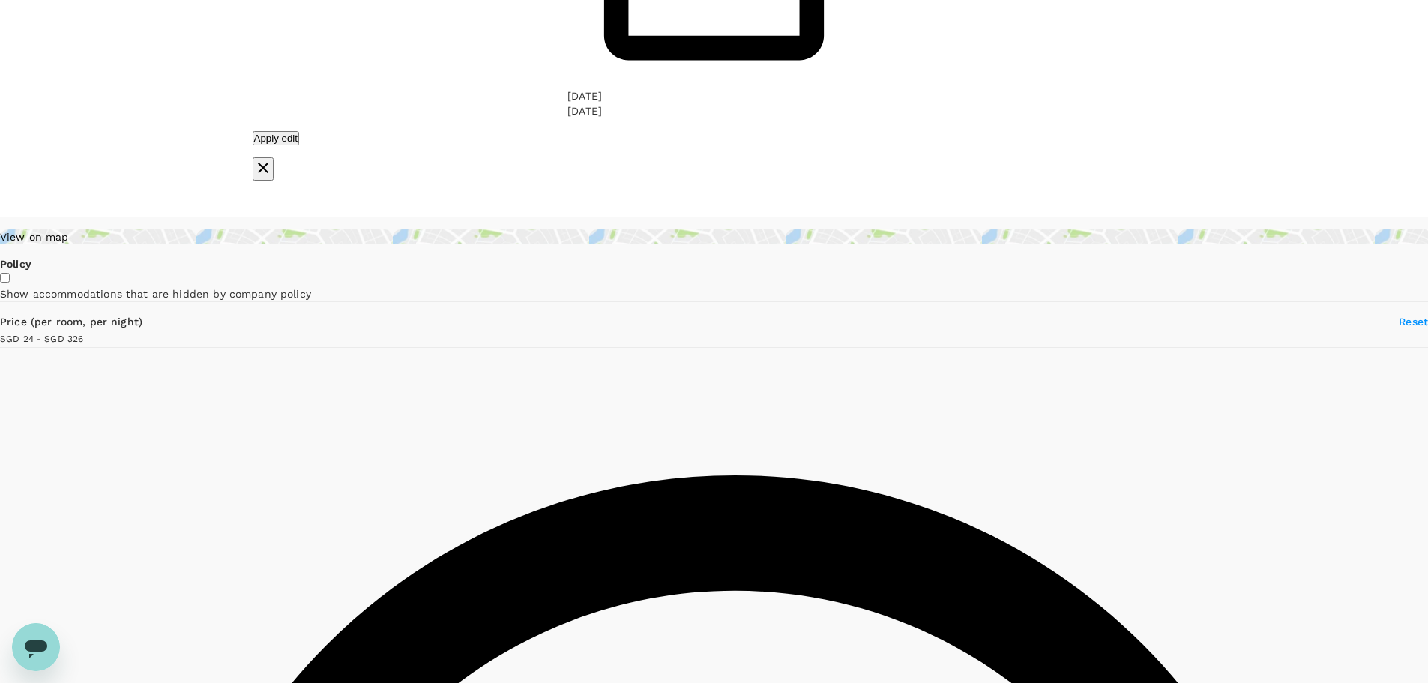
type input "326.19"
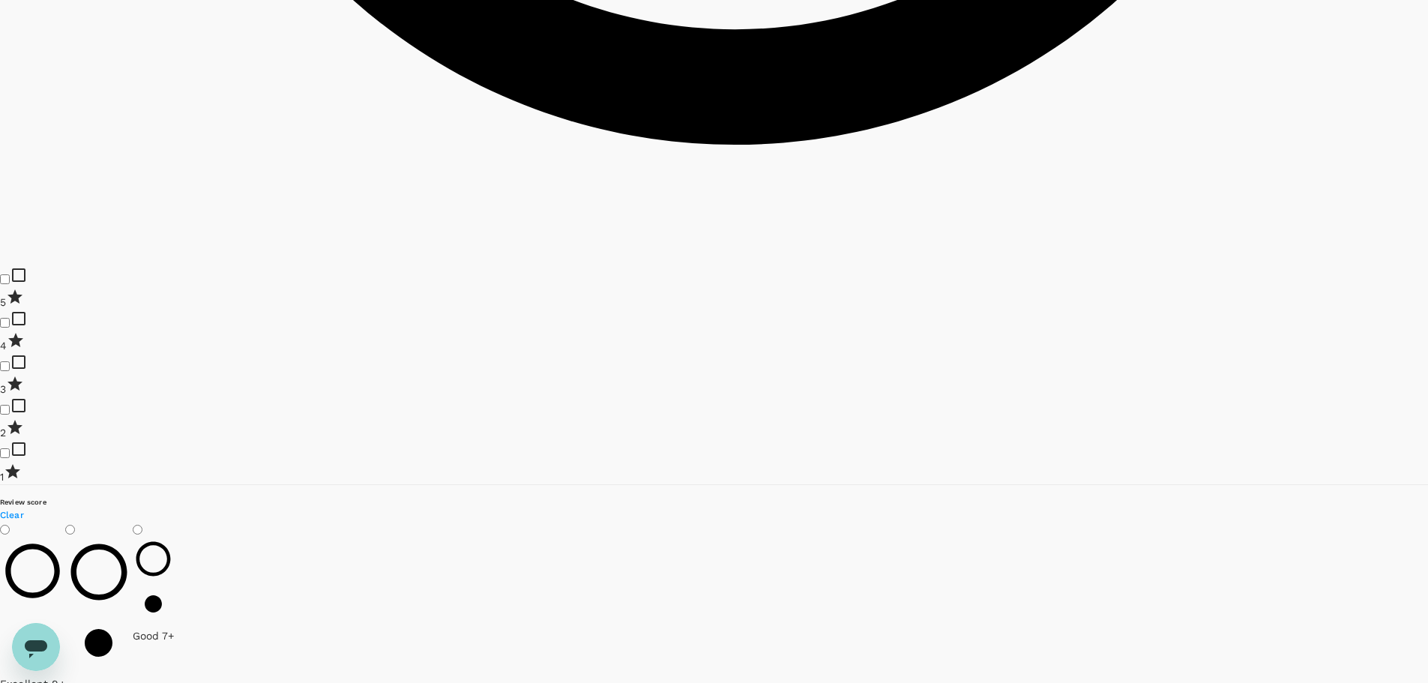
scroll to position [2182, 0]
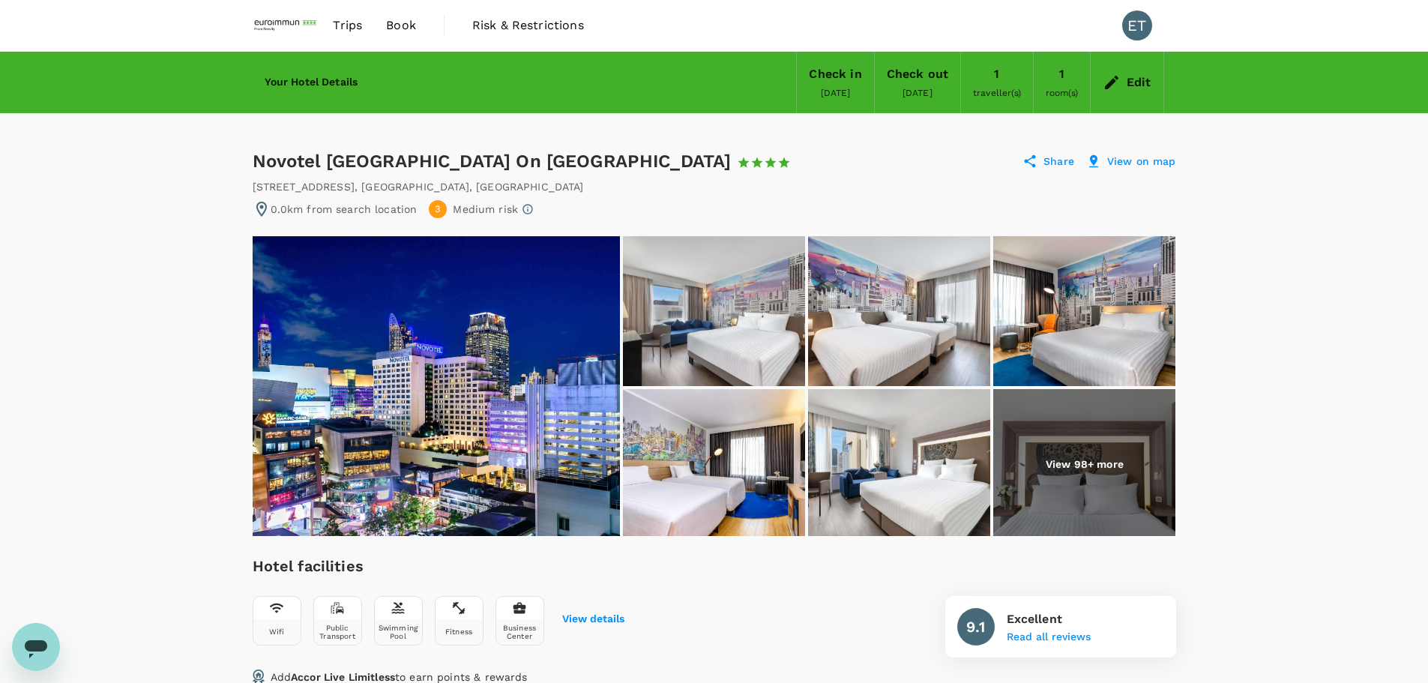
click at [1103, 457] on p "View 98+ more" at bounding box center [1085, 464] width 78 height 15
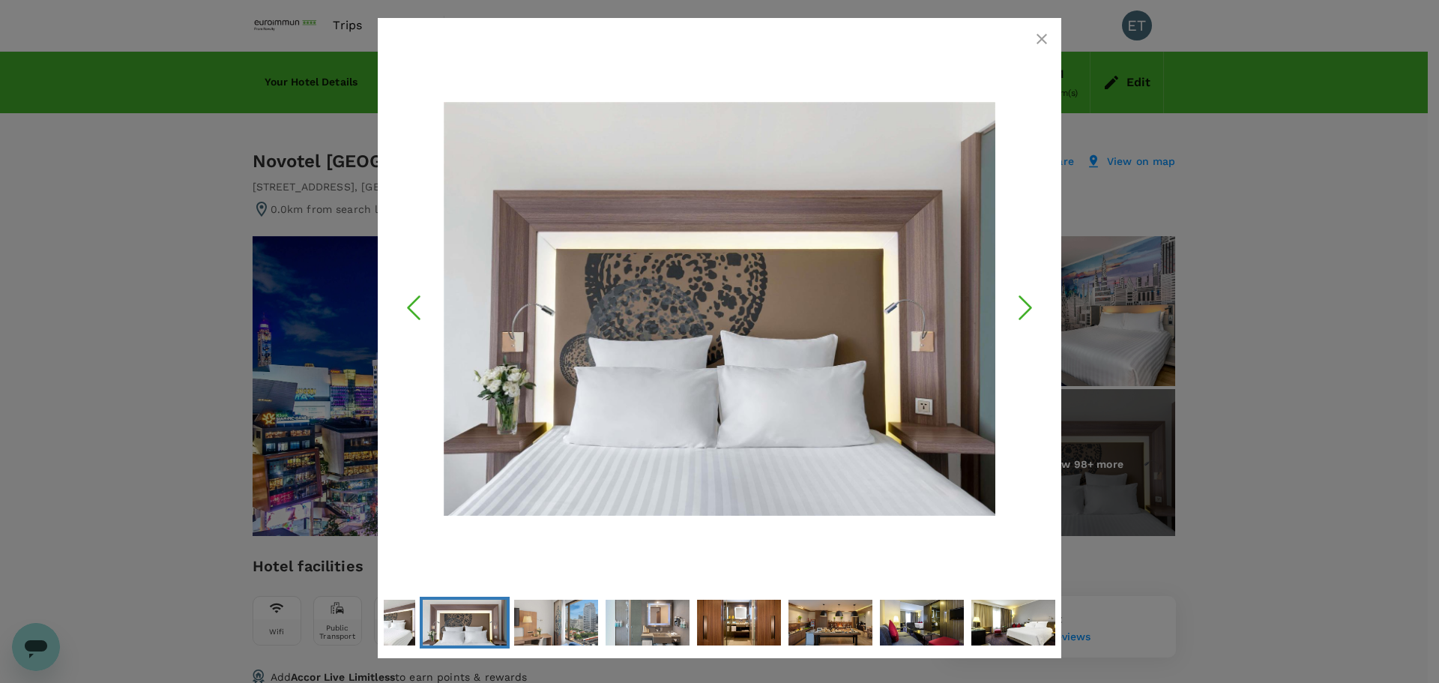
click at [1016, 299] on icon "Next Slide" at bounding box center [1025, 307] width 45 height 45
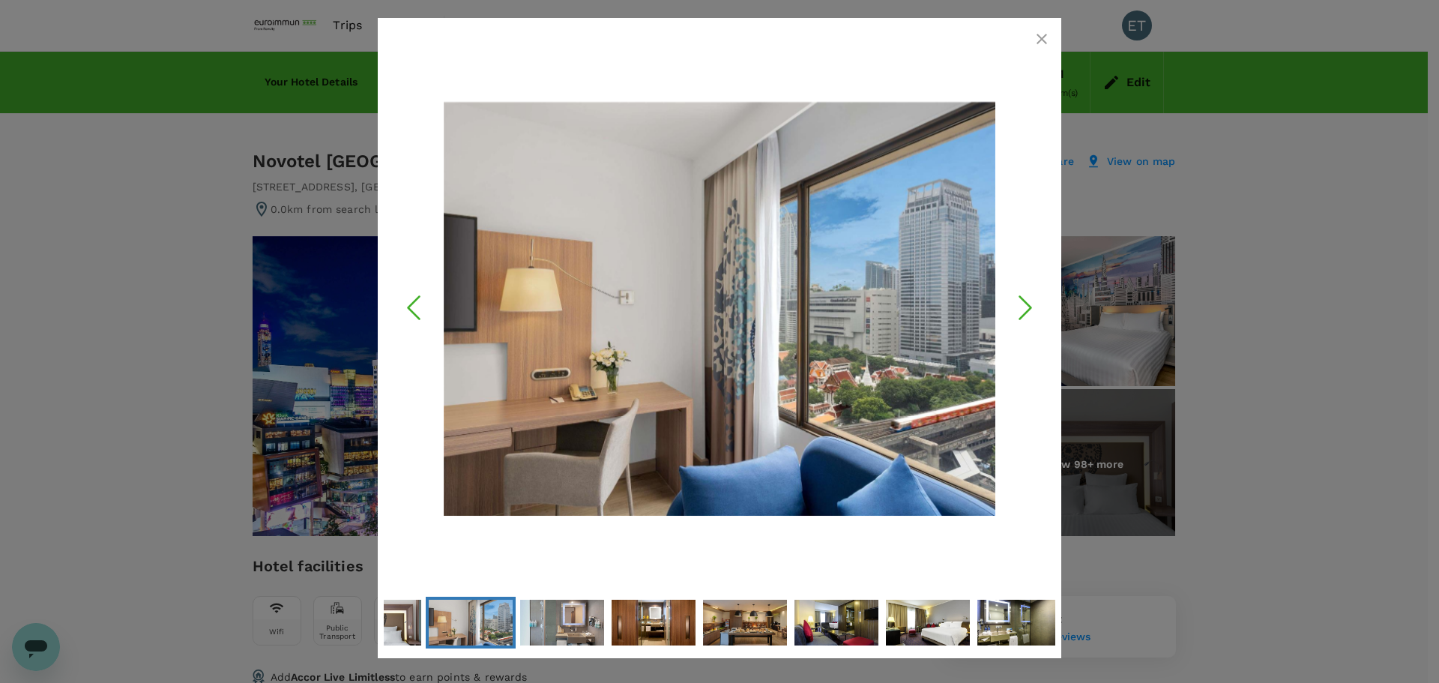
click at [1016, 299] on icon "Next Slide" at bounding box center [1025, 307] width 45 height 45
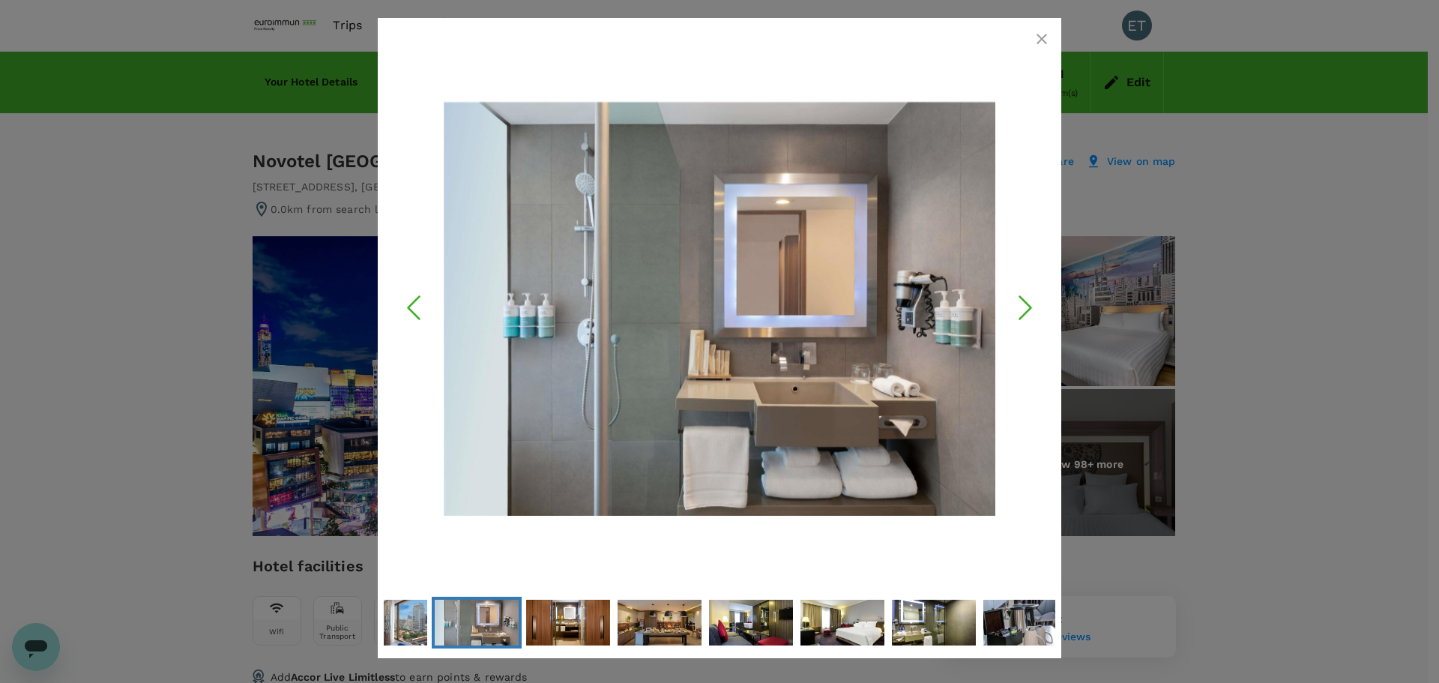
click at [1042, 46] on icon "button" at bounding box center [1042, 39] width 18 height 18
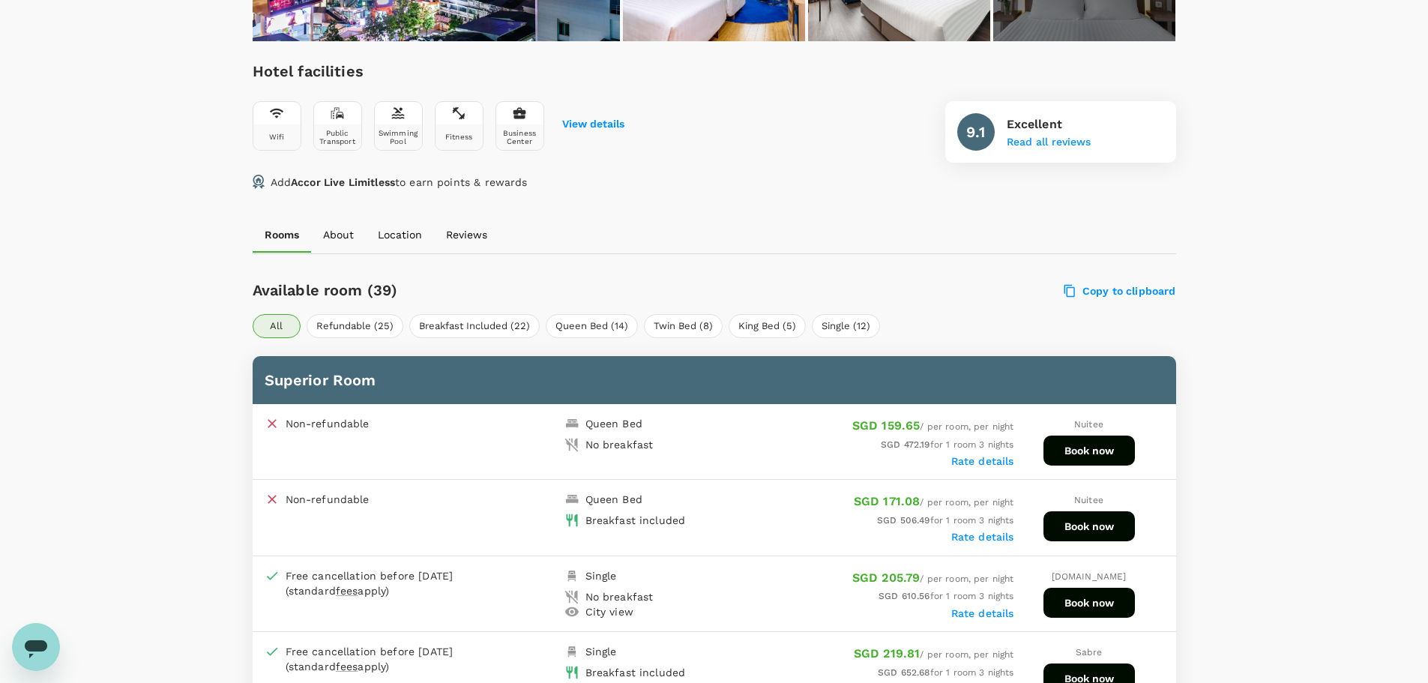
scroll to position [600, 0]
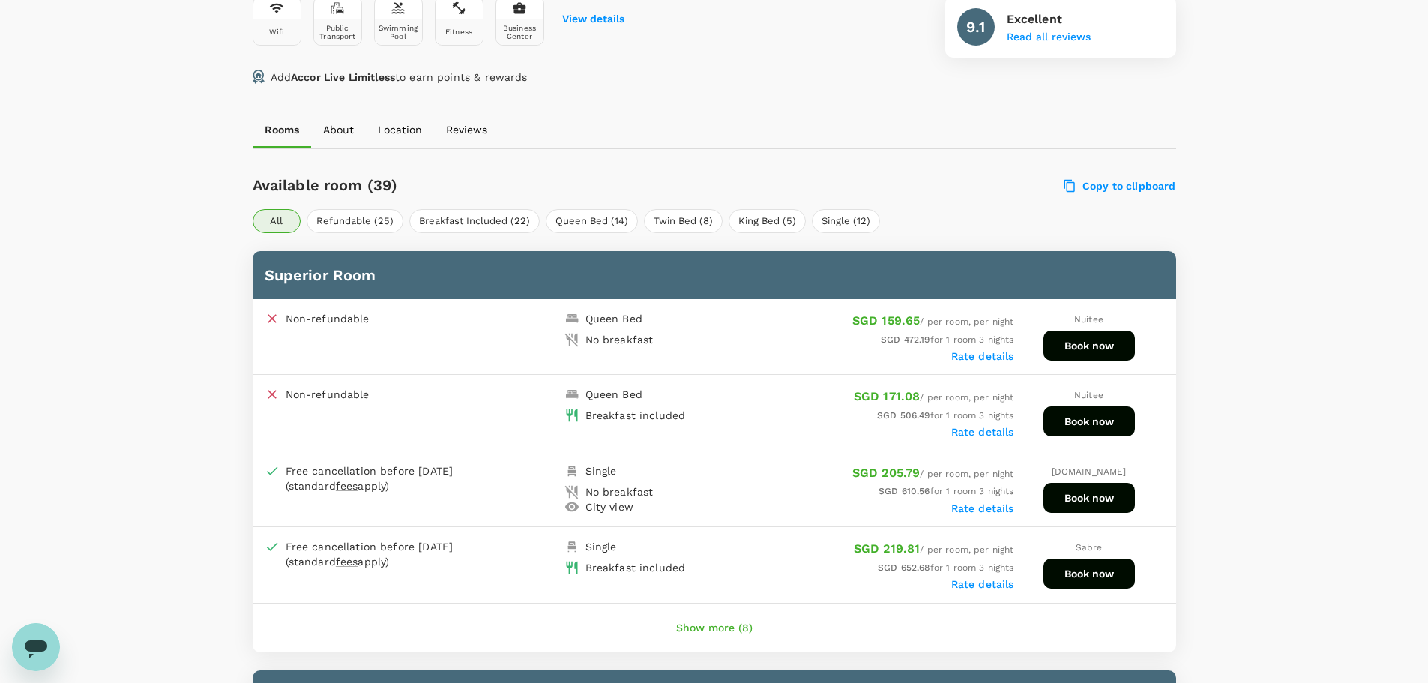
drag, startPoint x: 997, startPoint y: 356, endPoint x: 948, endPoint y: 413, distance: 75.0
click at [979, 415] on div "Superior Room Non-refundable Queen Bed No breakfast SGD 159.65 / per room, per …" at bounding box center [715, 451] width 924 height 401
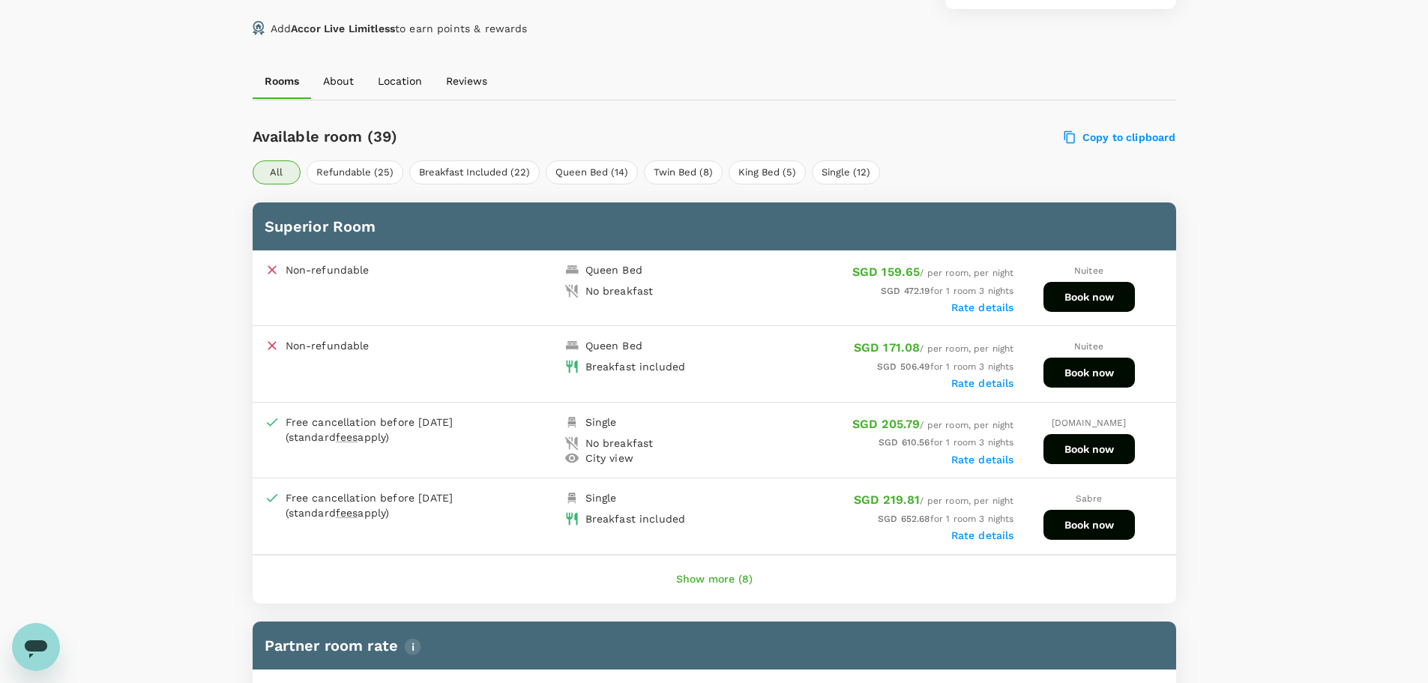
scroll to position [675, 0]
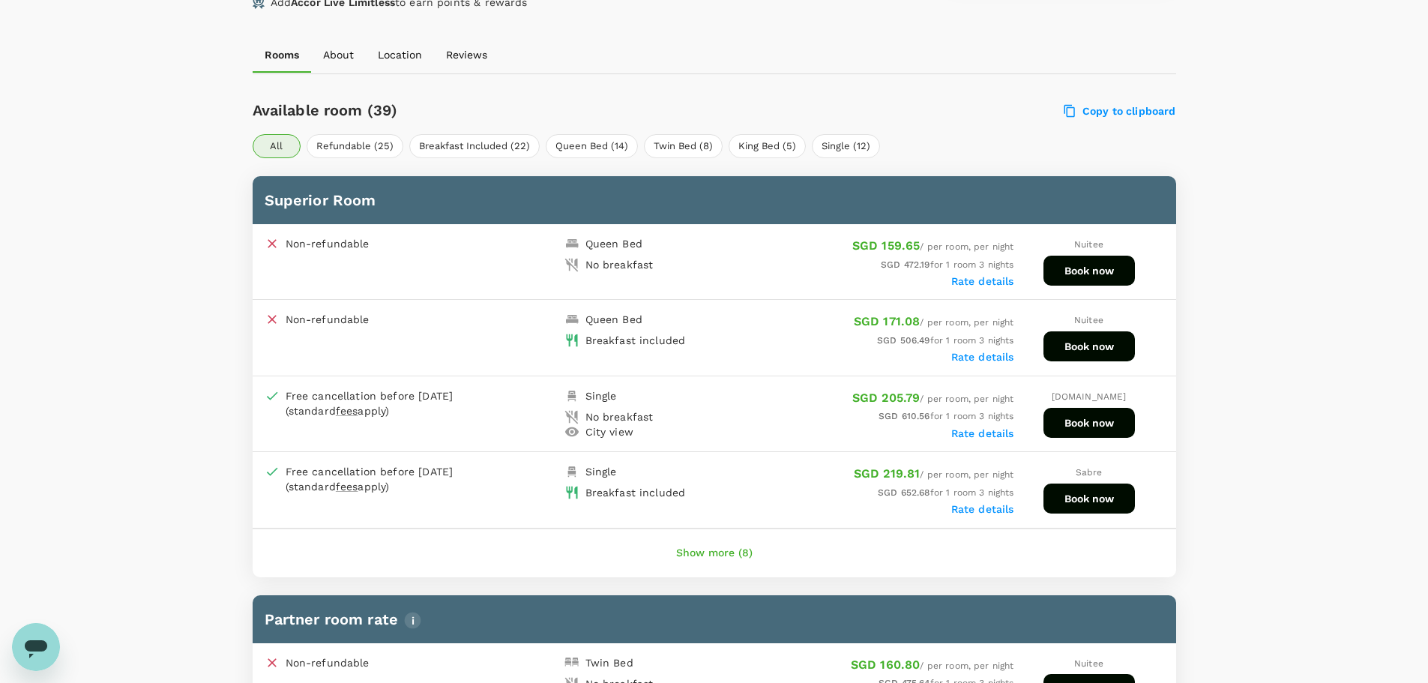
click at [993, 350] on div "Rate details" at bounding box center [864, 356] width 300 height 15
click at [993, 353] on label "Rate details" at bounding box center [982, 357] width 63 height 12
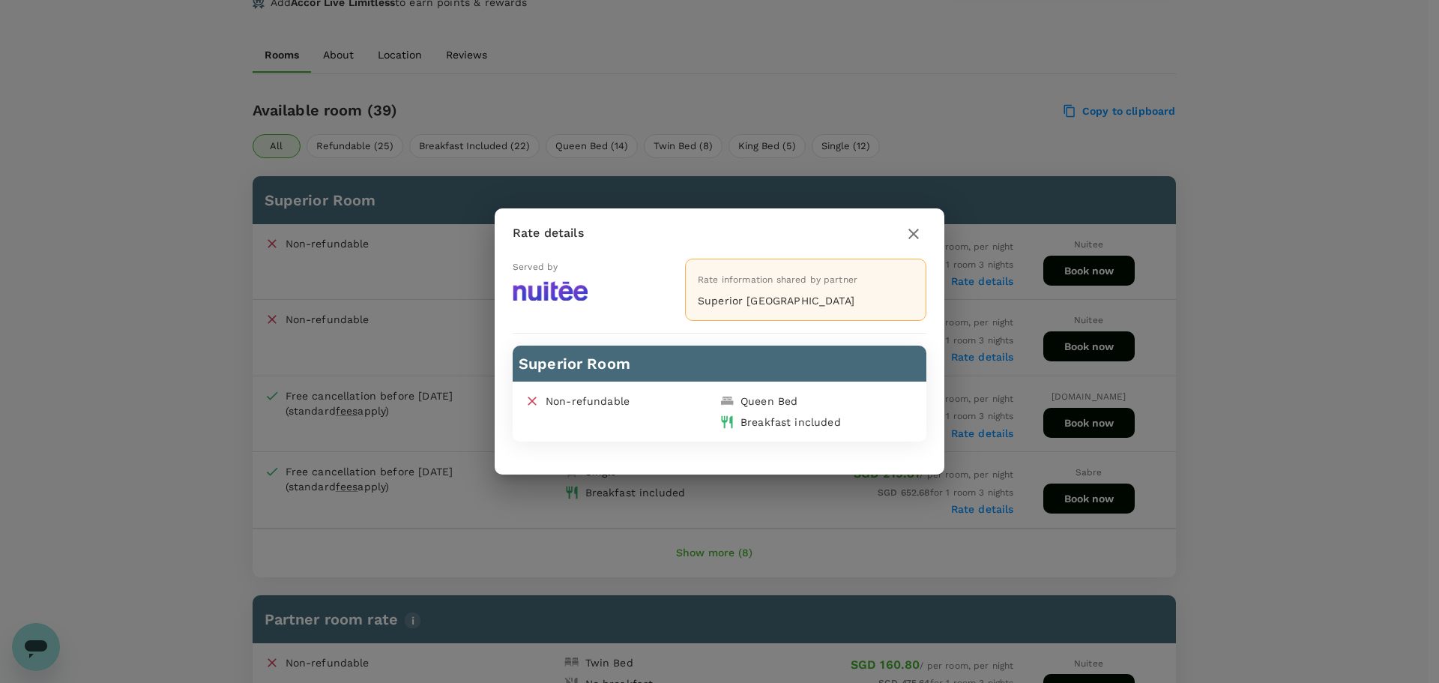
click at [826, 406] on div "Queen Bed" at bounding box center [814, 398] width 201 height 21
click at [912, 234] on icon "button" at bounding box center [914, 234] width 18 height 18
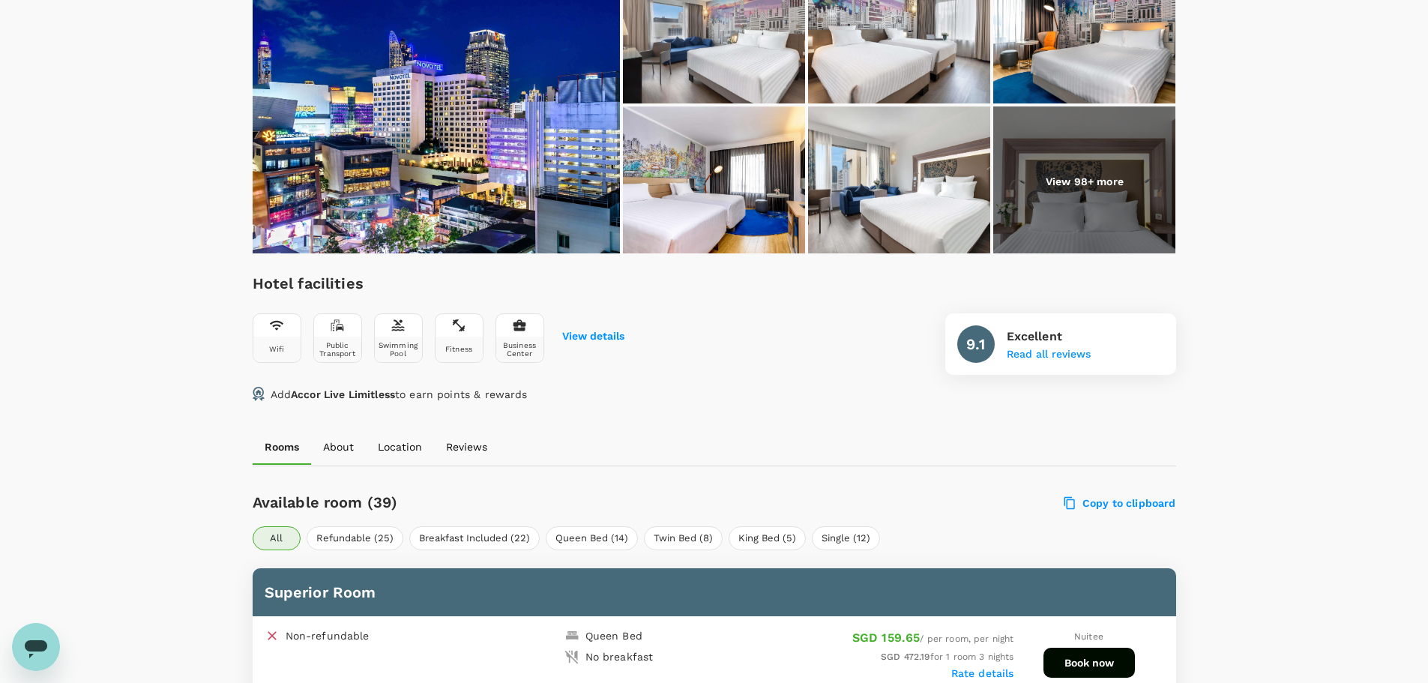
scroll to position [450, 0]
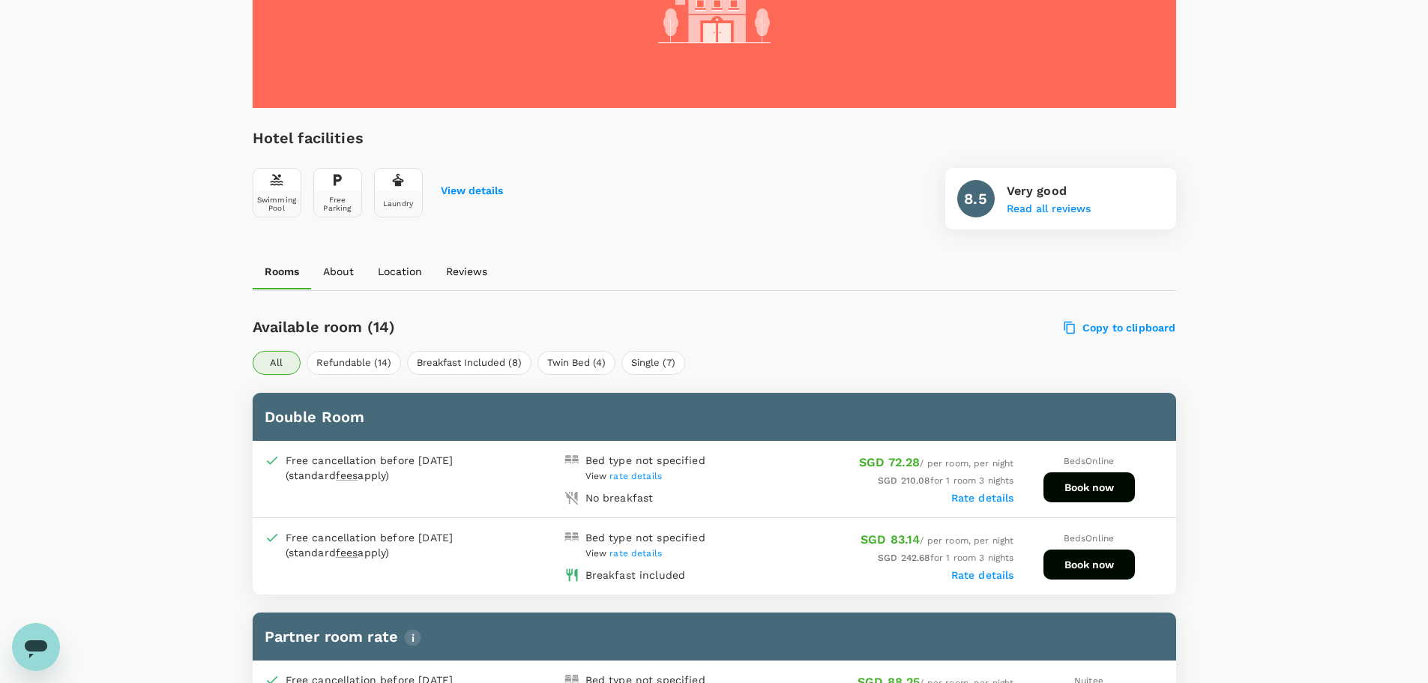
scroll to position [525, 0]
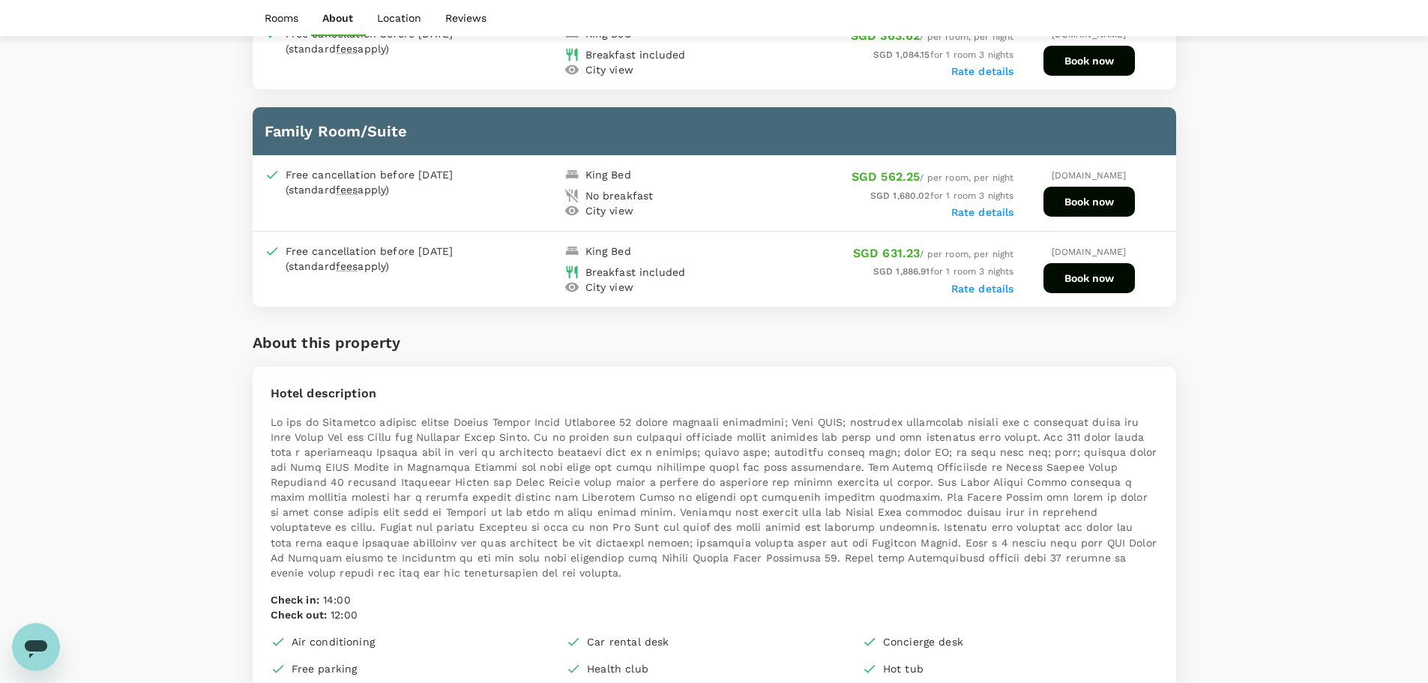
scroll to position [2007, 0]
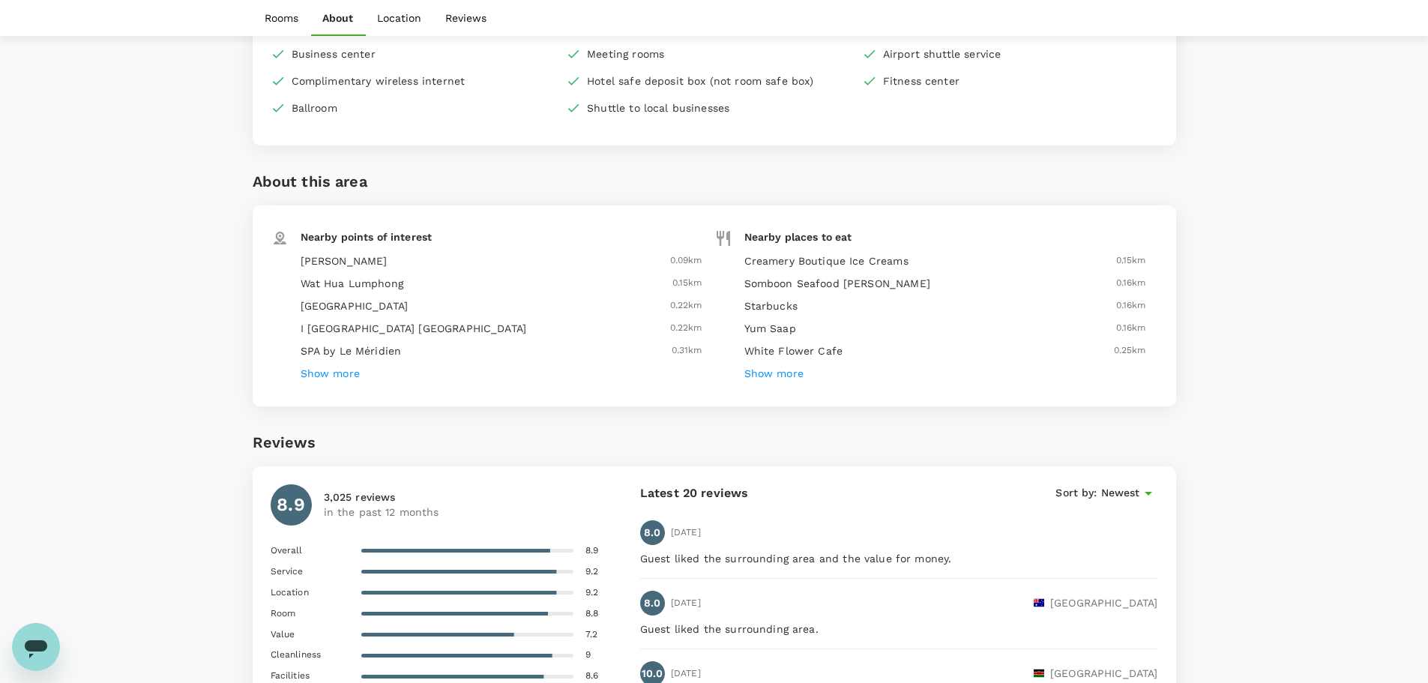
scroll to position [2318, 0]
